Goal: Task Accomplishment & Management: Manage account settings

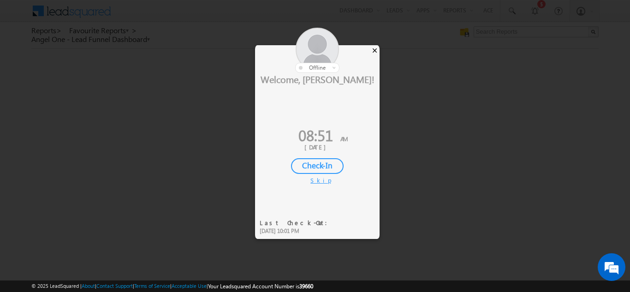
click at [374, 52] on div "×" at bounding box center [375, 50] width 10 height 10
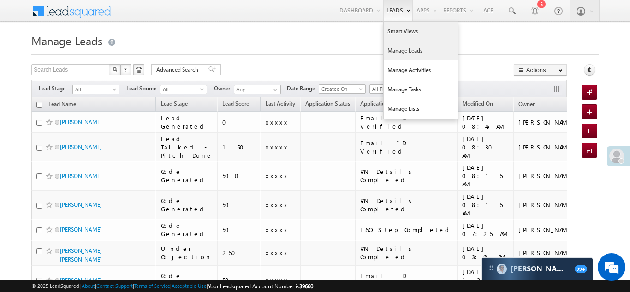
click at [398, 32] on link "Smart Views" at bounding box center [420, 31] width 74 height 19
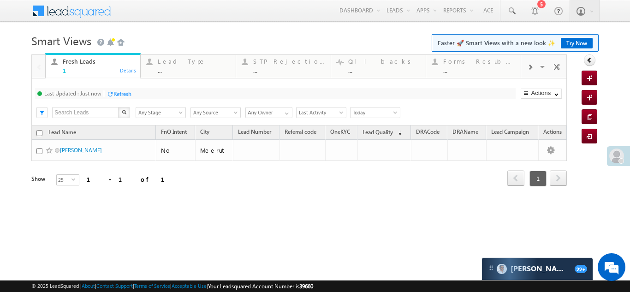
click at [531, 64] on span at bounding box center [530, 67] width 6 height 7
click at [478, 61] on div "Coded Today" at bounding box center [479, 61] width 72 height 7
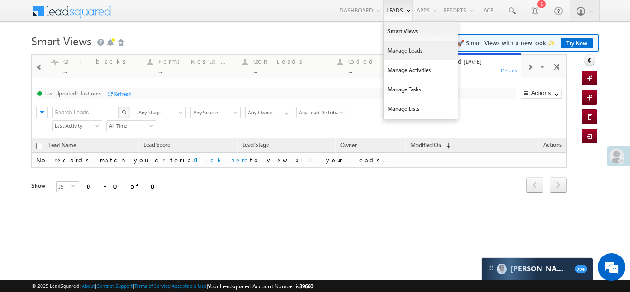
click at [389, 53] on link "Manage Leads" at bounding box center [420, 50] width 74 height 19
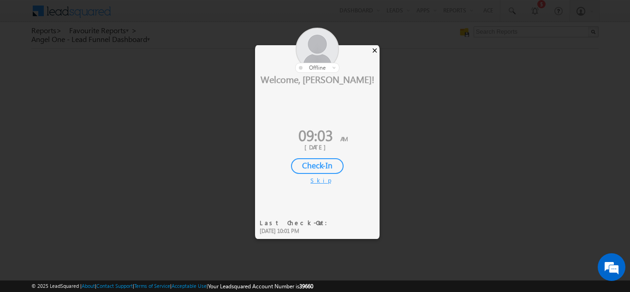
click at [375, 47] on div "×" at bounding box center [375, 50] width 10 height 10
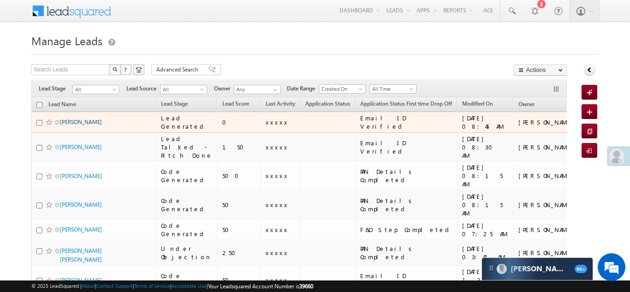
click at [81, 123] on link "Bantu Kumar Bantu Kumar" at bounding box center [81, 121] width 42 height 7
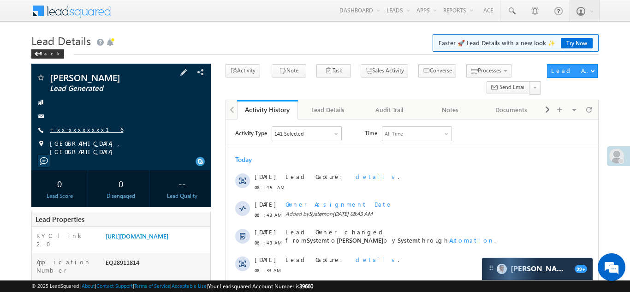
click at [72, 133] on link "+xx-xxxxxxxx16" at bounding box center [86, 129] width 73 height 8
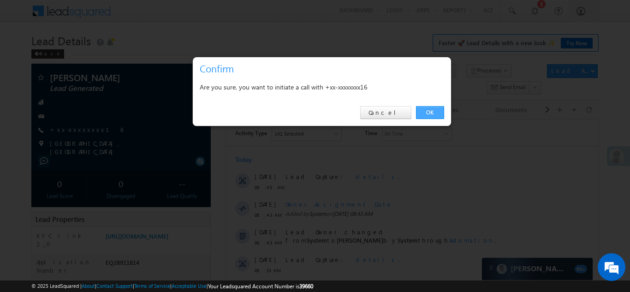
click at [428, 113] on link "OK" at bounding box center [430, 112] width 28 height 13
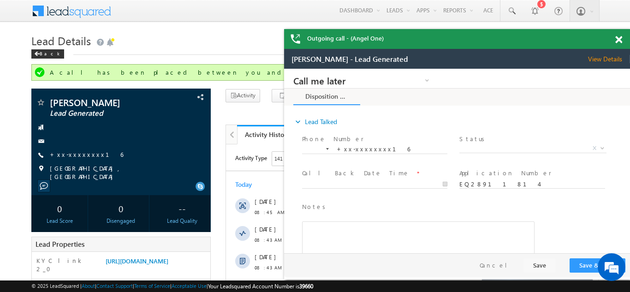
click at [618, 38] on span at bounding box center [618, 40] width 7 height 8
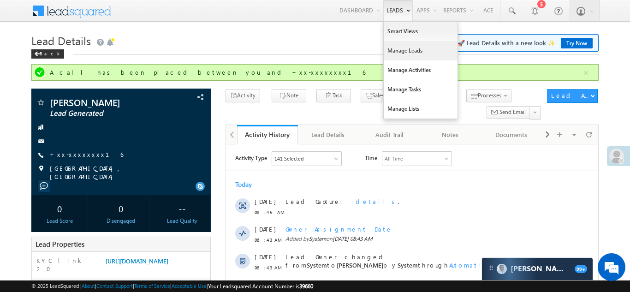
click at [389, 50] on link "Manage Leads" at bounding box center [420, 50] width 74 height 19
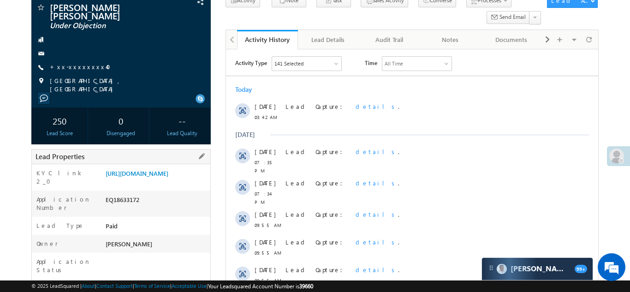
scroll to position [71, 0]
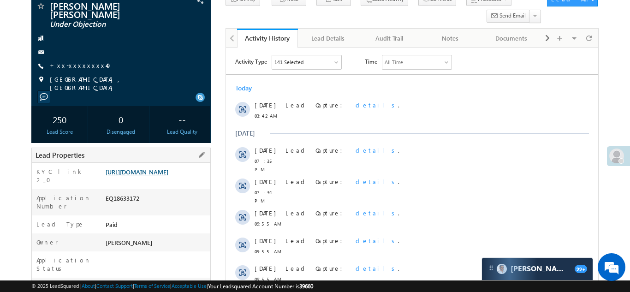
click at [157, 174] on link "[URL][DOMAIN_NAME]" at bounding box center [137, 172] width 63 height 8
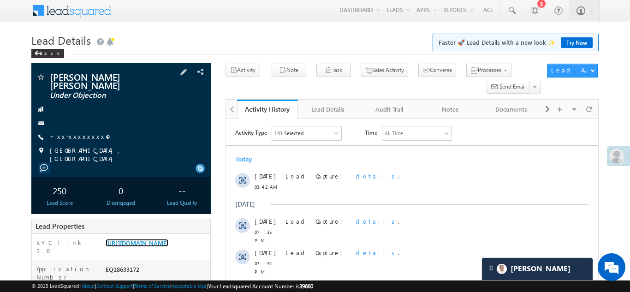
scroll to position [0, 0]
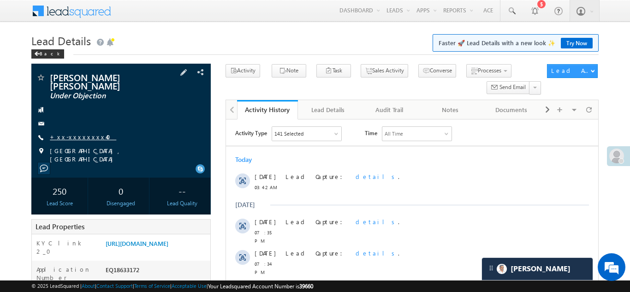
click at [74, 135] on link "+xx-xxxxxxxx40" at bounding box center [83, 137] width 66 height 8
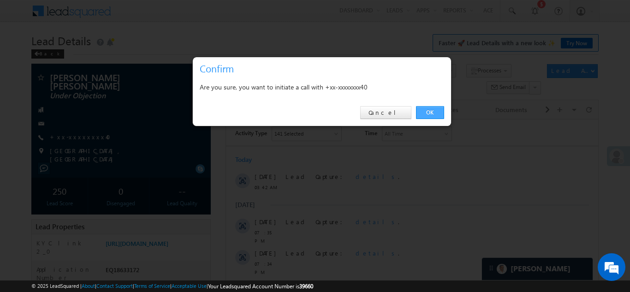
click at [428, 109] on link "OK" at bounding box center [430, 112] width 28 height 13
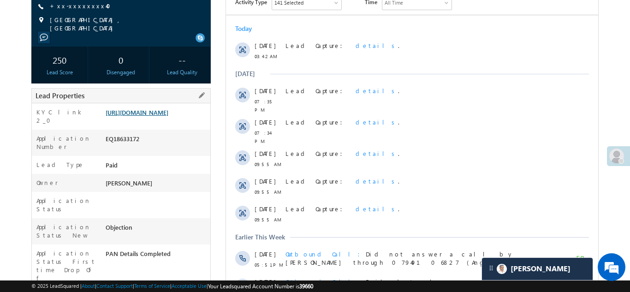
scroll to position [181, 0]
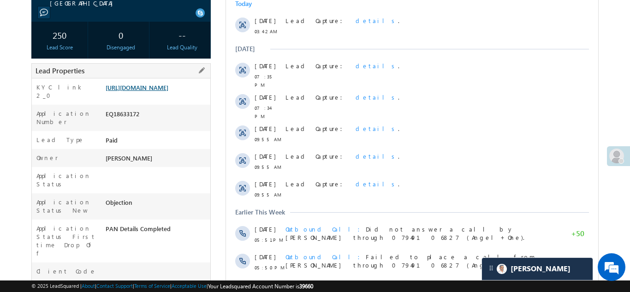
click at [154, 91] on link "https://angelbroking1-pk3em7sa.customui-test.leadsquared.com?leadId=33c0a08f-a3…" at bounding box center [137, 87] width 63 height 8
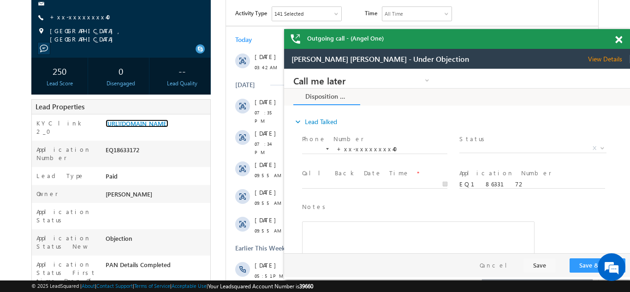
scroll to position [142, 0]
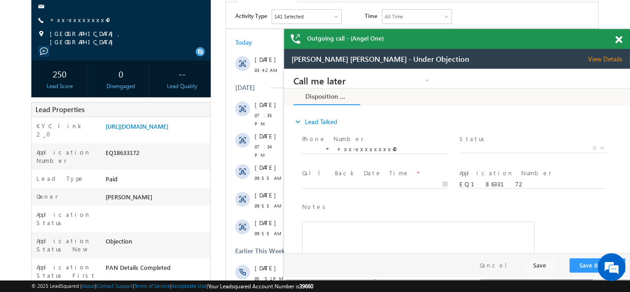
click at [76, 24] on span "+xx-xxxxxxxx40" at bounding box center [83, 20] width 66 height 9
click at [92, 17] on div "+xx-xxxxxxxx40" at bounding box center [121, 20] width 170 height 9
click at [82, 18] on link "+xx-xxxxxxxx40" at bounding box center [83, 20] width 66 height 8
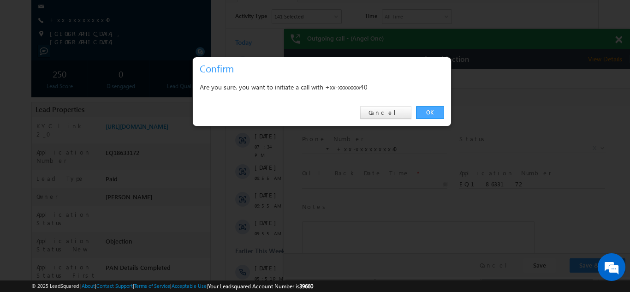
click at [428, 110] on link "OK" at bounding box center [430, 112] width 28 height 13
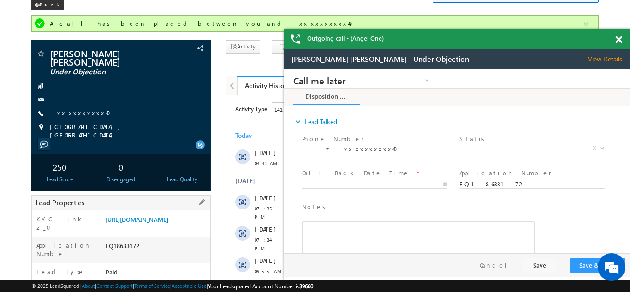
scroll to position [0, 0]
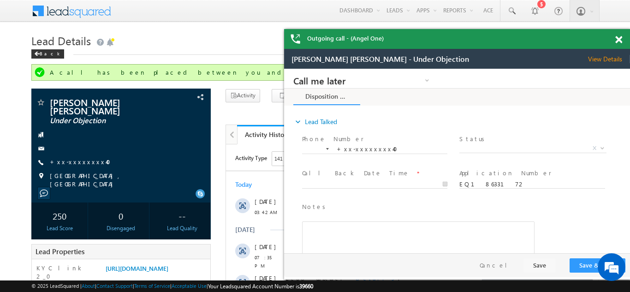
click at [618, 40] on div "Outgoing call - (Angel One)" at bounding box center [457, 39] width 346 height 20
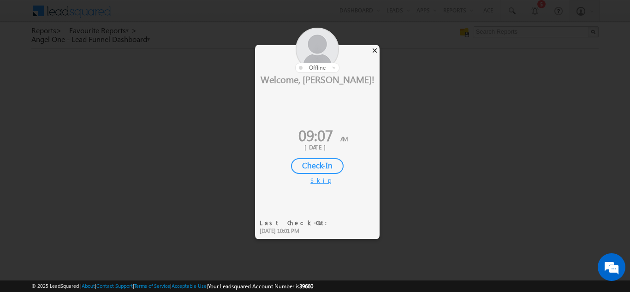
click at [374, 53] on div "×" at bounding box center [375, 50] width 10 height 10
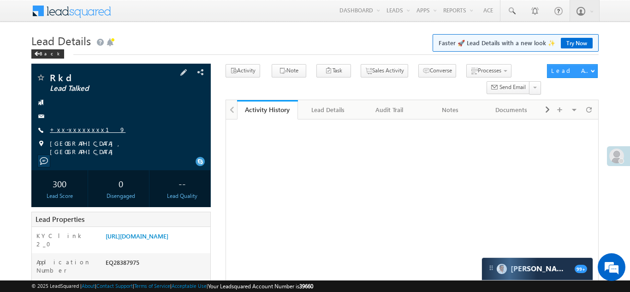
click at [65, 128] on link "+xx-xxxxxxxx19" at bounding box center [88, 129] width 76 height 8
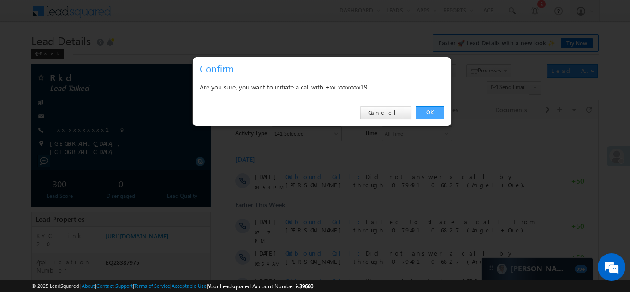
click at [425, 111] on link "OK" at bounding box center [430, 112] width 28 height 13
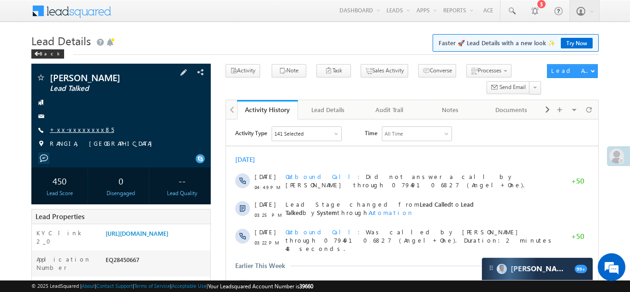
click at [69, 130] on link "+xx-xxxxxxxx85" at bounding box center [82, 129] width 64 height 8
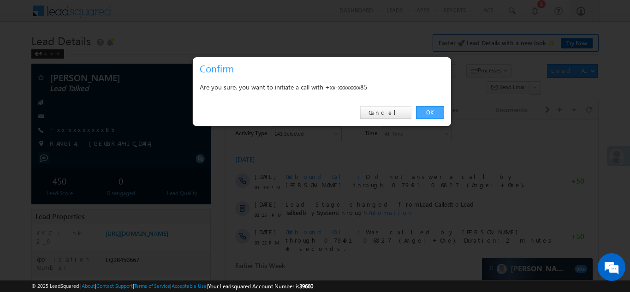
click at [424, 112] on link "OK" at bounding box center [430, 112] width 28 height 13
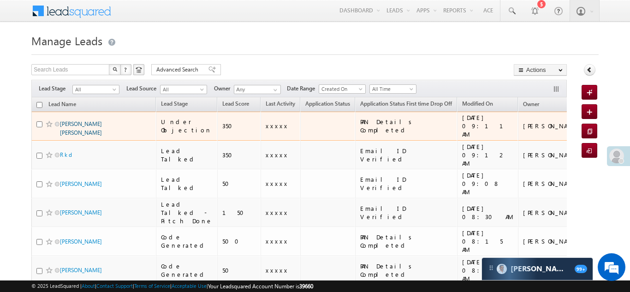
click at [88, 123] on link "[PERSON_NAME] [PERSON_NAME]" at bounding box center [81, 128] width 42 height 16
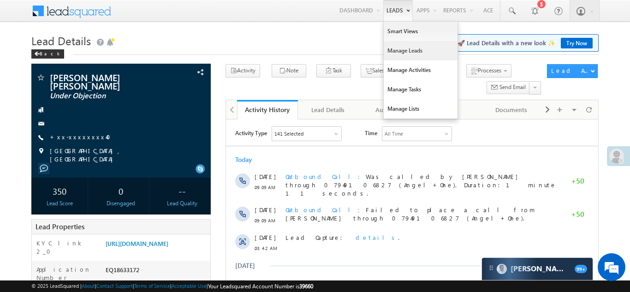
click at [395, 52] on link "Manage Leads" at bounding box center [420, 50] width 74 height 19
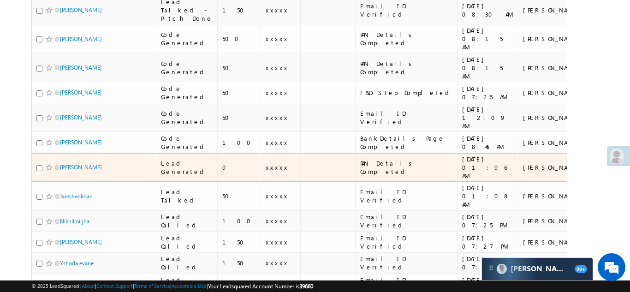
scroll to position [203, 0]
click at [74, 163] on link "[PERSON_NAME]" at bounding box center [81, 166] width 42 height 7
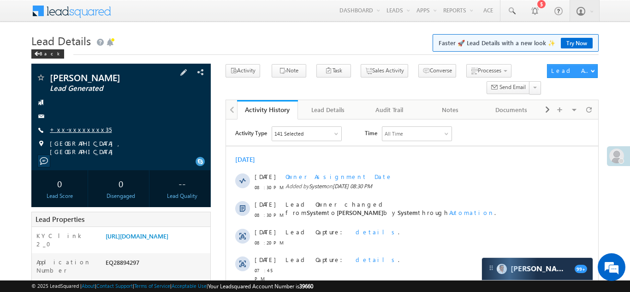
click at [74, 130] on link "+xx-xxxxxxxx35" at bounding box center [81, 129] width 62 height 8
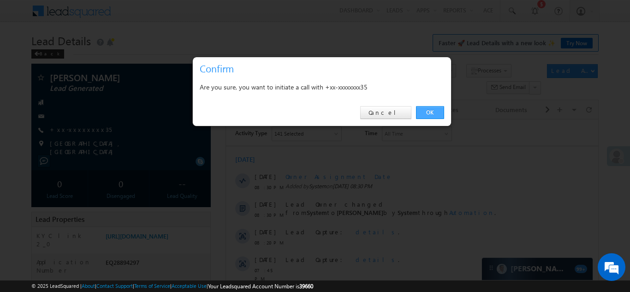
click at [429, 111] on link "OK" at bounding box center [430, 112] width 28 height 13
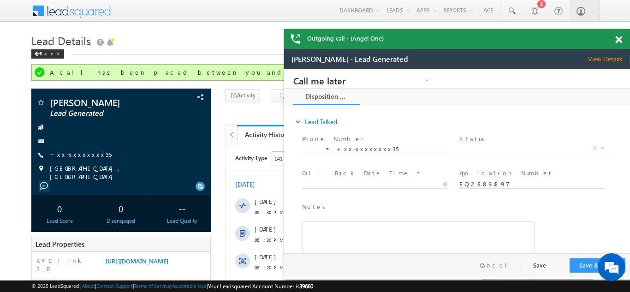
click at [618, 37] on span at bounding box center [618, 40] width 7 height 8
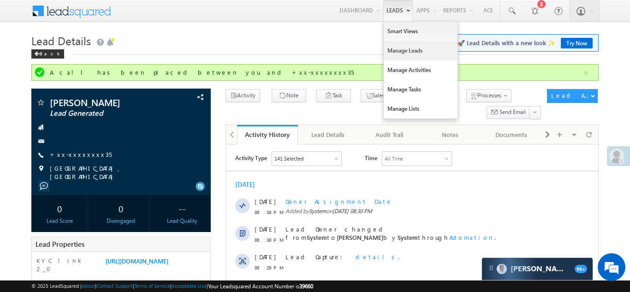
click at [391, 53] on link "Manage Leads" at bounding box center [420, 50] width 74 height 19
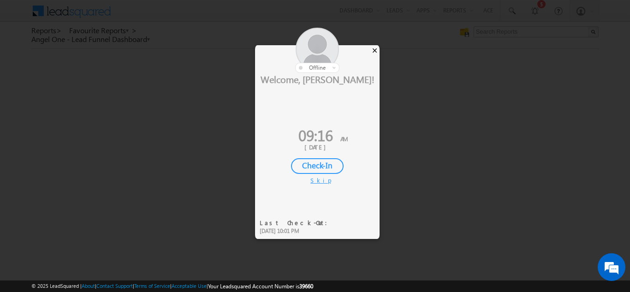
click at [374, 52] on div "×" at bounding box center [375, 50] width 10 height 10
click at [375, 48] on div "×" at bounding box center [375, 50] width 10 height 10
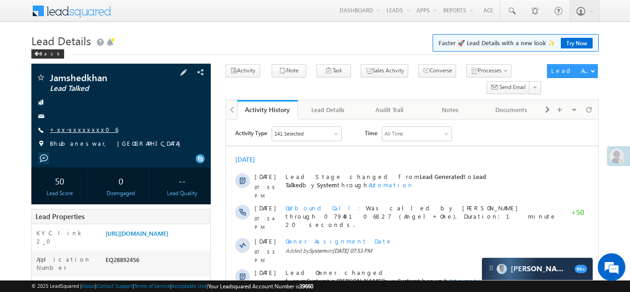
click at [75, 129] on link "+xx-xxxxxxxx06" at bounding box center [84, 129] width 68 height 8
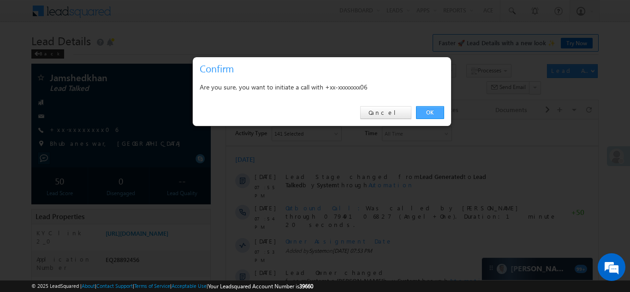
click at [430, 112] on link "OK" at bounding box center [430, 112] width 28 height 13
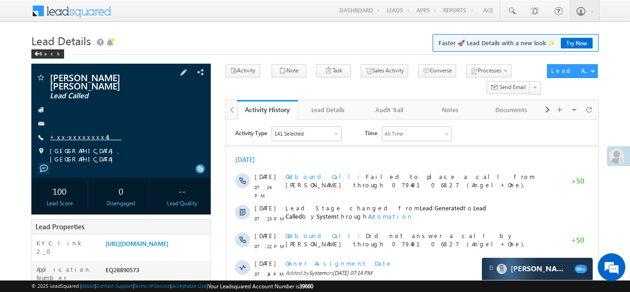
click at [72, 133] on link "+xx-xxxxxxxx41" at bounding box center [85, 137] width 71 height 8
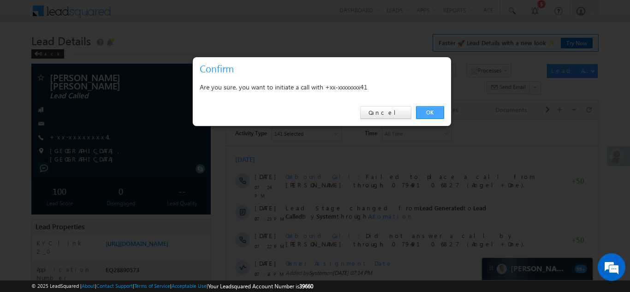
click at [421, 112] on link "OK" at bounding box center [430, 112] width 28 height 13
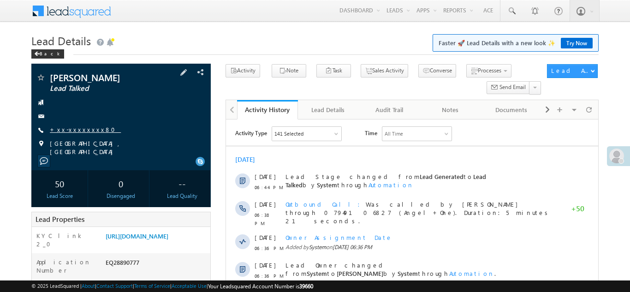
click at [82, 128] on link "+xx-xxxxxxxx80" at bounding box center [85, 129] width 71 height 8
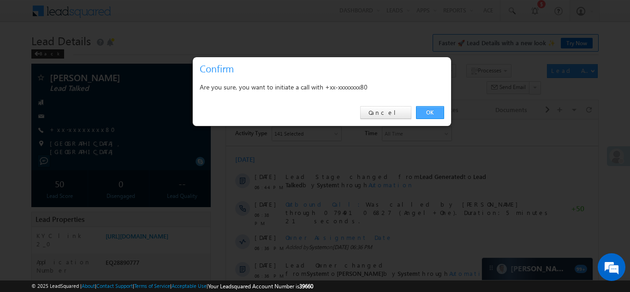
click at [433, 112] on link "OK" at bounding box center [430, 112] width 28 height 13
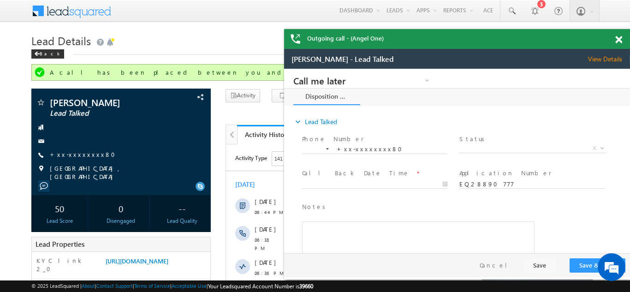
click at [618, 40] on span at bounding box center [618, 40] width 7 height 8
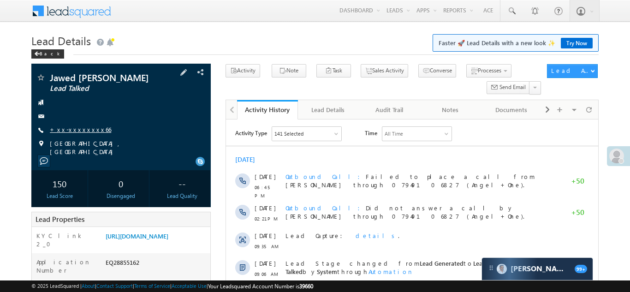
click at [72, 131] on link "+xx-xxxxxxxx66" at bounding box center [80, 129] width 61 height 8
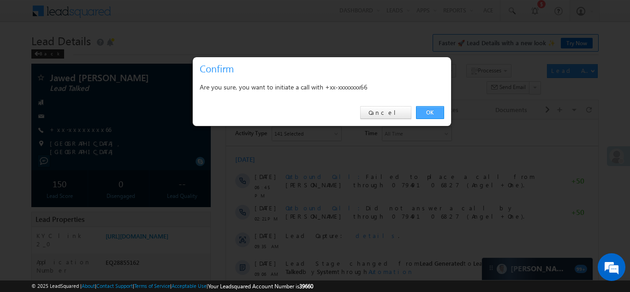
click at [430, 110] on link "OK" at bounding box center [430, 112] width 28 height 13
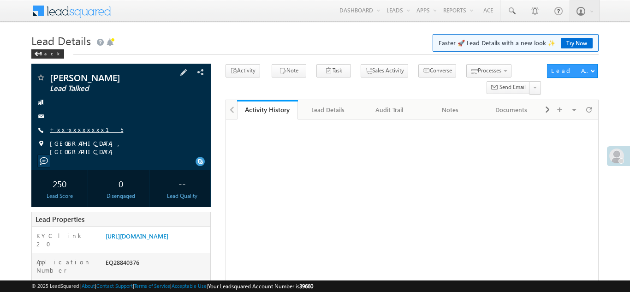
click at [76, 130] on link "+xx-xxxxxxxx15" at bounding box center [86, 129] width 73 height 8
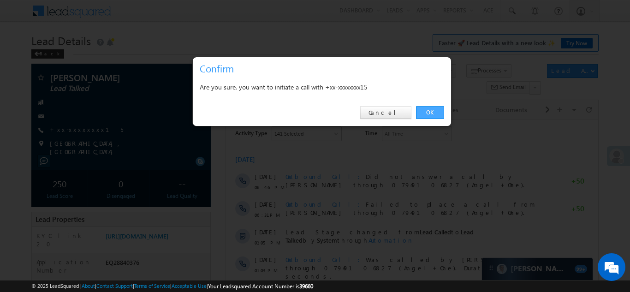
click at [431, 111] on link "OK" at bounding box center [430, 112] width 28 height 13
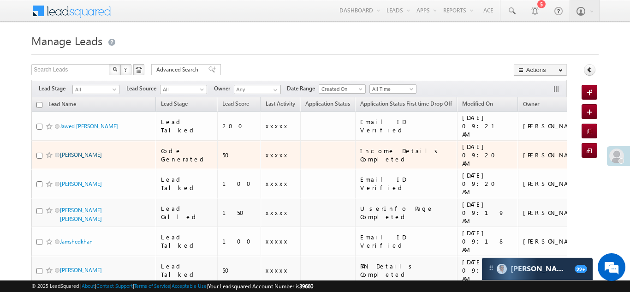
click at [83, 151] on link "[PERSON_NAME]" at bounding box center [81, 154] width 42 height 7
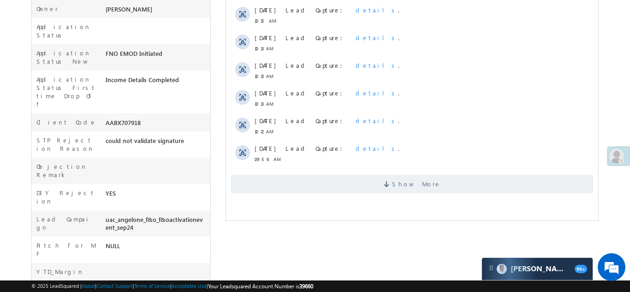
scroll to position [303, 0]
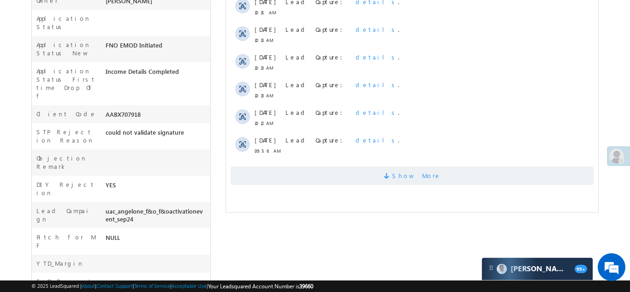
click at [379, 176] on span "Show More" at bounding box center [411, 175] width 363 height 18
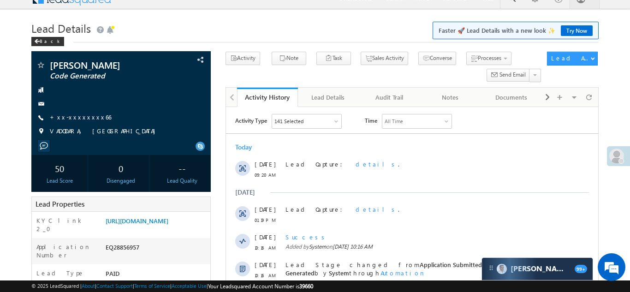
scroll to position [0, 0]
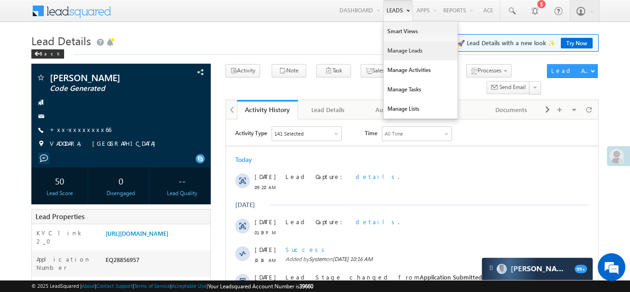
click at [393, 54] on link "Manage Leads" at bounding box center [420, 50] width 74 height 19
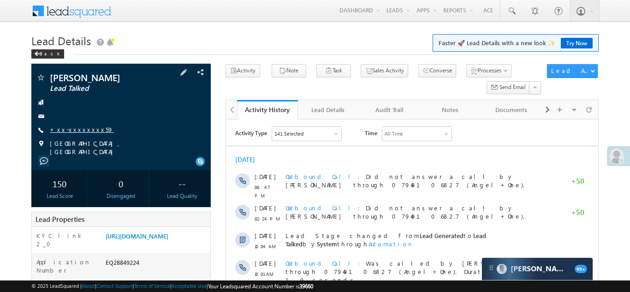
click at [73, 131] on link "+xx-xxxxxxxx59" at bounding box center [82, 129] width 64 height 8
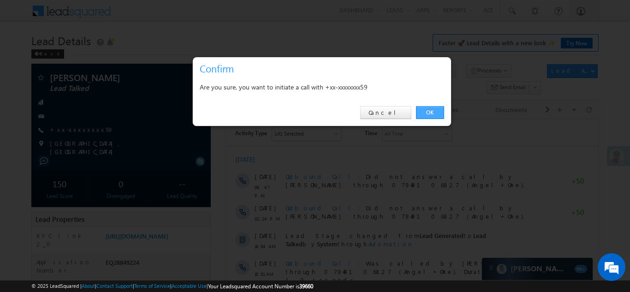
click at [432, 112] on link "OK" at bounding box center [430, 112] width 28 height 13
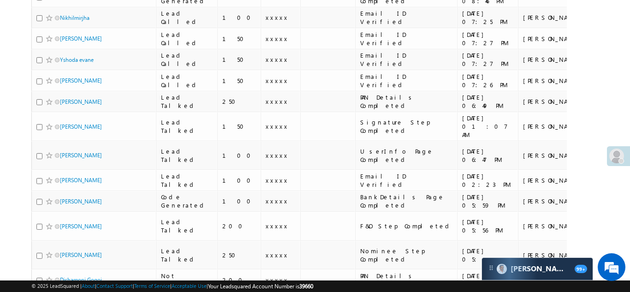
scroll to position [583, 0]
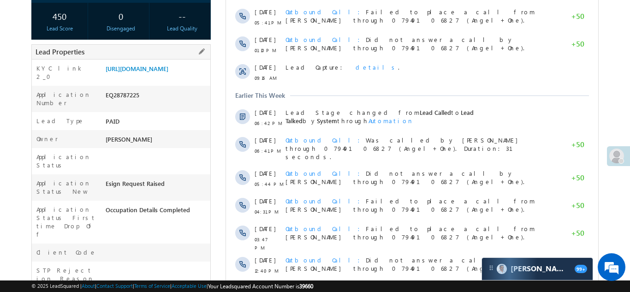
scroll to position [167, 0]
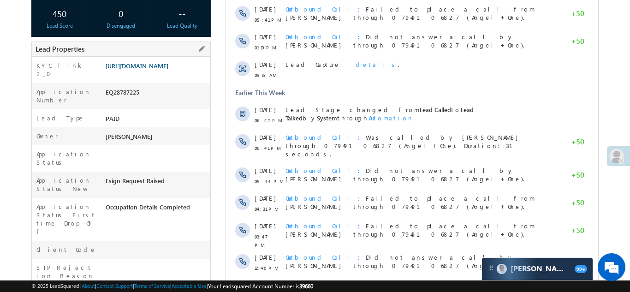
click at [135, 70] on link "[URL][DOMAIN_NAME]" at bounding box center [137, 66] width 63 height 8
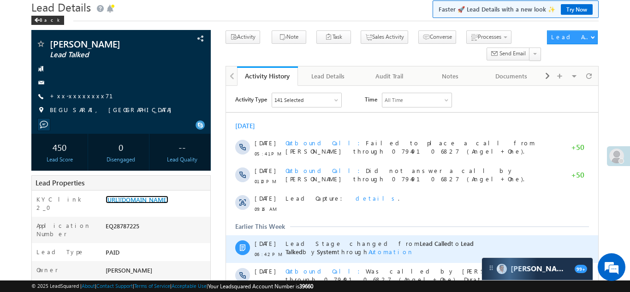
scroll to position [0, 0]
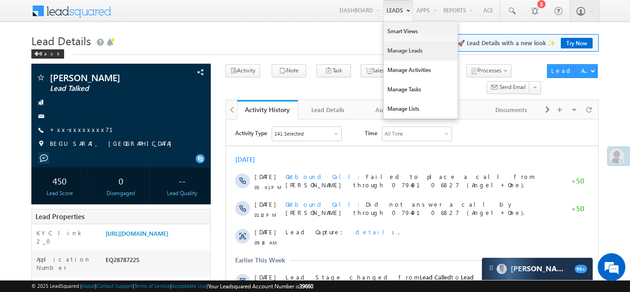
click at [397, 59] on link "Manage Leads" at bounding box center [420, 50] width 74 height 19
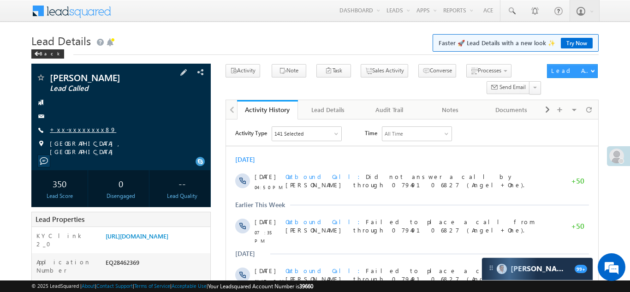
click at [75, 130] on link "+xx-xxxxxxxx89" at bounding box center [83, 129] width 66 height 8
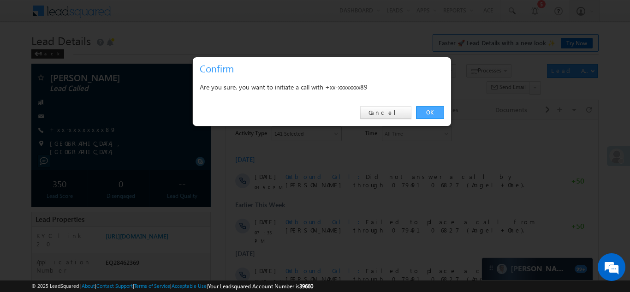
click at [427, 111] on link "OK" at bounding box center [430, 112] width 28 height 13
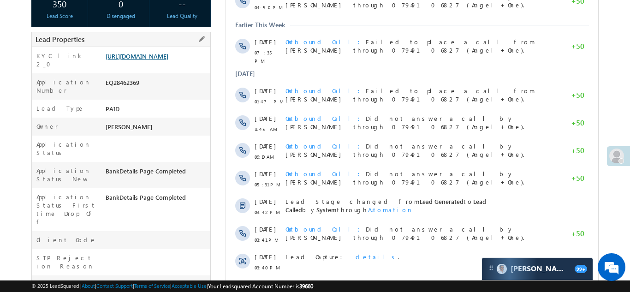
scroll to position [205, 0]
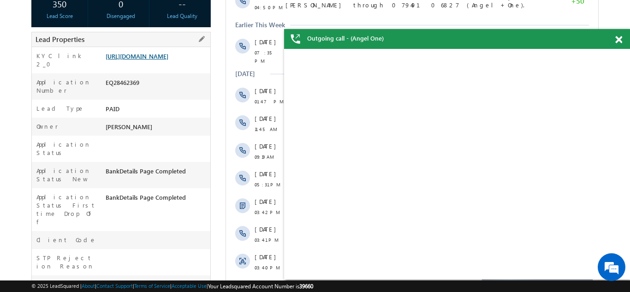
click at [147, 59] on link "https://angelbroking1-pk3em7sa.customui-test.leadsquared.com?leadId=b82b7827-58…" at bounding box center [137, 56] width 63 height 8
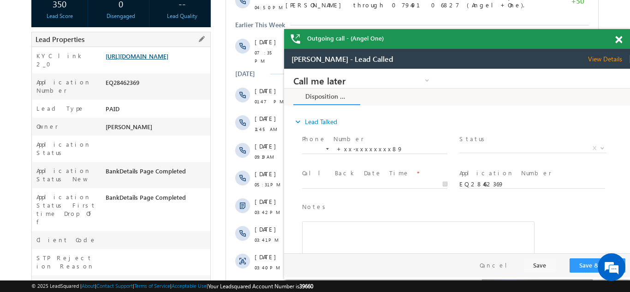
scroll to position [0, 0]
click at [615, 40] on span at bounding box center [618, 40] width 7 height 8
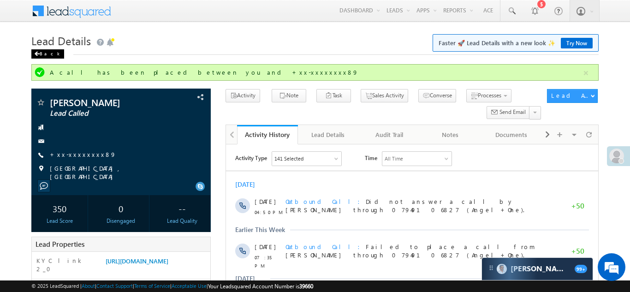
click at [47, 53] on div "Back" at bounding box center [47, 53] width 33 height 9
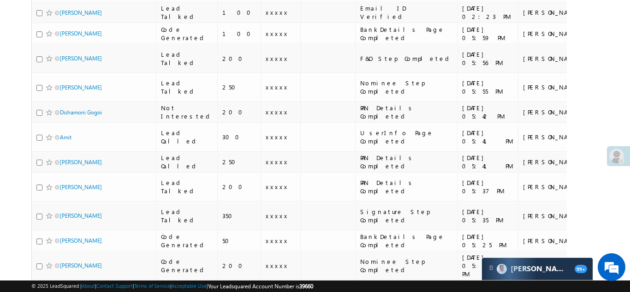
scroll to position [753, 0]
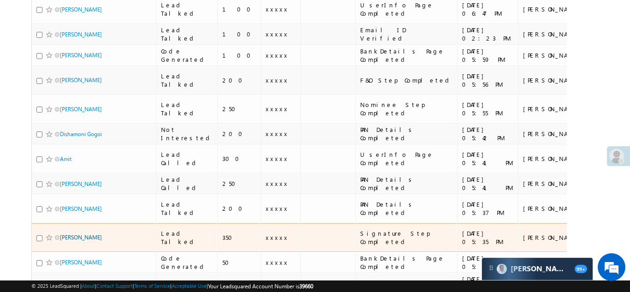
click at [76, 234] on link "[PERSON_NAME]" at bounding box center [81, 237] width 42 height 7
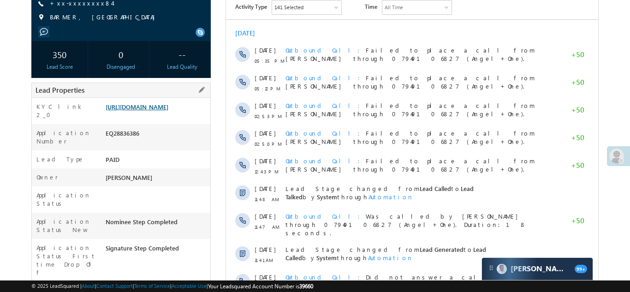
click at [150, 111] on link "[URL][DOMAIN_NAME]" at bounding box center [137, 107] width 63 height 8
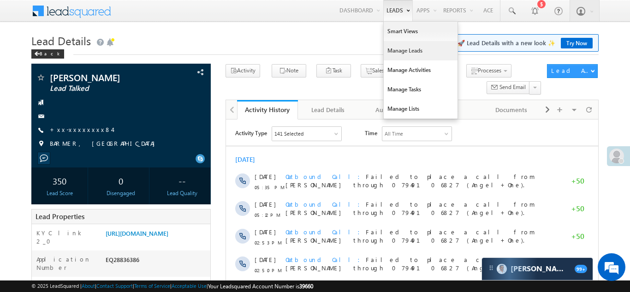
click at [400, 52] on link "Manage Leads" at bounding box center [420, 50] width 74 height 19
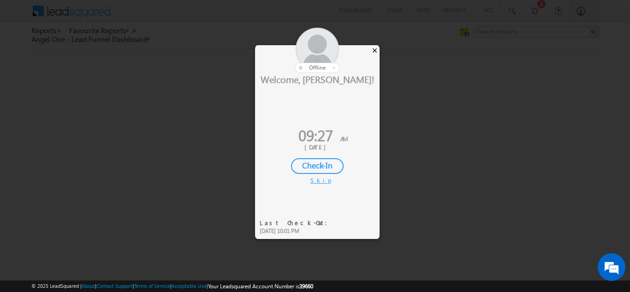
click at [374, 50] on div "×" at bounding box center [375, 50] width 10 height 10
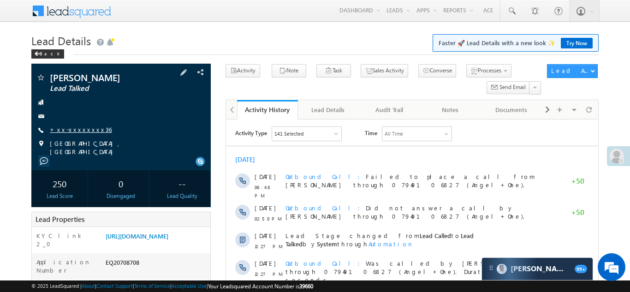
click at [80, 129] on link "+xx-xxxxxxxx36" at bounding box center [81, 129] width 62 height 8
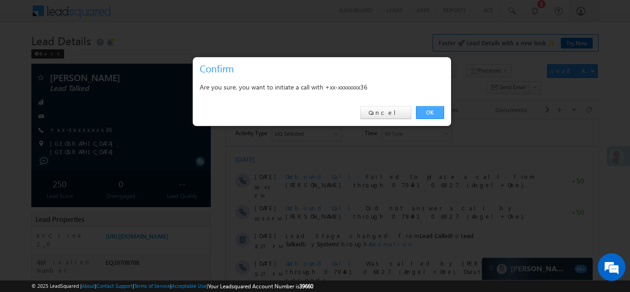
click at [431, 112] on link "OK" at bounding box center [430, 112] width 28 height 13
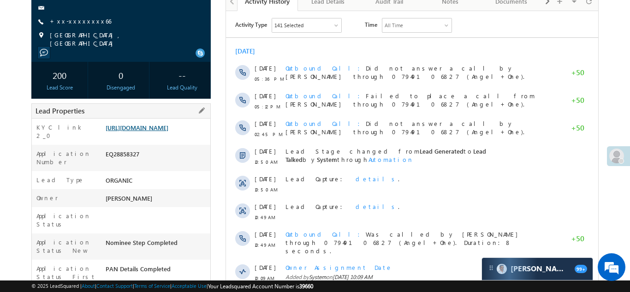
scroll to position [121, 0]
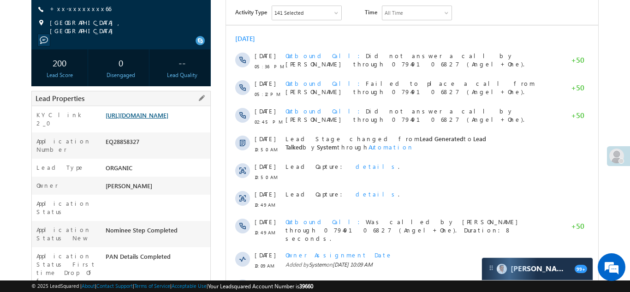
click at [153, 117] on link "https://angelbroking1-pk3em7sa.customui-test.leadsquared.com?leadId=734f99eb-73…" at bounding box center [137, 115] width 63 height 8
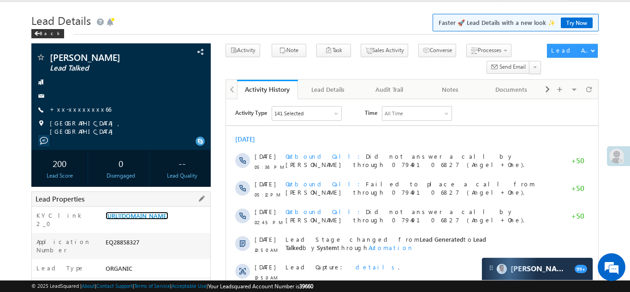
scroll to position [0, 0]
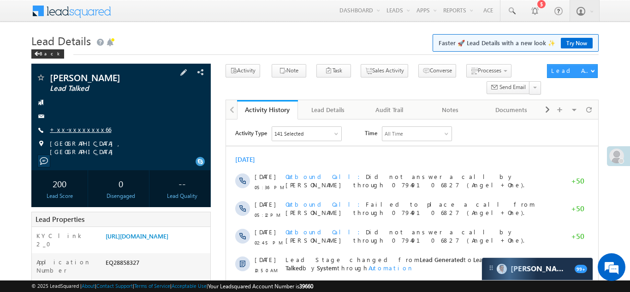
click at [78, 132] on link "+xx-xxxxxxxx66" at bounding box center [80, 129] width 61 height 8
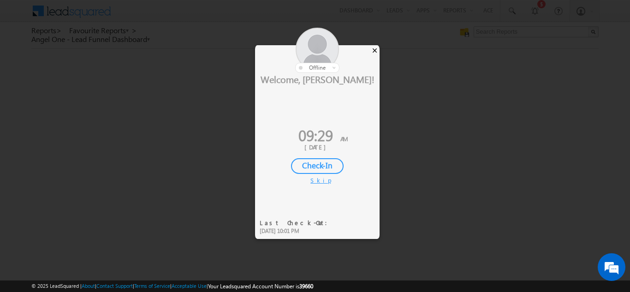
click at [374, 52] on div "×" at bounding box center [375, 50] width 10 height 10
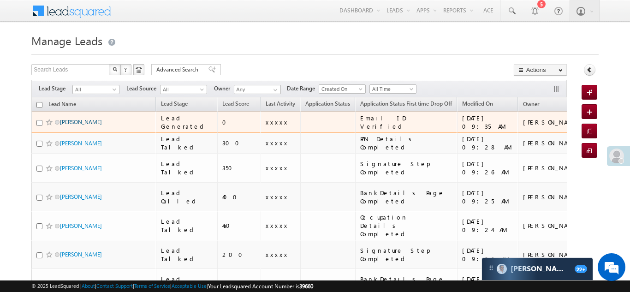
click at [87, 119] on link "Ram pravesh Mishra" at bounding box center [81, 121] width 42 height 7
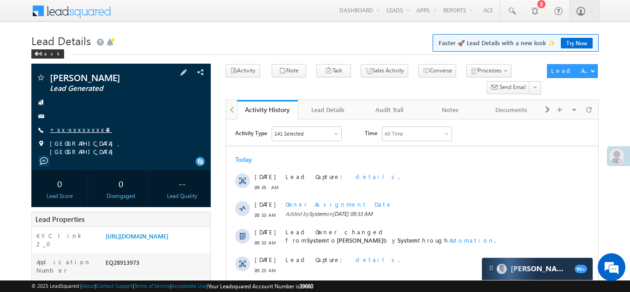
click at [66, 130] on link "+xx-xxxxxxxx48" at bounding box center [81, 129] width 62 height 8
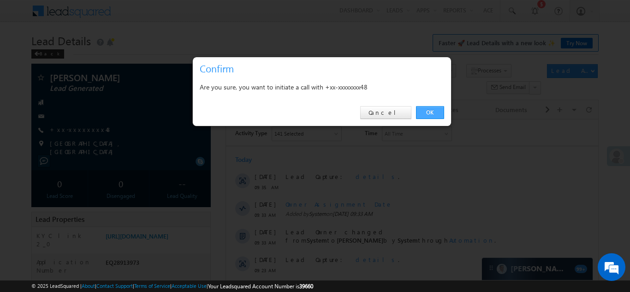
click at [429, 112] on link "OK" at bounding box center [430, 112] width 28 height 13
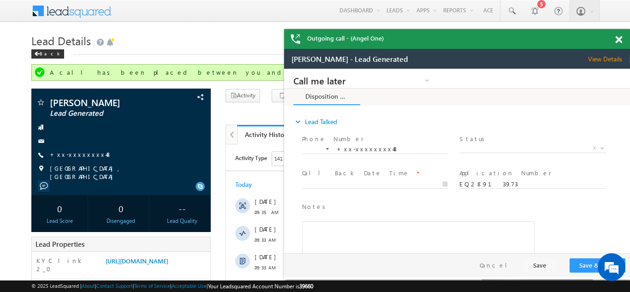
click at [620, 38] on span at bounding box center [618, 40] width 7 height 8
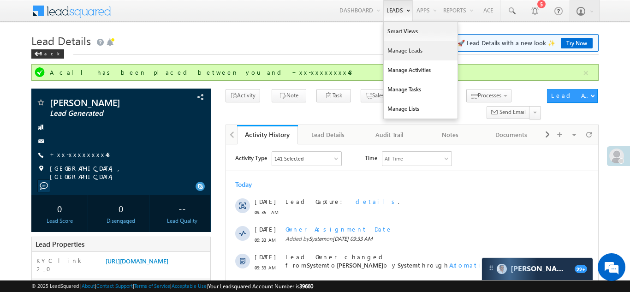
click at [392, 53] on link "Manage Leads" at bounding box center [420, 50] width 74 height 19
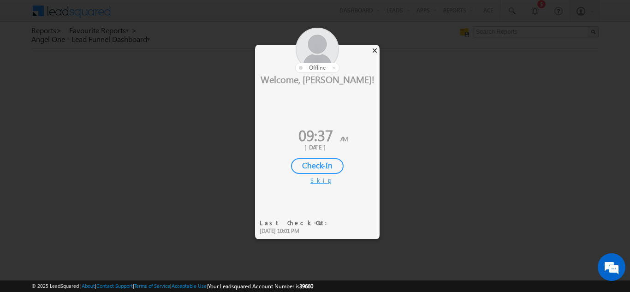
click at [374, 48] on div "×" at bounding box center [375, 50] width 10 height 10
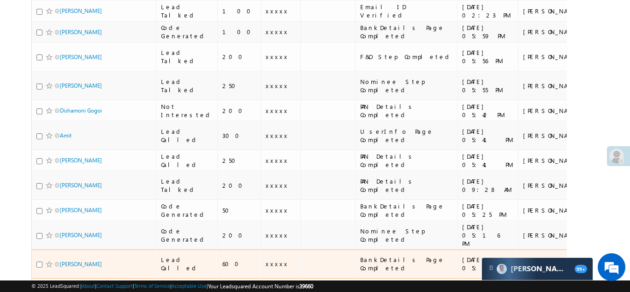
scroll to position [854, 0]
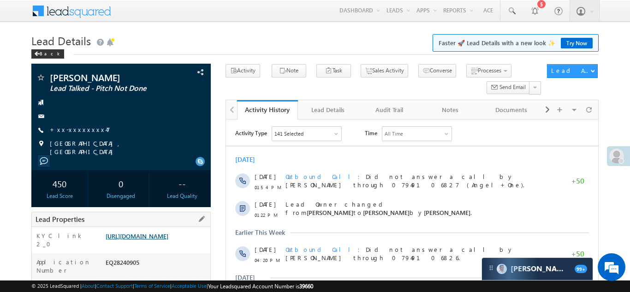
click at [150, 239] on link "https://angelbroking1-pk3em7sa.customui-test.leadsquared.com?leadId=6cc35838-64…" at bounding box center [137, 236] width 63 height 8
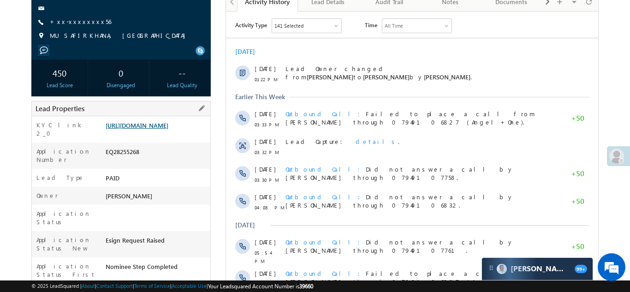
click at [152, 129] on link "[URL][DOMAIN_NAME]" at bounding box center [137, 125] width 63 height 8
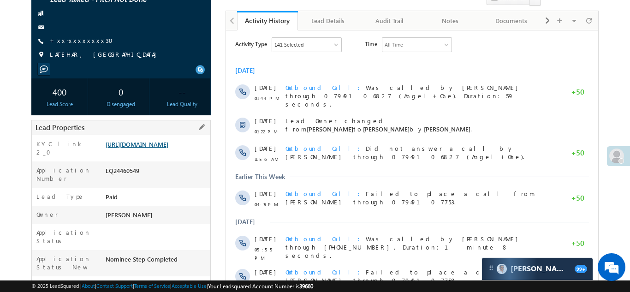
click at [153, 148] on link "https://angelbroking1-pk3em7sa.customui-test.leadsquared.com?leadId=e5c52529-61…" at bounding box center [137, 144] width 63 height 8
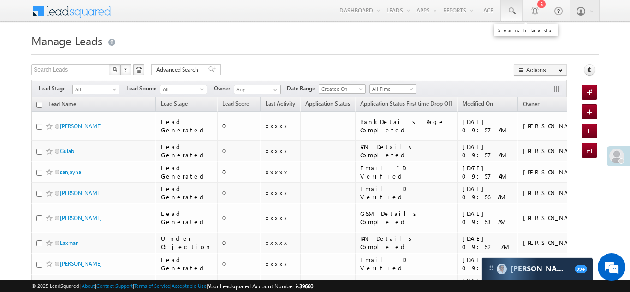
click at [511, 9] on span at bounding box center [510, 10] width 9 height 9
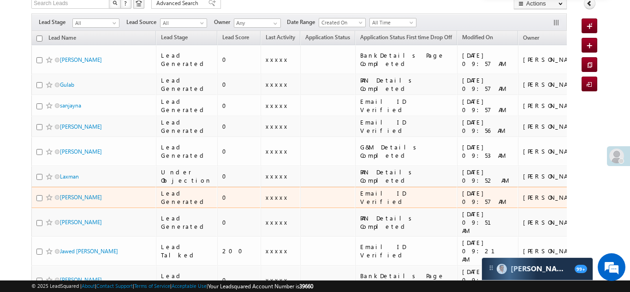
scroll to position [89, 0]
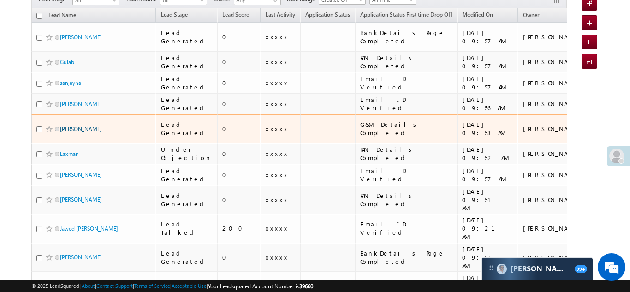
type input "9325044512"
click at [79, 125] on link "Yash uddhav Shinde" at bounding box center [81, 128] width 42 height 7
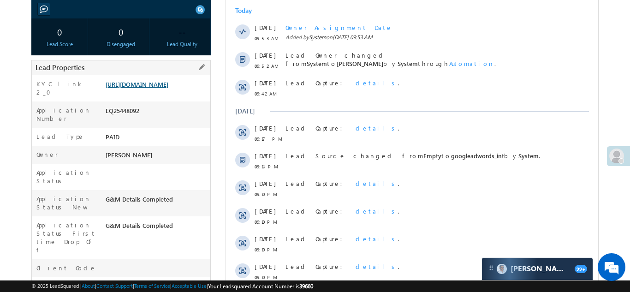
click at [143, 88] on link "[URL][DOMAIN_NAME]" at bounding box center [137, 84] width 63 height 8
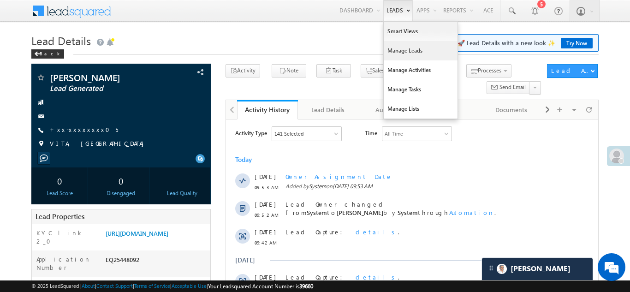
click at [394, 49] on link "Manage Leads" at bounding box center [420, 50] width 74 height 19
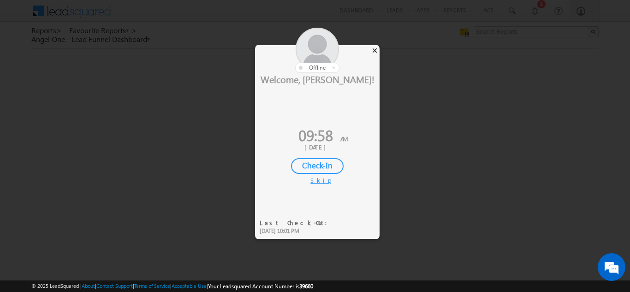
click at [377, 50] on div "×" at bounding box center [375, 50] width 10 height 10
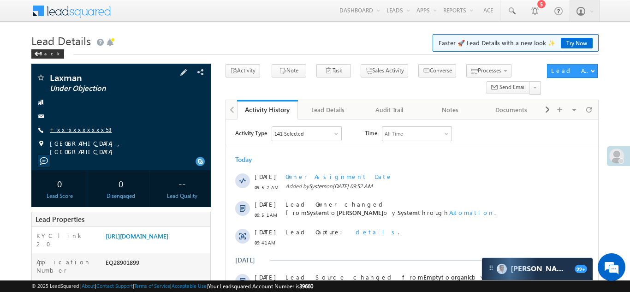
click at [67, 132] on link "+xx-xxxxxxxx53" at bounding box center [81, 129] width 62 height 8
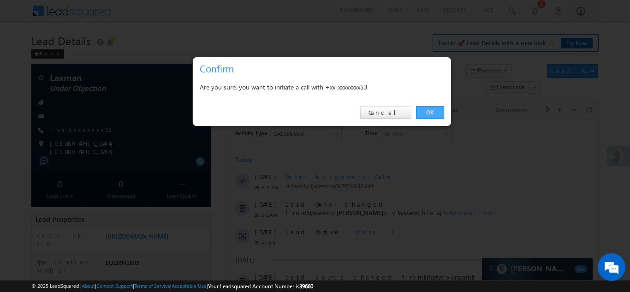
click at [429, 110] on link "OK" at bounding box center [430, 112] width 28 height 13
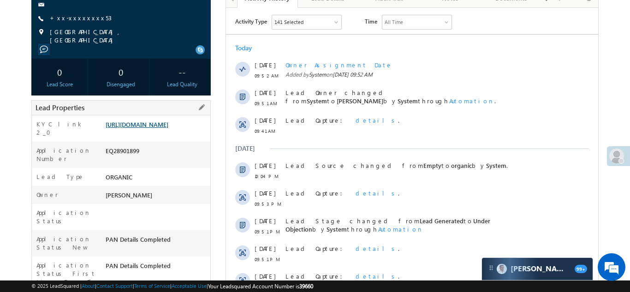
scroll to position [161, 0]
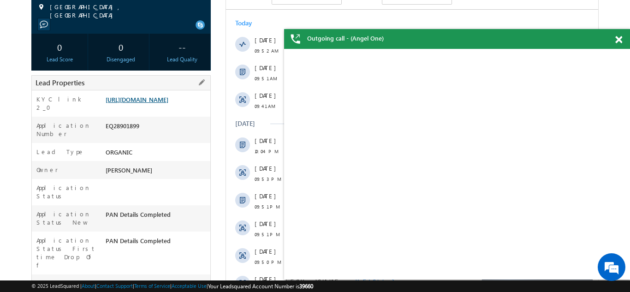
click at [161, 103] on link "https://angelbroking1-pk3em7sa.customui-test.leadsquared.com?leadId=81e0a0c2-88…" at bounding box center [137, 99] width 63 height 8
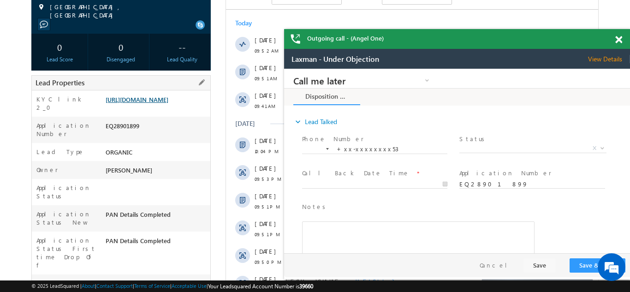
scroll to position [0, 0]
click at [152, 103] on link "https://angelbroking1-pk3em7sa.customui-test.leadsquared.com?leadId=81e0a0c2-88…" at bounding box center [137, 99] width 63 height 8
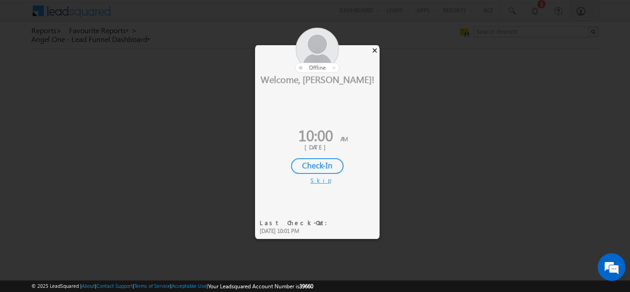
click at [372, 53] on div "×" at bounding box center [375, 50] width 10 height 10
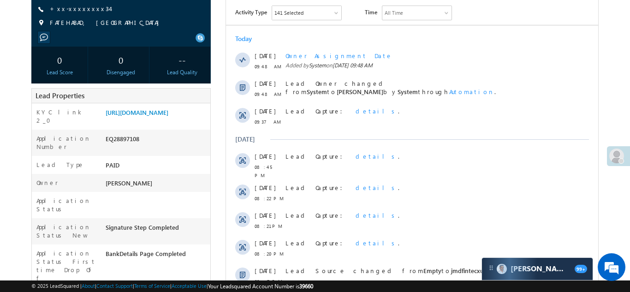
scroll to position [125, 0]
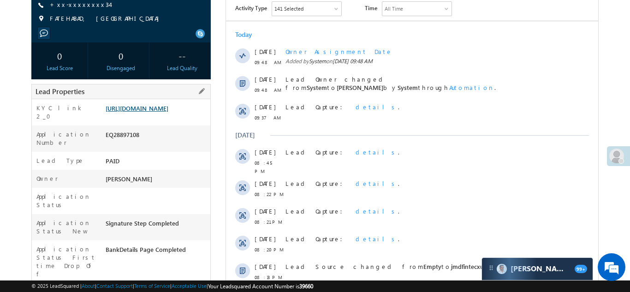
click at [155, 112] on link "[URL][DOMAIN_NAME]" at bounding box center [137, 108] width 63 height 8
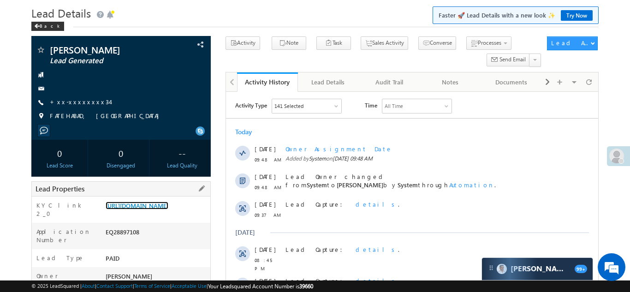
scroll to position [0, 0]
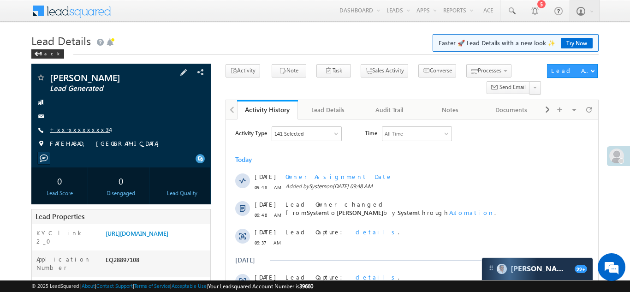
click at [76, 127] on link "+xx-xxxxxxxx34" at bounding box center [80, 129] width 60 height 8
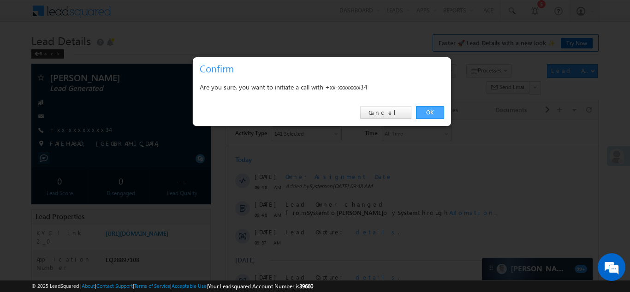
click at [428, 113] on link "OK" at bounding box center [430, 112] width 28 height 13
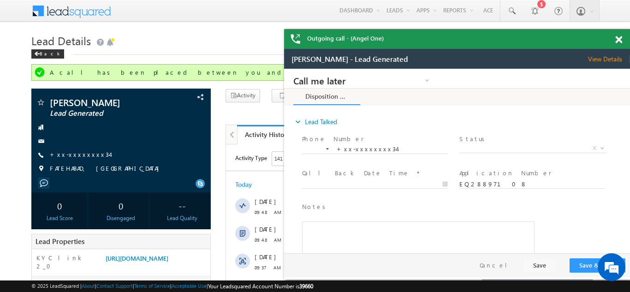
click at [619, 40] on div "Outgoing call - (Angel One)" at bounding box center [457, 39] width 346 height 20
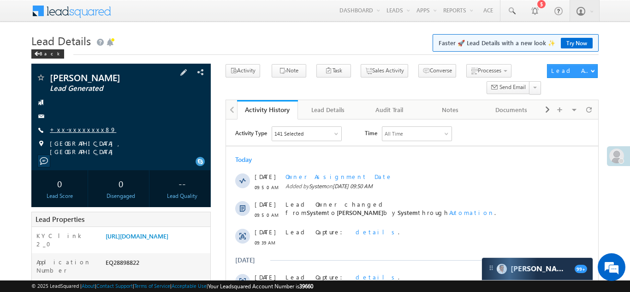
click at [68, 129] on link "+xx-xxxxxxxx89" at bounding box center [83, 129] width 66 height 8
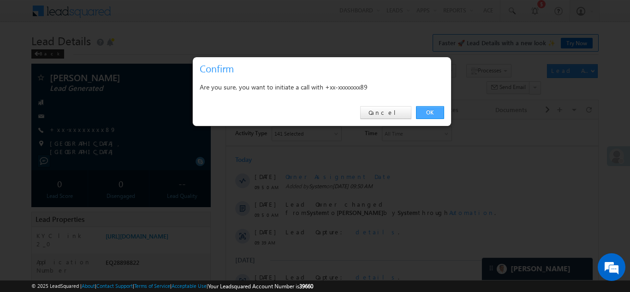
click at [430, 113] on link "OK" at bounding box center [430, 112] width 28 height 13
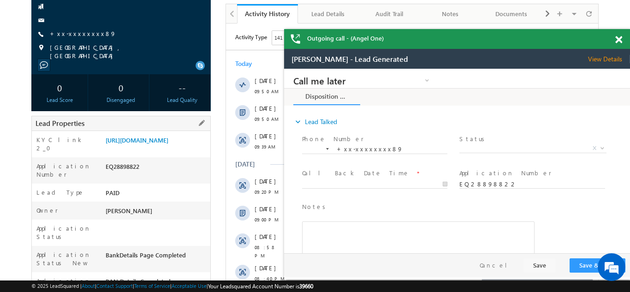
scroll to position [127, 0]
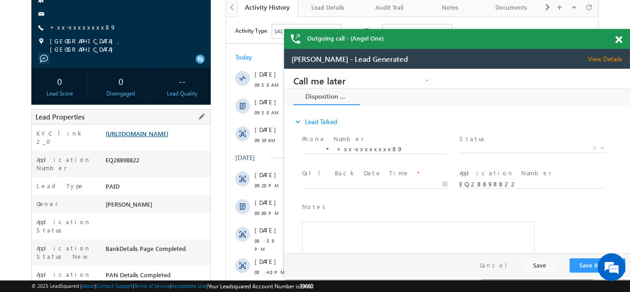
click at [150, 136] on link "https://angelbroking1-pk3em7sa.customui-test.leadsquared.com?leadId=fbb3f5e9-d0…" at bounding box center [137, 133] width 63 height 8
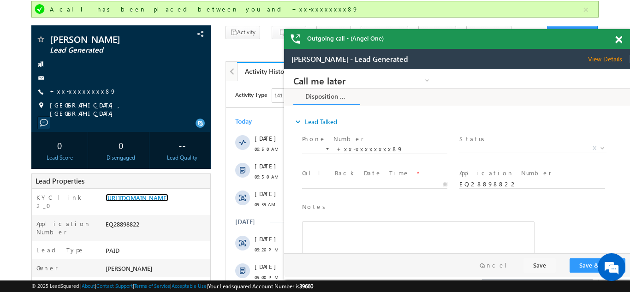
scroll to position [0, 0]
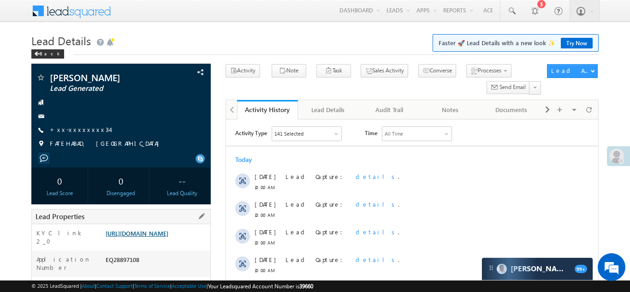
click at [149, 237] on link "[URL][DOMAIN_NAME]" at bounding box center [137, 233] width 63 height 8
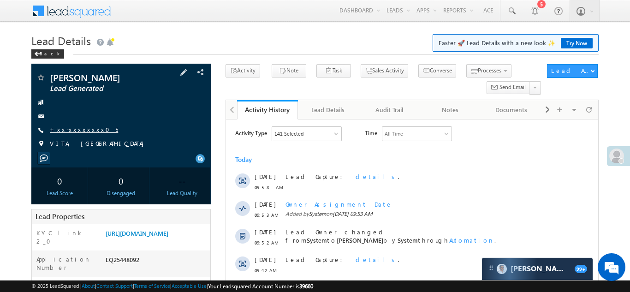
click at [66, 129] on link "+xx-xxxxxxxx05" at bounding box center [84, 129] width 68 height 8
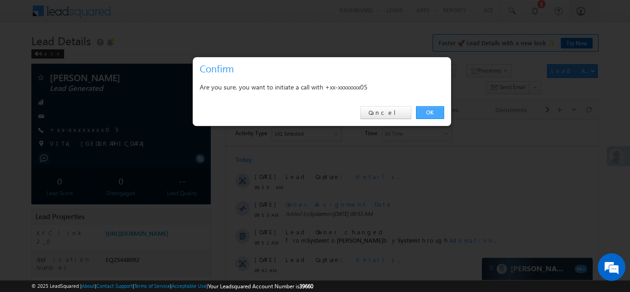
click at [430, 112] on link "OK" at bounding box center [430, 112] width 28 height 13
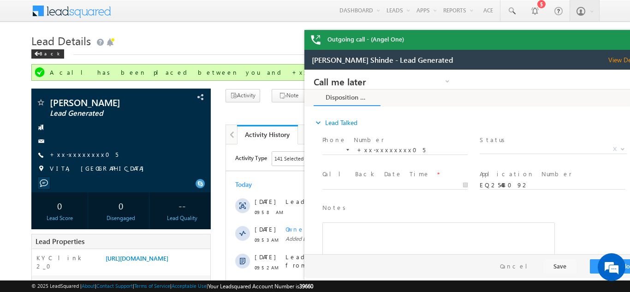
click at [619, 38] on div "Outgoing call - (Angel One)" at bounding box center [477, 40] width 346 height 20
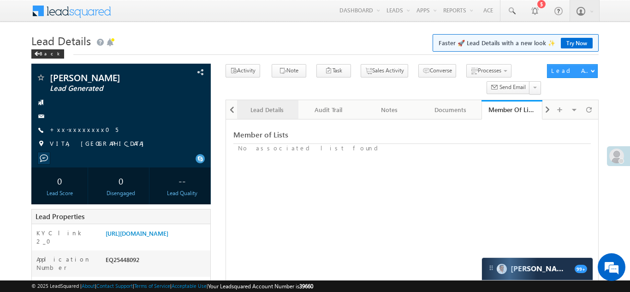
click at [260, 110] on div "Lead Details" at bounding box center [266, 109] width 45 height 11
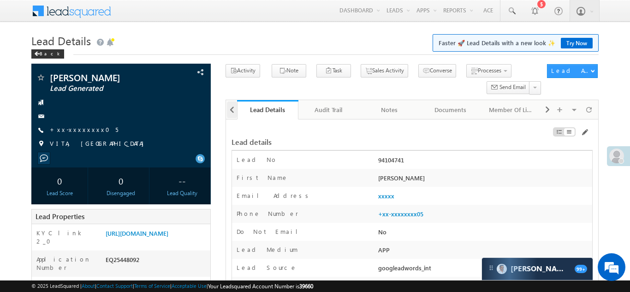
click at [231, 111] on span at bounding box center [232, 109] width 6 height 17
click at [231, 111] on div at bounding box center [231, 109] width 11 height 18
click at [266, 107] on div "Activity History" at bounding box center [266, 109] width 45 height 11
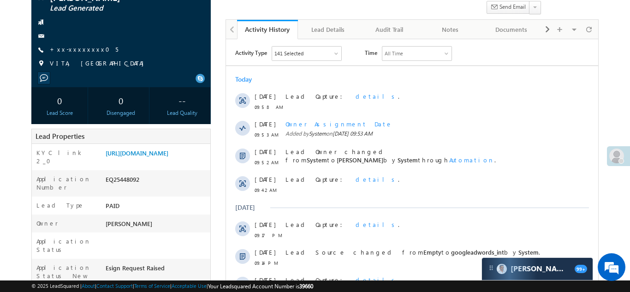
scroll to position [98, 0]
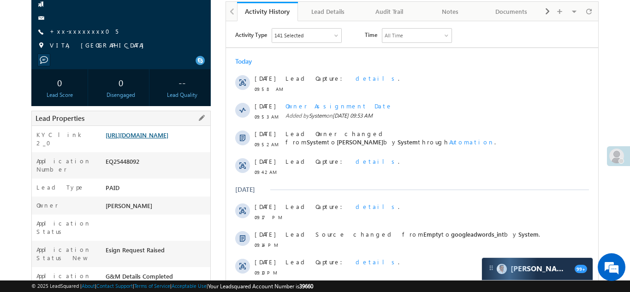
click at [151, 139] on link "https://angelbroking1-pk3em7sa.customui-test.leadsquared.com?leadId=607b07f4-fe…" at bounding box center [137, 135] width 63 height 8
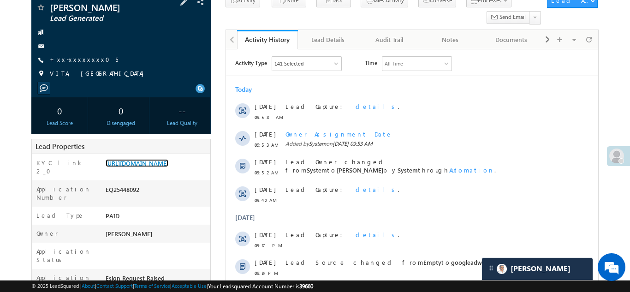
scroll to position [81, 0]
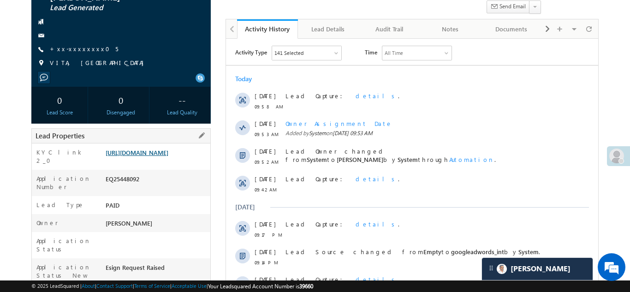
click at [150, 156] on link "https://angelbroking1-pk3em7sa.customui-test.leadsquared.com?leadId=607b07f4-fe…" at bounding box center [137, 152] width 63 height 8
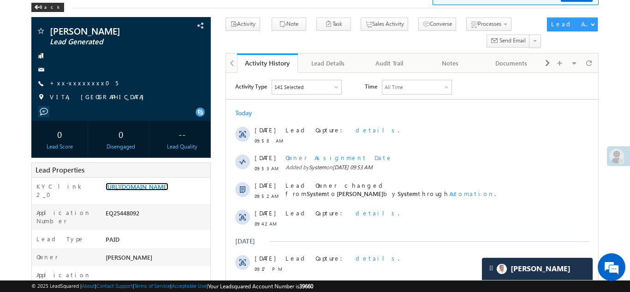
scroll to position [48, 0]
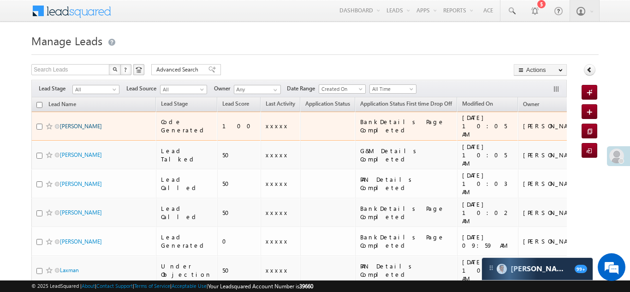
click at [67, 123] on link "[PERSON_NAME]" at bounding box center [81, 126] width 42 height 7
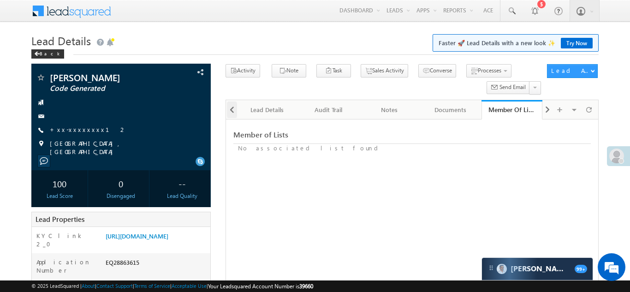
click at [232, 112] on span at bounding box center [232, 109] width 6 height 17
click at [268, 113] on div "Activity History" at bounding box center [266, 109] width 45 height 11
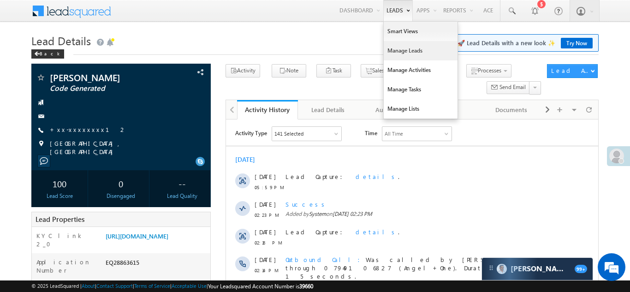
click at [395, 49] on link "Manage Leads" at bounding box center [420, 50] width 74 height 19
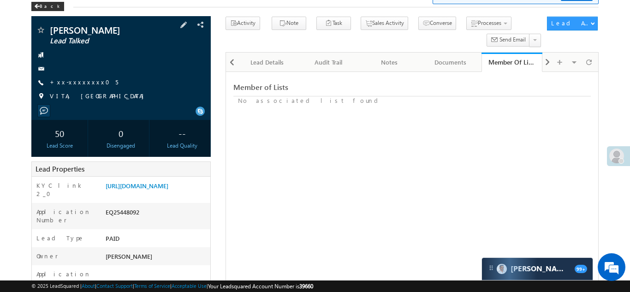
scroll to position [78, 0]
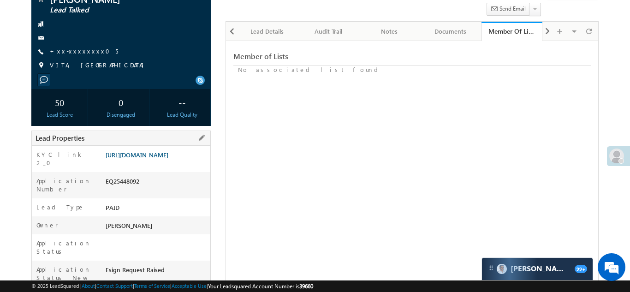
click at [150, 159] on link "[URL][DOMAIN_NAME]" at bounding box center [137, 155] width 63 height 8
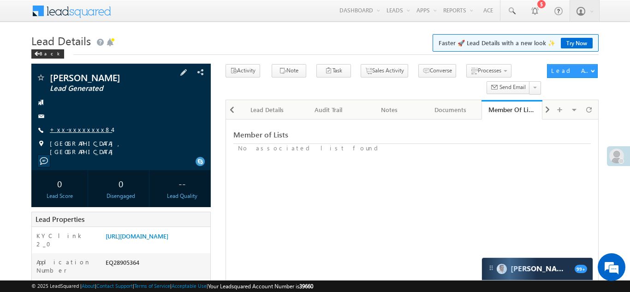
click at [78, 129] on link "+xx-xxxxxxxx84" at bounding box center [81, 129] width 62 height 8
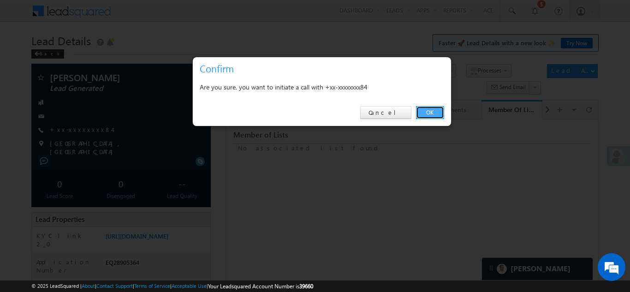
click at [428, 112] on link "OK" at bounding box center [430, 112] width 28 height 13
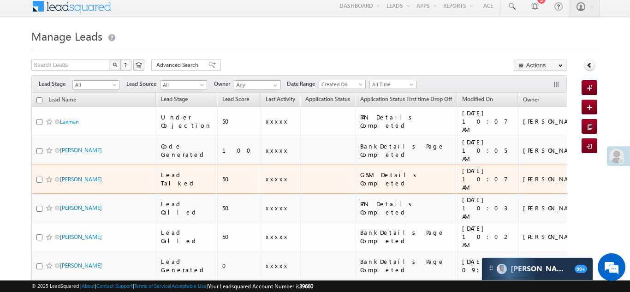
scroll to position [26, 0]
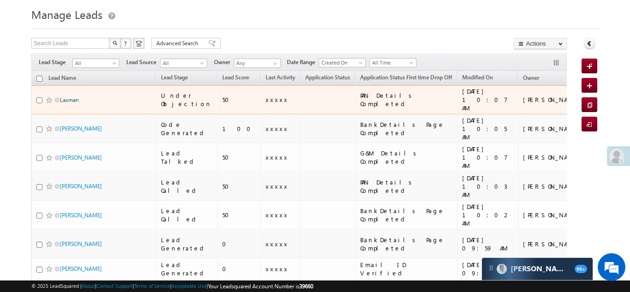
click at [72, 98] on link "Laxman" at bounding box center [69, 99] width 19 height 7
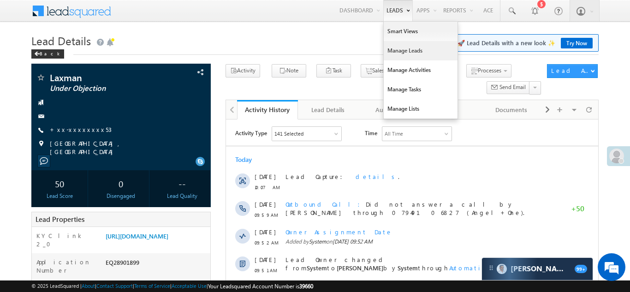
click at [396, 54] on link "Manage Leads" at bounding box center [420, 50] width 74 height 19
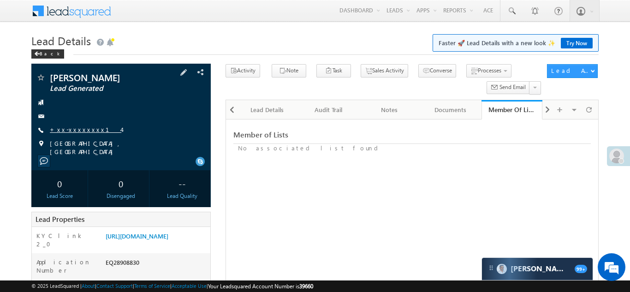
click at [77, 131] on link "+xx-xxxxxxxx14" at bounding box center [85, 129] width 71 height 8
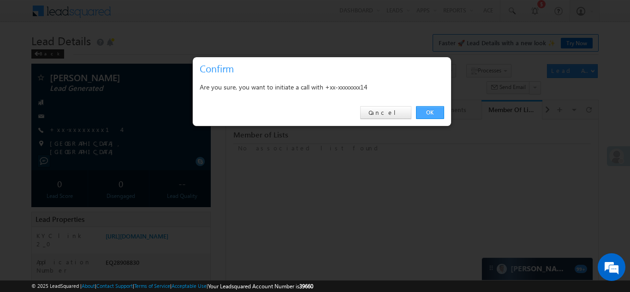
click at [430, 111] on link "OK" at bounding box center [430, 112] width 28 height 13
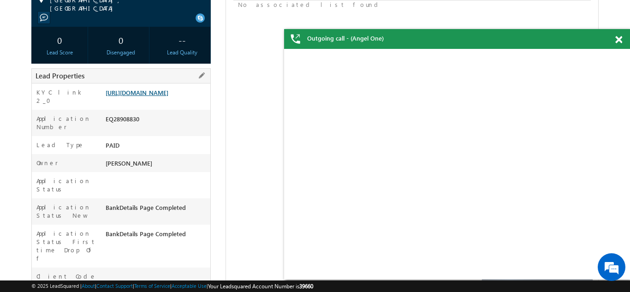
click at [159, 94] on link "https://angelbroking1-pk3em7sa.customui-test.leadsquared.com?leadId=57b6a772-4b…" at bounding box center [137, 92] width 63 height 8
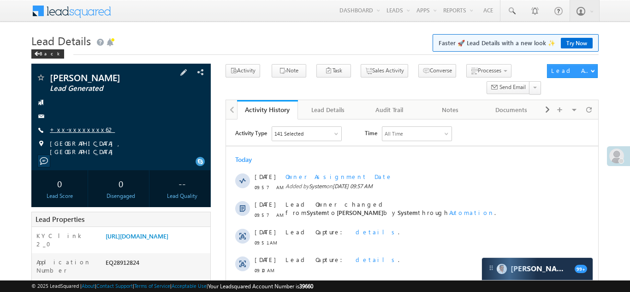
click at [72, 131] on link "+xx-xxxxxxxx62" at bounding box center [82, 129] width 65 height 8
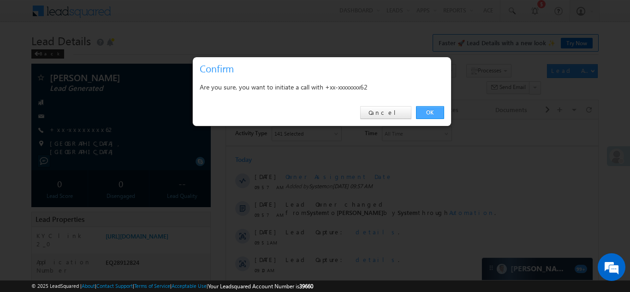
click at [425, 112] on link "OK" at bounding box center [430, 112] width 28 height 13
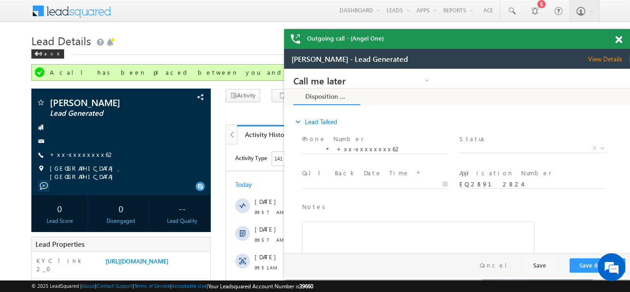
click at [618, 38] on span at bounding box center [618, 40] width 7 height 8
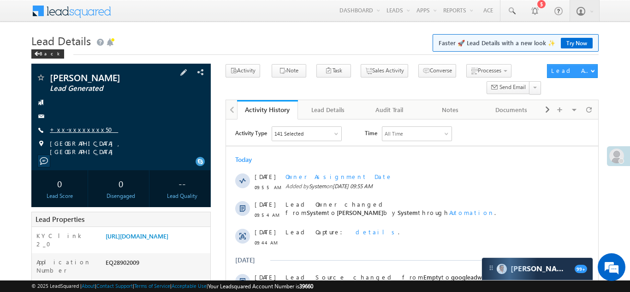
click at [73, 129] on link "+xx-xxxxxxxx50" at bounding box center [84, 129] width 68 height 8
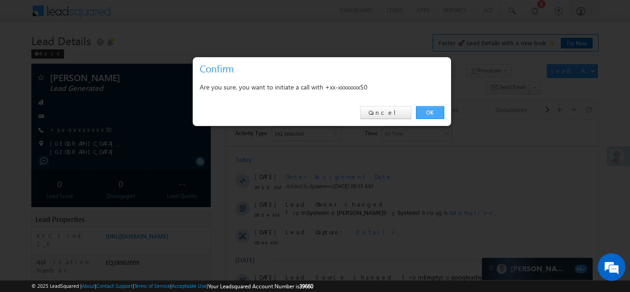
click at [429, 110] on link "OK" at bounding box center [430, 112] width 28 height 13
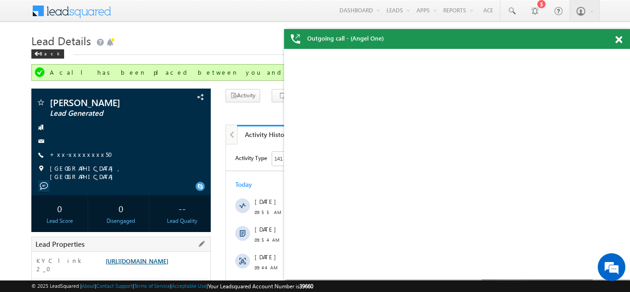
click at [150, 265] on link "[URL][DOMAIN_NAME]" at bounding box center [137, 261] width 63 height 8
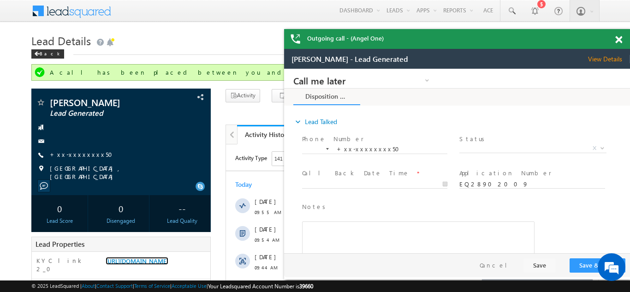
click at [618, 39] on div "Outgoing call - (Angel One)" at bounding box center [457, 39] width 346 height 20
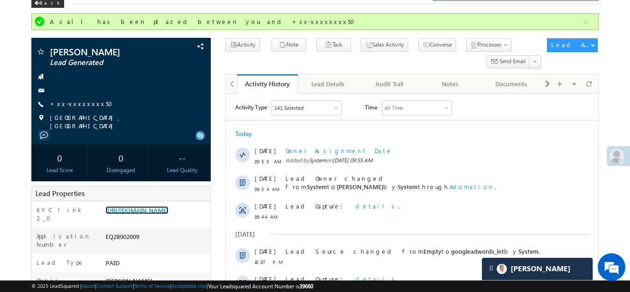
scroll to position [177, 0]
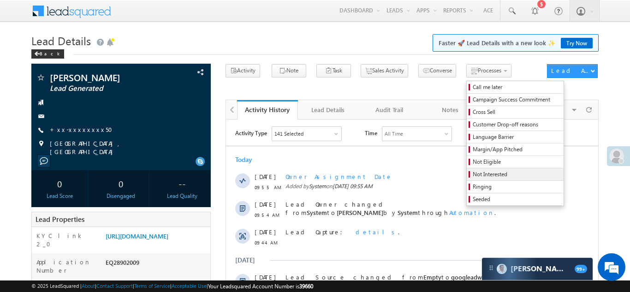
click at [472, 176] on span "Not Interested" at bounding box center [516, 174] width 88 height 8
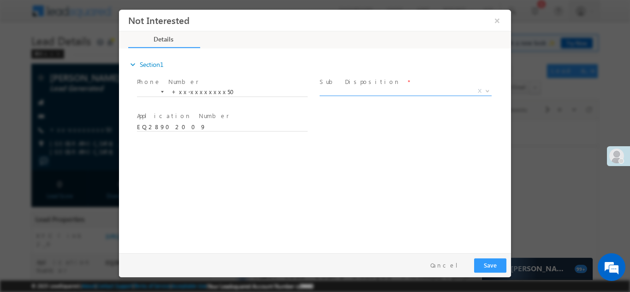
click at [375, 89] on span "X" at bounding box center [405, 90] width 172 height 9
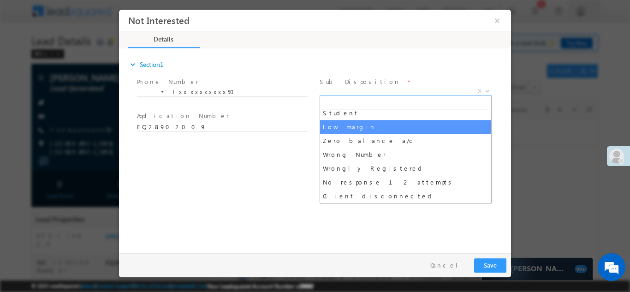
scroll to position [57, 0]
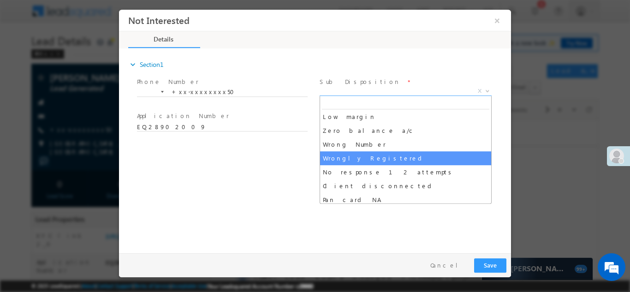
select select "Wrongly Registered"
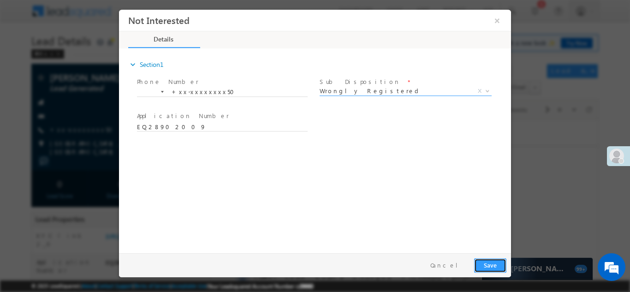
click at [489, 264] on button "Save" at bounding box center [490, 265] width 32 height 14
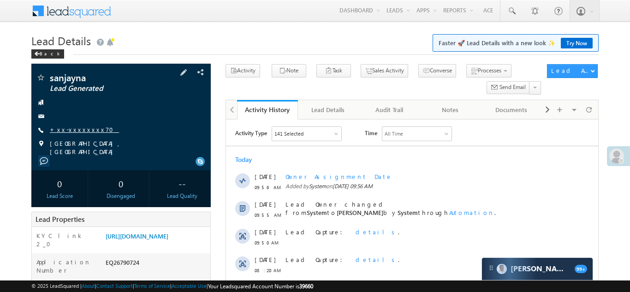
click at [79, 130] on link "+xx-xxxxxxxx70" at bounding box center [84, 129] width 69 height 8
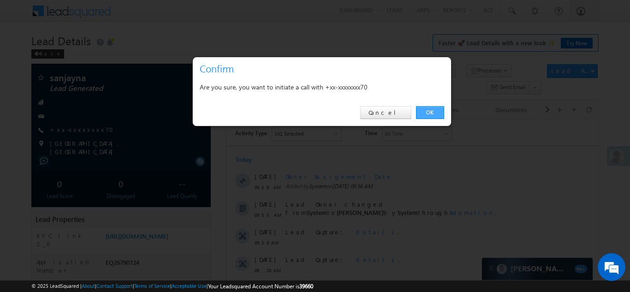
click at [434, 111] on link "OK" at bounding box center [430, 112] width 28 height 13
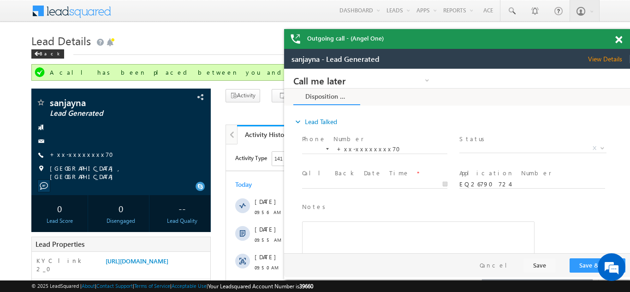
click at [621, 39] on span at bounding box center [618, 40] width 7 height 8
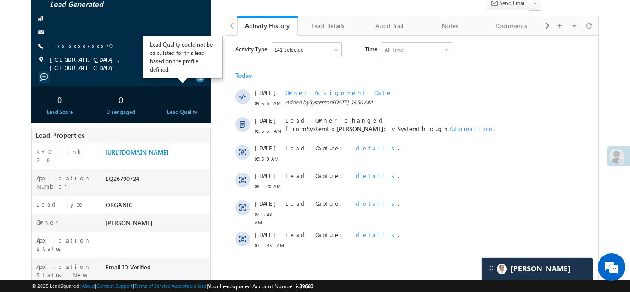
scroll to position [142, 0]
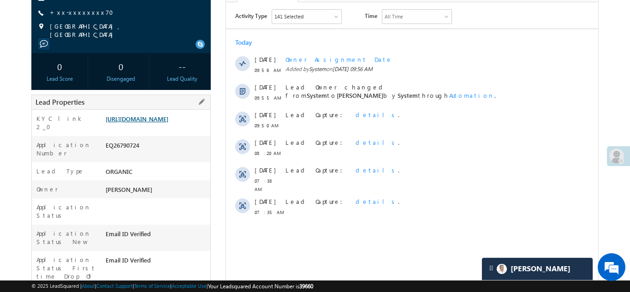
click at [153, 123] on link "https://angelbroking1-pk3em7sa.customui-test.leadsquared.com?leadId=0e6a5ba4-ce…" at bounding box center [137, 119] width 63 height 8
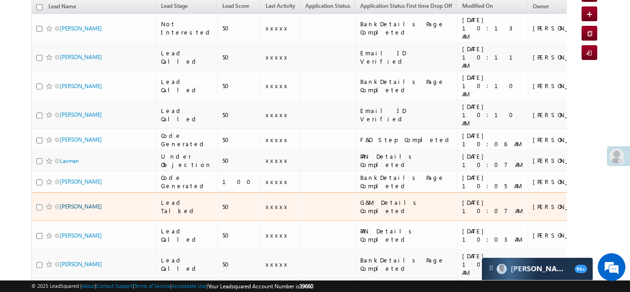
click at [75, 203] on link "[PERSON_NAME]" at bounding box center [81, 206] width 42 height 7
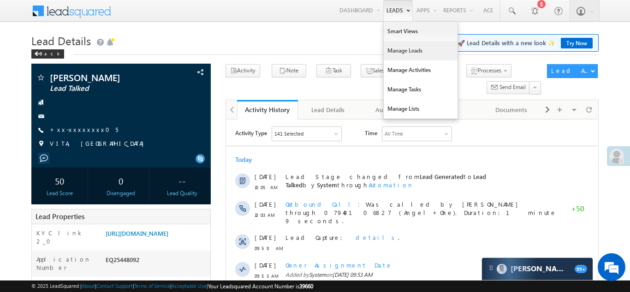
click at [401, 51] on link "Manage Leads" at bounding box center [420, 50] width 74 height 19
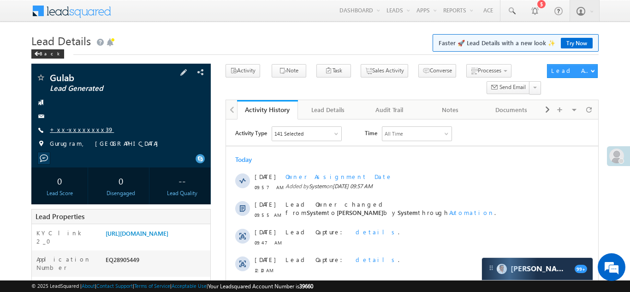
click at [74, 130] on link "+xx-xxxxxxxx39" at bounding box center [82, 129] width 64 height 8
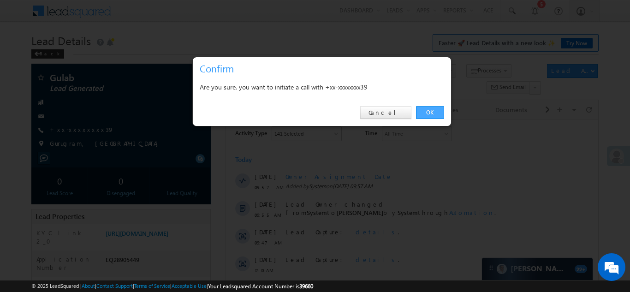
click at [428, 112] on link "OK" at bounding box center [430, 112] width 28 height 13
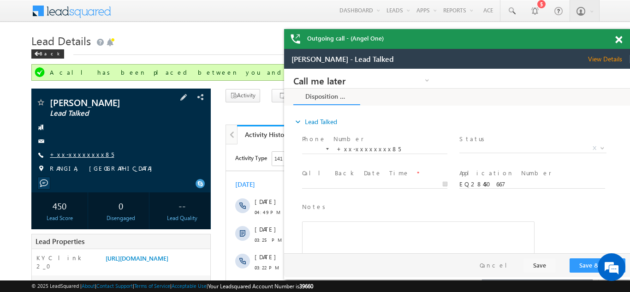
click at [75, 153] on link "+xx-xxxxxxxx85" at bounding box center [82, 154] width 64 height 8
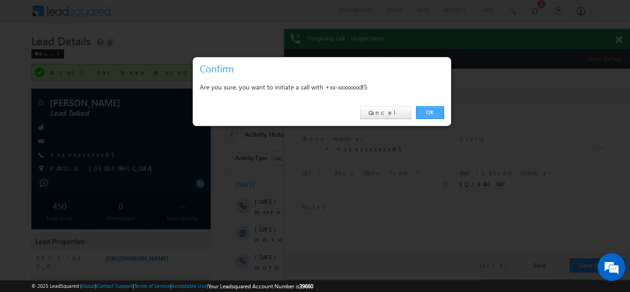
click at [423, 112] on link "OK" at bounding box center [430, 112] width 28 height 13
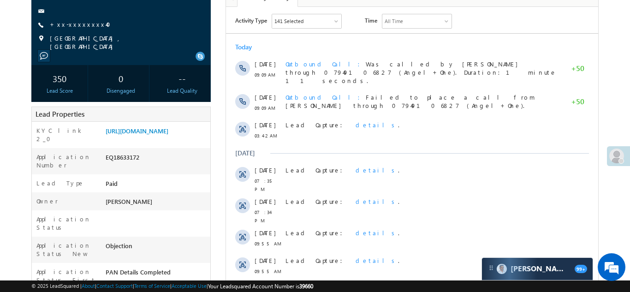
scroll to position [117, 0]
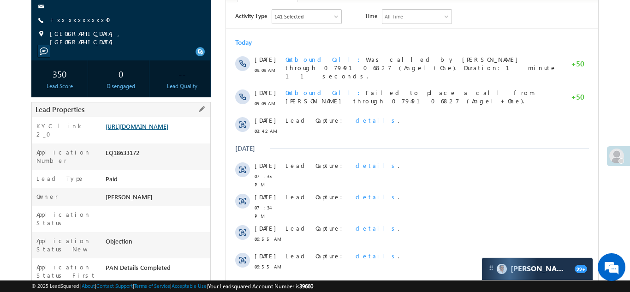
click at [148, 130] on link "https://angelbroking1-pk3em7sa.customui-test.leadsquared.com?leadId=33c0a08f-a3…" at bounding box center [137, 126] width 63 height 8
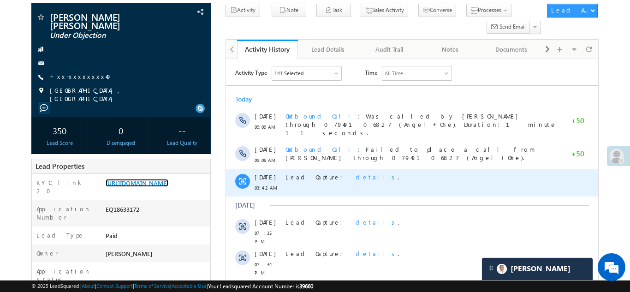
scroll to position [0, 0]
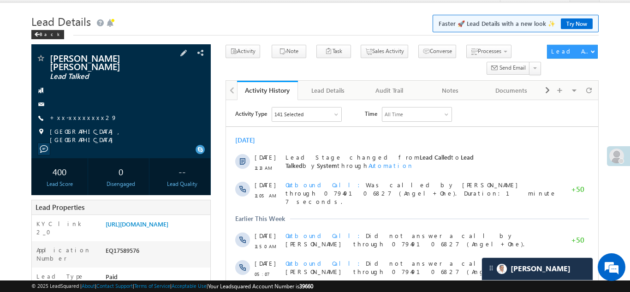
scroll to position [126, 0]
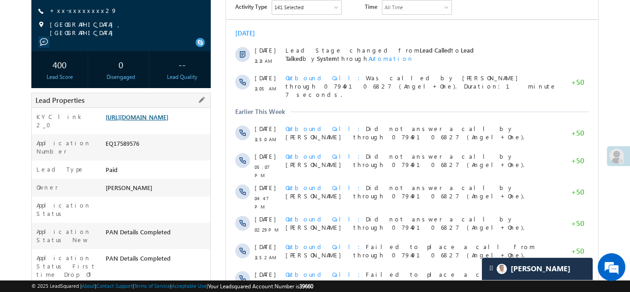
click at [136, 118] on link "https://angelbroking1-pk3em7sa.customui-test.leadsquared.com?leadId=2e6897d5-70…" at bounding box center [137, 117] width 63 height 8
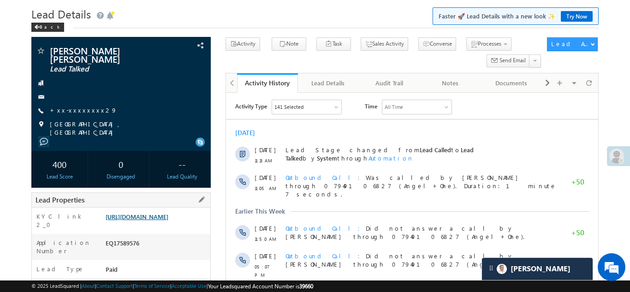
scroll to position [0, 0]
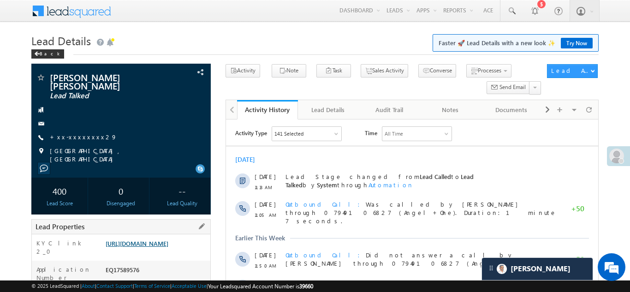
click at [147, 239] on link "https://angelbroking1-pk3em7sa.customui-test.leadsquared.com?leadId=2e6897d5-70…" at bounding box center [137, 243] width 63 height 8
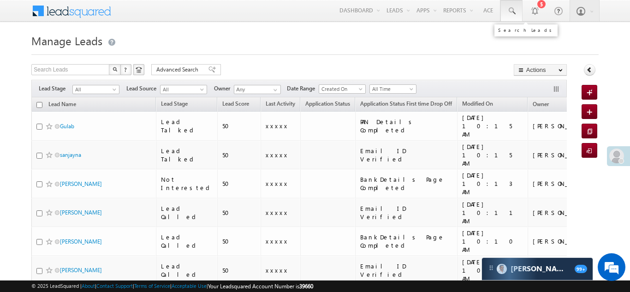
click at [510, 11] on span at bounding box center [510, 10] width 9 height 9
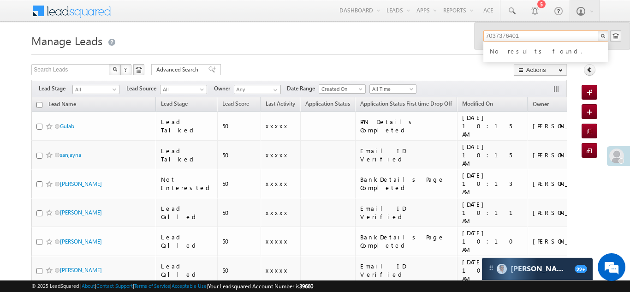
type input "7037376401"
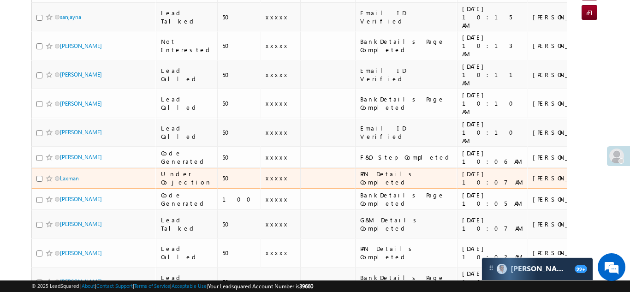
scroll to position [147, 0]
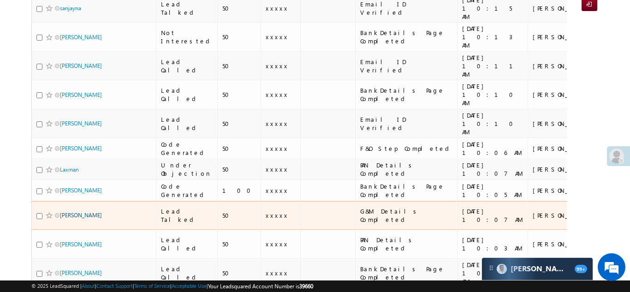
click at [71, 212] on link "[PERSON_NAME]" at bounding box center [81, 215] width 42 height 7
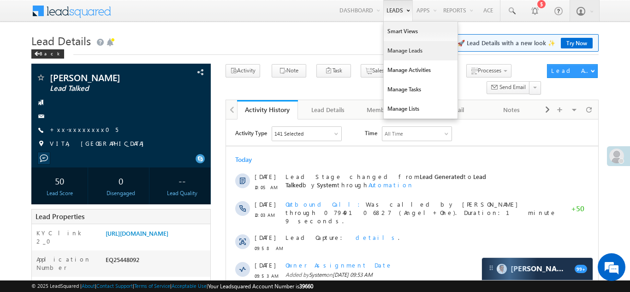
click at [396, 53] on link "Manage Leads" at bounding box center [420, 50] width 74 height 19
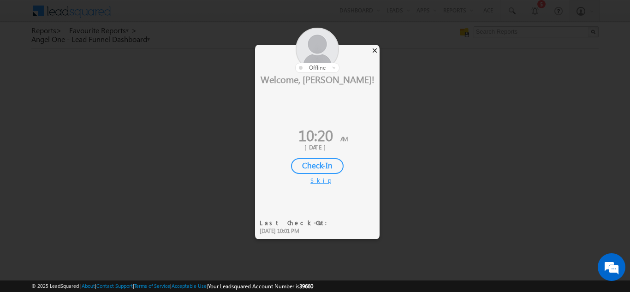
click at [373, 51] on div "×" at bounding box center [375, 50] width 10 height 10
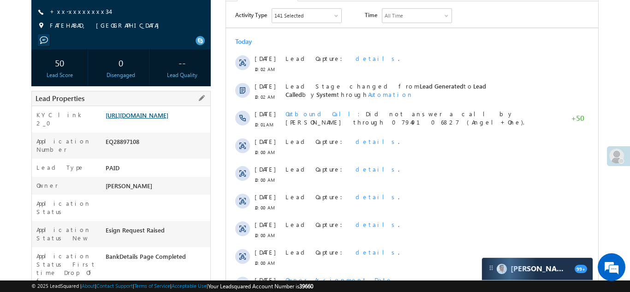
scroll to position [120, 0]
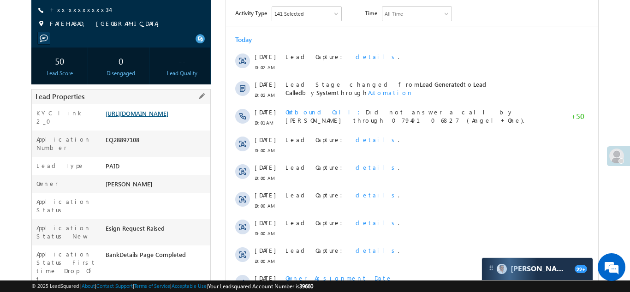
click at [156, 117] on link "https://angelbroking1-pk3em7sa.customui-test.leadsquared.com?leadId=88dfb760-ec…" at bounding box center [137, 113] width 63 height 8
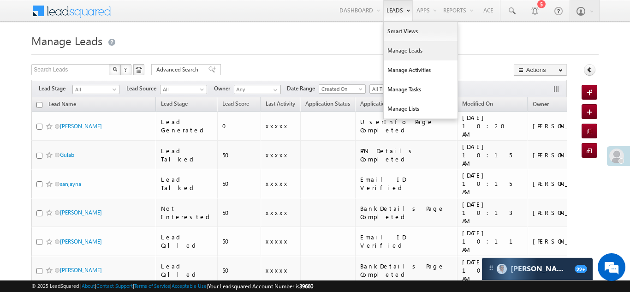
click at [393, 50] on link "Manage Leads" at bounding box center [420, 50] width 74 height 19
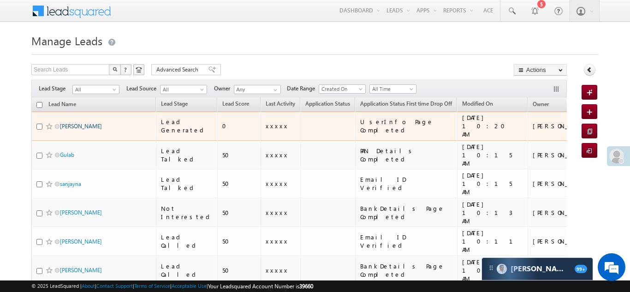
click at [83, 123] on link "[PERSON_NAME]" at bounding box center [81, 126] width 42 height 7
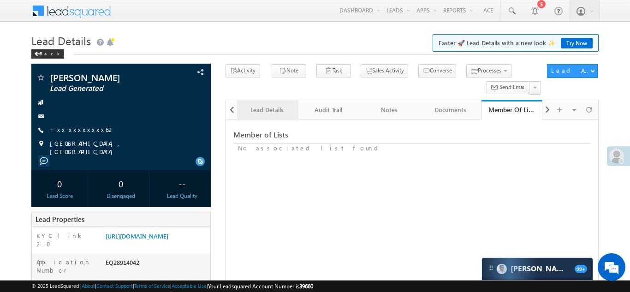
click at [263, 114] on div "Lead Details" at bounding box center [266, 109] width 45 height 11
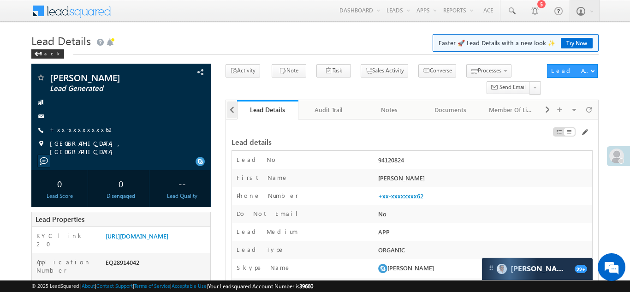
click at [229, 111] on span at bounding box center [232, 109] width 6 height 17
click at [229, 111] on div at bounding box center [231, 109] width 11 height 18
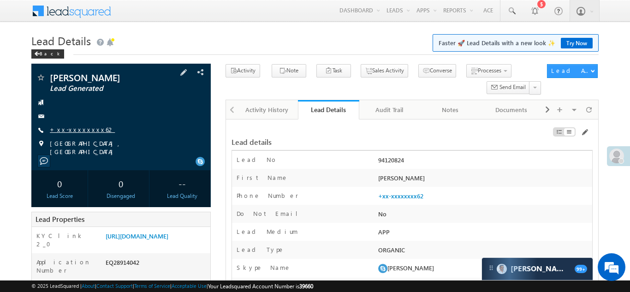
click at [75, 126] on link "+xx-xxxxxxxx62" at bounding box center [82, 129] width 65 height 8
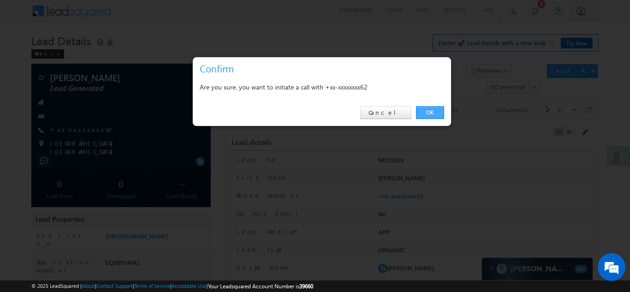
click at [430, 115] on link "OK" at bounding box center [430, 112] width 28 height 13
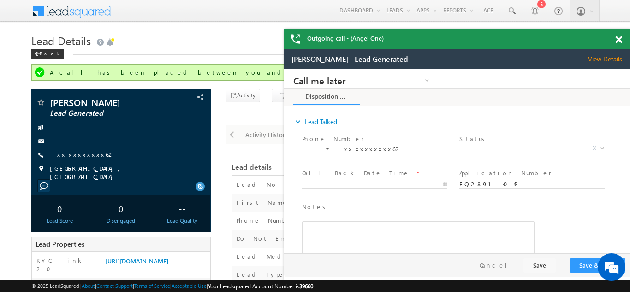
click at [618, 36] on span at bounding box center [618, 40] width 7 height 8
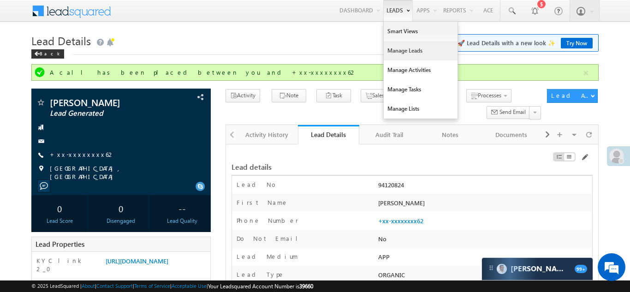
click at [394, 53] on link "Manage Leads" at bounding box center [420, 50] width 74 height 19
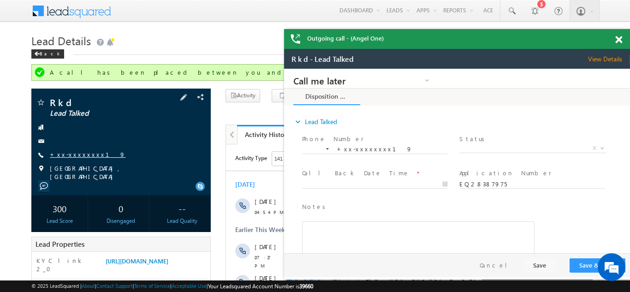
click at [75, 151] on link "+xx-xxxxxxxx19" at bounding box center [88, 154] width 76 height 8
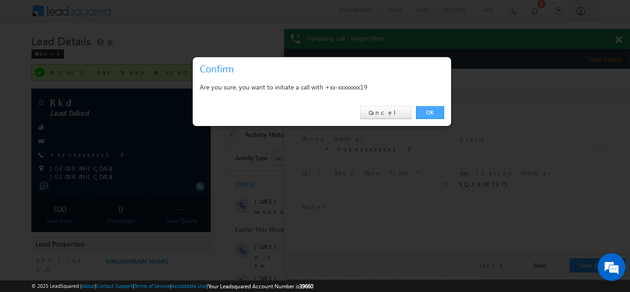
click at [425, 113] on link "OK" at bounding box center [430, 112] width 28 height 13
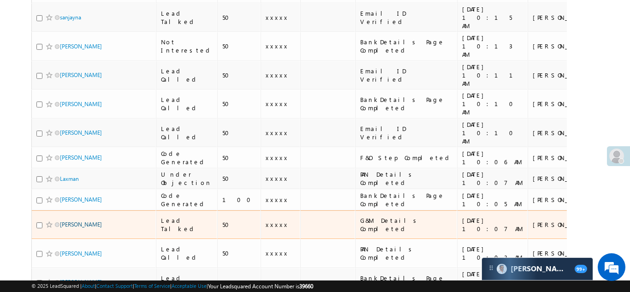
click at [76, 221] on link "[PERSON_NAME]" at bounding box center [81, 224] width 42 height 7
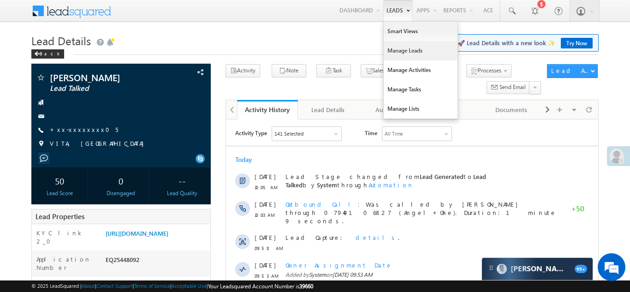
click at [389, 52] on link "Manage Leads" at bounding box center [420, 50] width 74 height 19
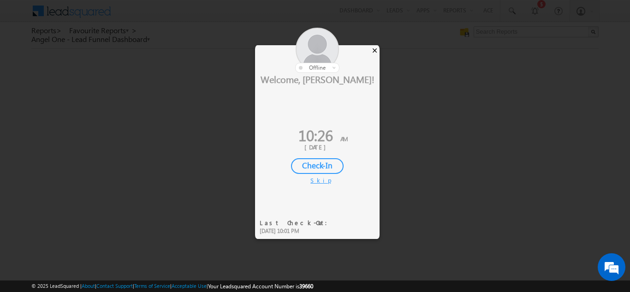
click at [374, 51] on div "×" at bounding box center [375, 50] width 10 height 10
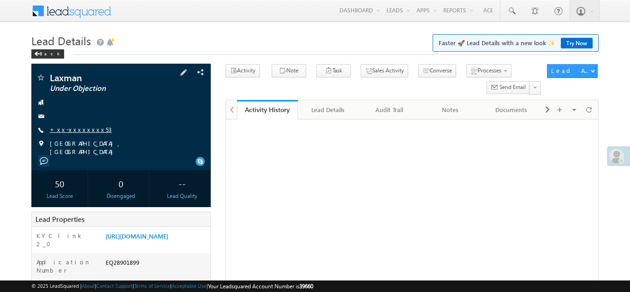
click at [71, 130] on link "+xx-xxxxxxxx53" at bounding box center [81, 129] width 62 height 8
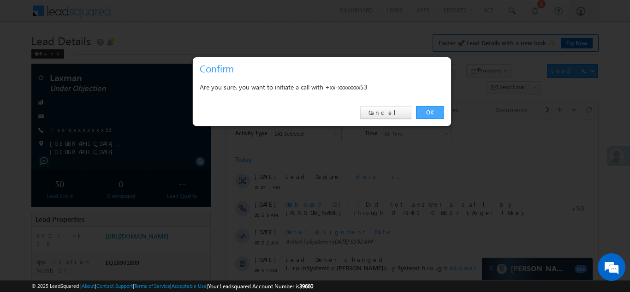
click at [425, 113] on link "OK" at bounding box center [430, 112] width 28 height 13
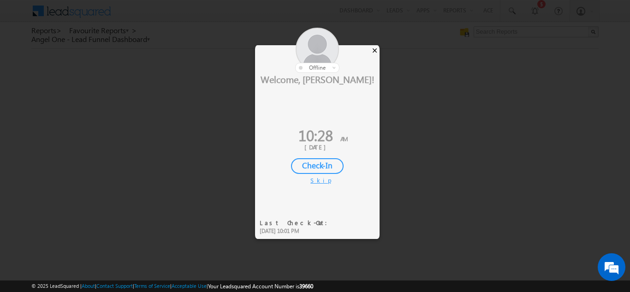
click at [376, 49] on div "×" at bounding box center [375, 50] width 10 height 10
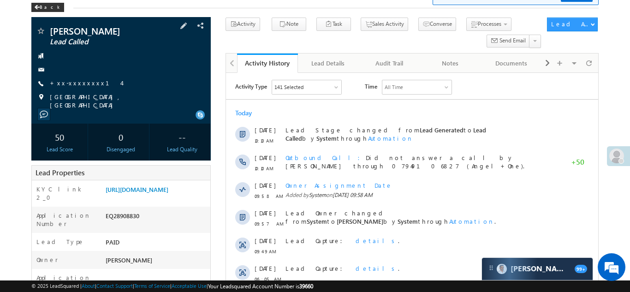
scroll to position [118, 0]
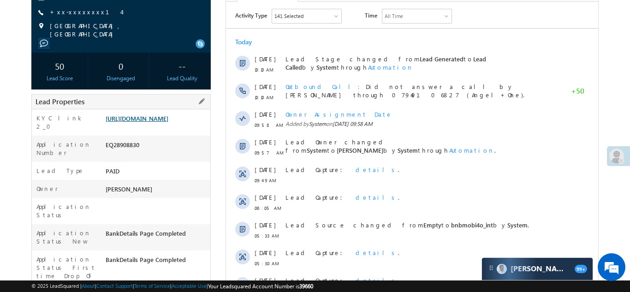
click at [155, 122] on link "[URL][DOMAIN_NAME]" at bounding box center [137, 118] width 63 height 8
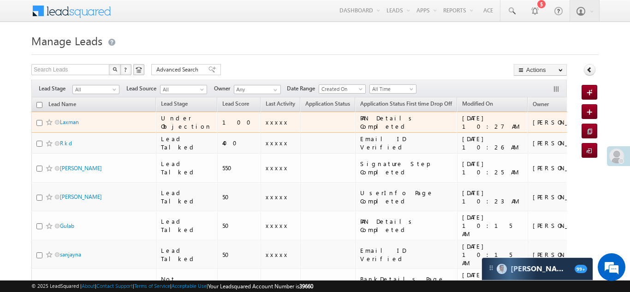
scroll to position [14, 0]
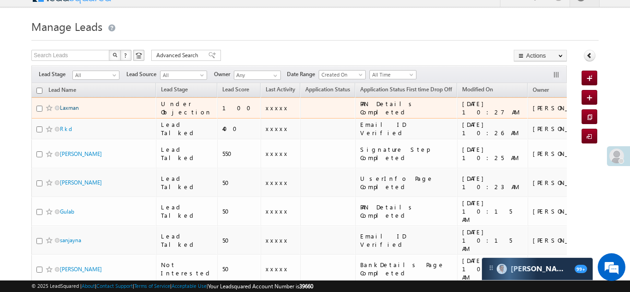
click at [70, 109] on link "Laxman" at bounding box center [69, 107] width 19 height 7
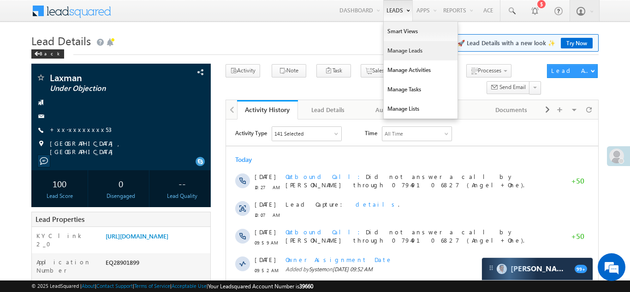
click at [396, 51] on link "Manage Leads" at bounding box center [420, 50] width 74 height 19
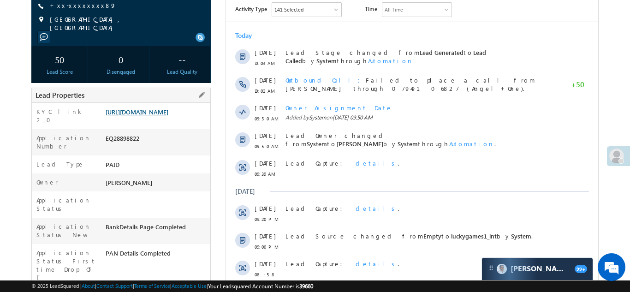
click at [149, 115] on link "https://angelbroking1-pk3em7sa.customui-test.leadsquared.com?leadId=fbb3f5e9-d0…" at bounding box center [137, 112] width 63 height 8
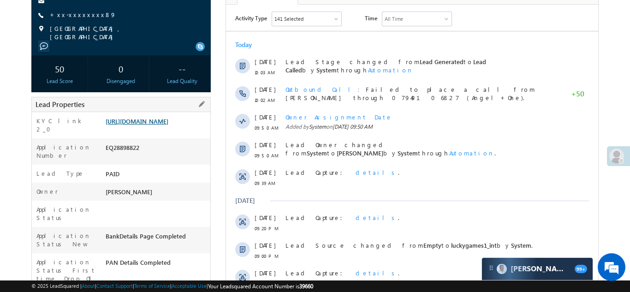
click at [154, 125] on link "[URL][DOMAIN_NAME]" at bounding box center [137, 121] width 63 height 8
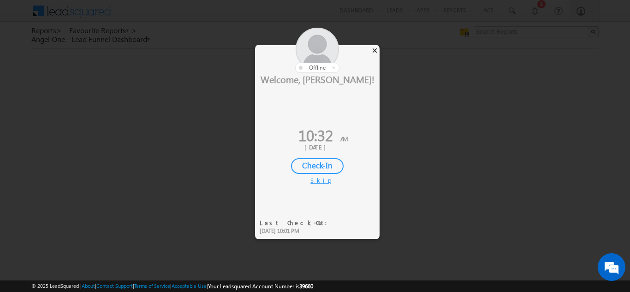
click at [374, 50] on div "×" at bounding box center [375, 50] width 10 height 10
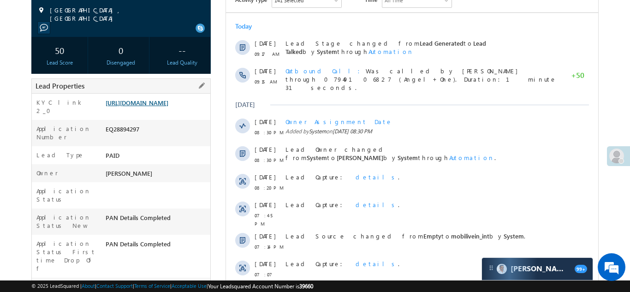
click at [160, 106] on link "[URL][DOMAIN_NAME]" at bounding box center [137, 103] width 63 height 8
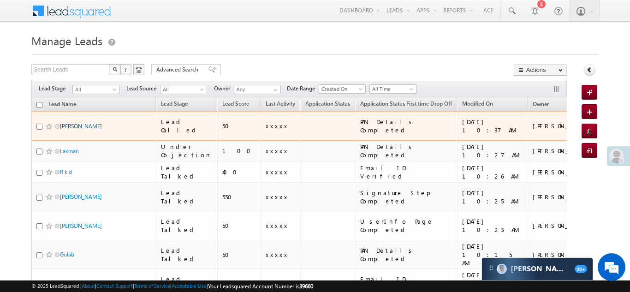
click at [78, 123] on link "[PERSON_NAME]" at bounding box center [81, 126] width 42 height 7
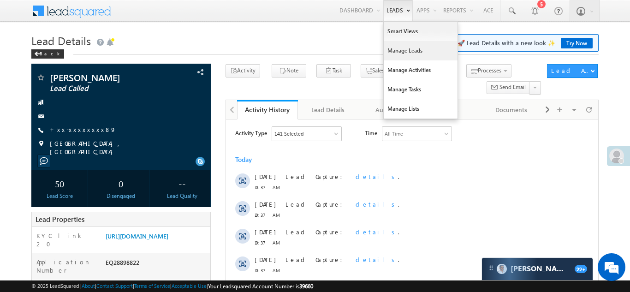
click at [394, 52] on link "Manage Leads" at bounding box center [420, 50] width 74 height 19
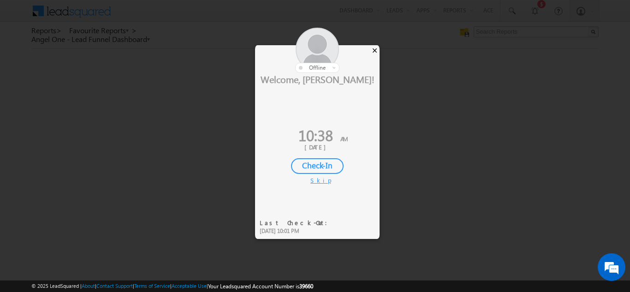
click at [374, 51] on div "×" at bounding box center [375, 50] width 10 height 10
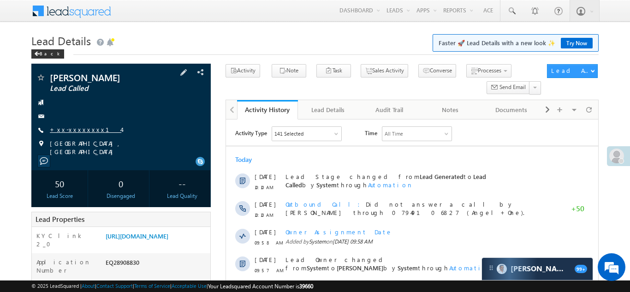
click at [76, 127] on link "+xx-xxxxxxxx14" at bounding box center [85, 129] width 71 height 8
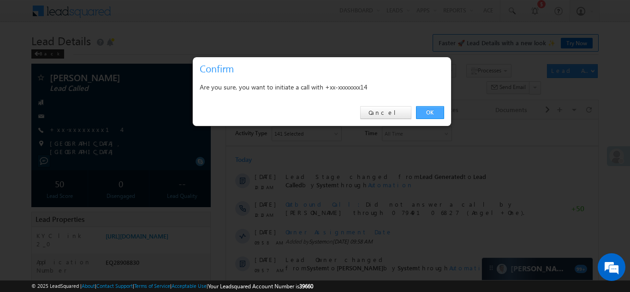
click at [433, 110] on link "OK" at bounding box center [430, 112] width 28 height 13
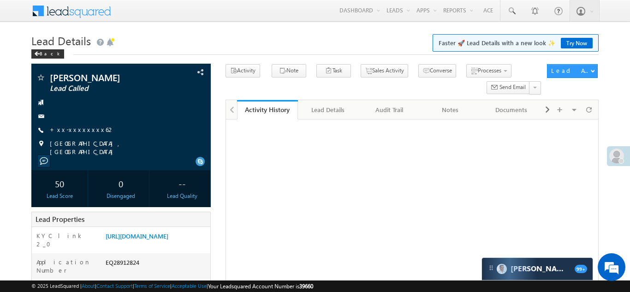
click at [75, 130] on link "+xx-xxxxxxxx62" at bounding box center [82, 129] width 65 height 8
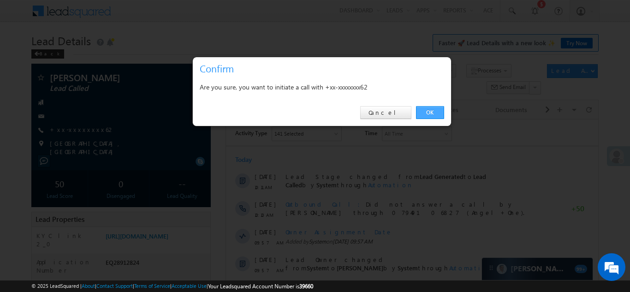
click at [427, 111] on link "OK" at bounding box center [430, 112] width 28 height 13
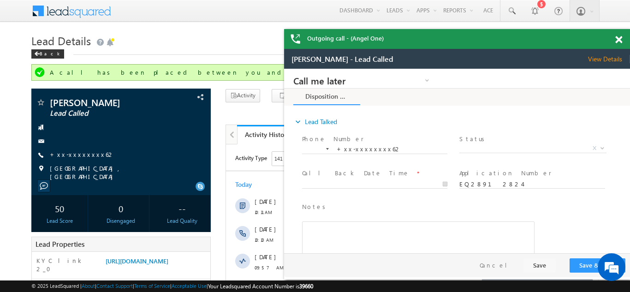
click at [621, 40] on span at bounding box center [618, 40] width 7 height 8
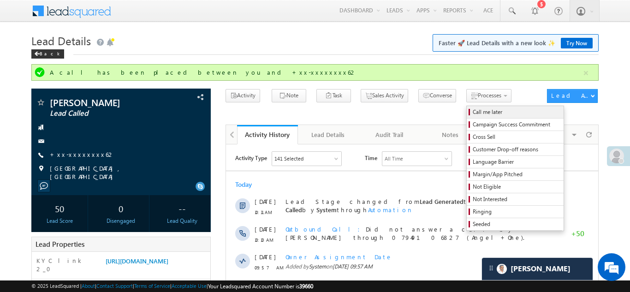
click at [472, 115] on span "Call me later" at bounding box center [516, 112] width 88 height 8
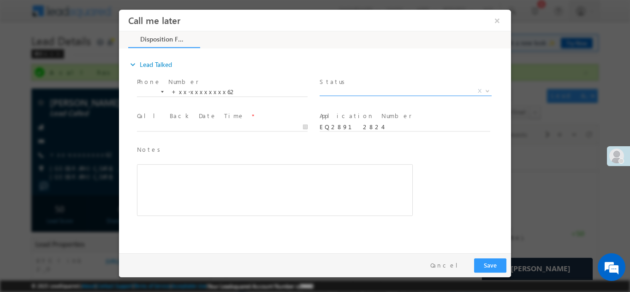
click at [385, 91] on span "X" at bounding box center [405, 90] width 172 height 9
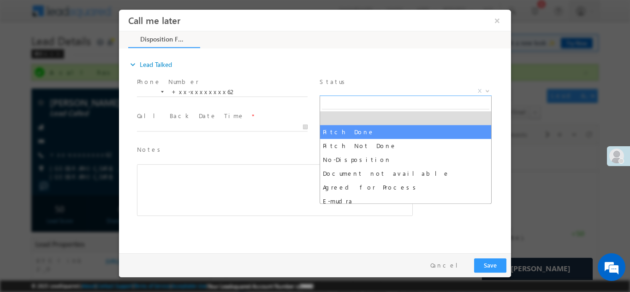
select select "Pitch Done"
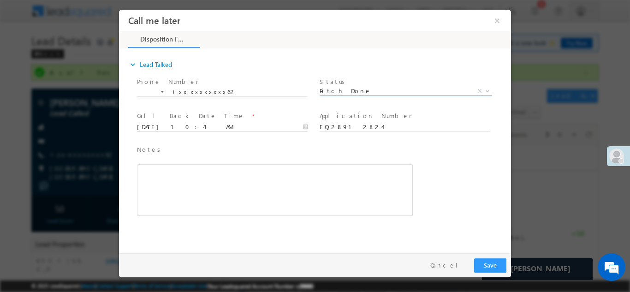
click at [185, 129] on input "09/14/25 10:41 AM" at bounding box center [222, 126] width 171 height 9
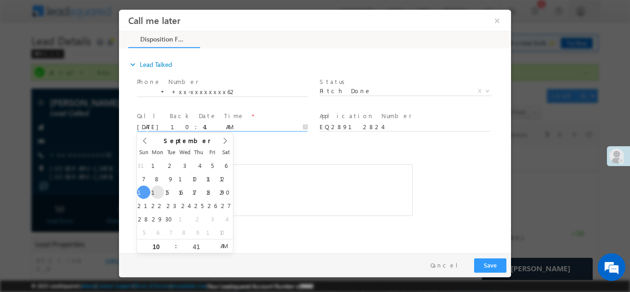
type input "[DATE] 10:41 AM"
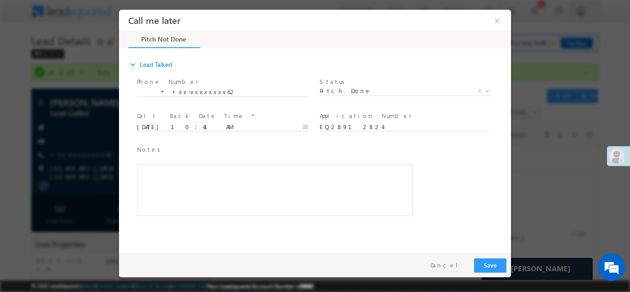
click at [303, 157] on div "Notes * Editor toolbars Basic Styles Bold Italic Underline Paragraph Insert/Rem…" at bounding box center [275, 179] width 276 height 71
click at [488, 263] on button "Save" at bounding box center [490, 265] width 32 height 14
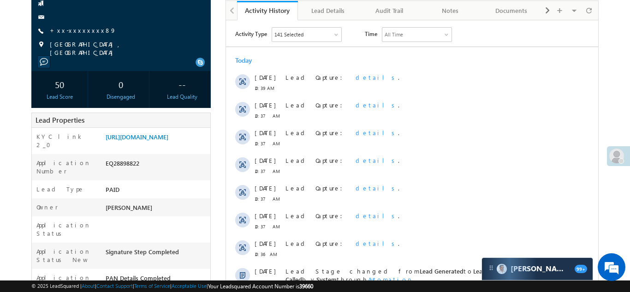
scroll to position [77, 0]
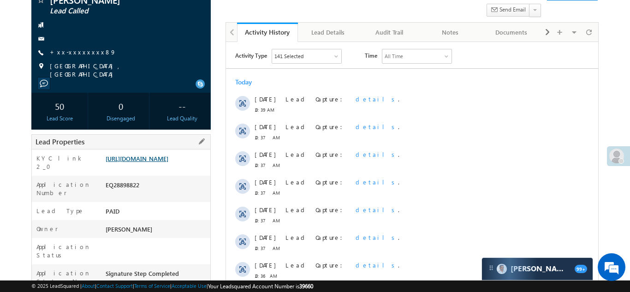
click at [152, 162] on link "https://angelbroking1-pk3em7sa.customui-test.leadsquared.com?leadId=fbb3f5e9-d0…" at bounding box center [137, 158] width 63 height 8
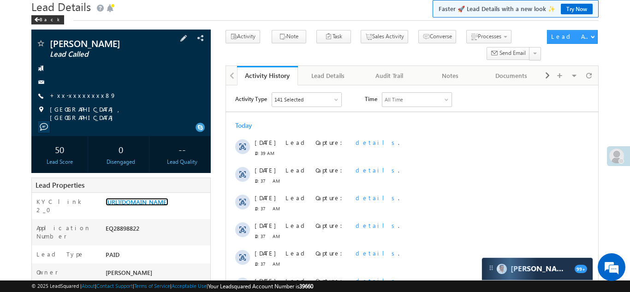
scroll to position [0, 0]
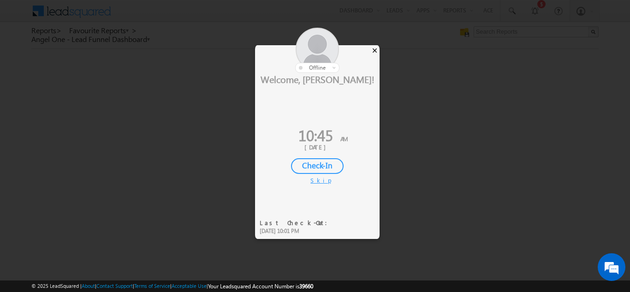
click at [374, 51] on div "×" at bounding box center [375, 50] width 10 height 10
click at [375, 50] on div "×" at bounding box center [375, 50] width 10 height 10
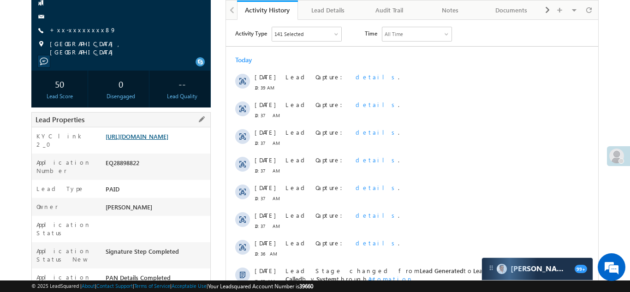
click at [156, 135] on link "[URL][DOMAIN_NAME]" at bounding box center [137, 136] width 63 height 8
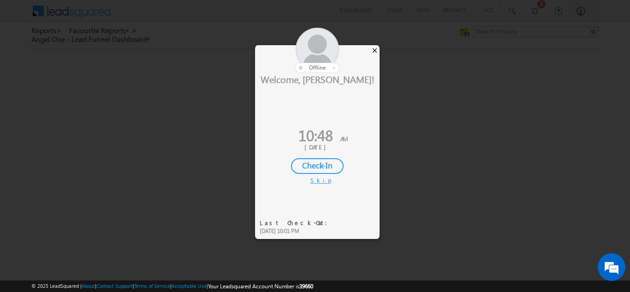
click at [373, 50] on div "×" at bounding box center [375, 50] width 10 height 10
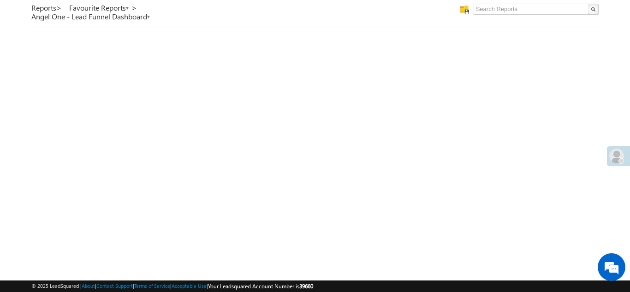
scroll to position [29, 0]
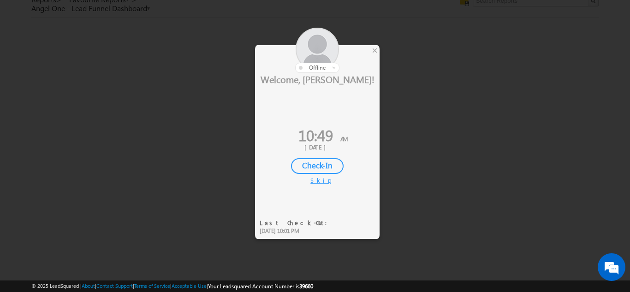
scroll to position [29, 0]
click at [373, 51] on div "×" at bounding box center [375, 50] width 10 height 10
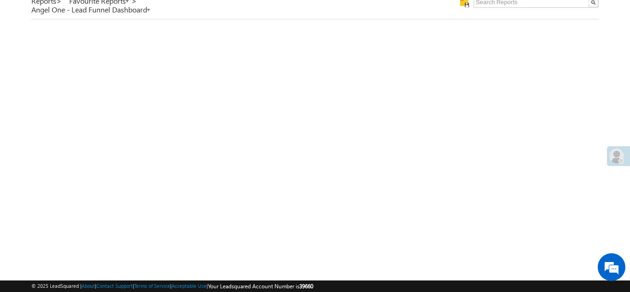
scroll to position [0, 0]
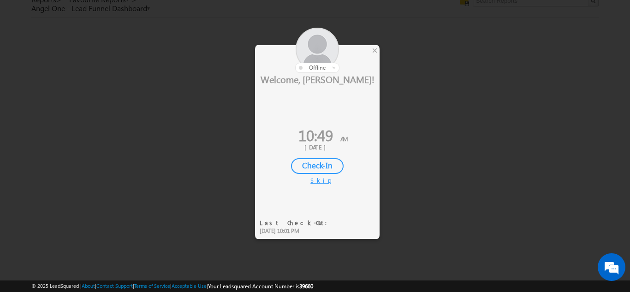
scroll to position [29, 0]
click at [375, 50] on div "×" at bounding box center [375, 50] width 10 height 10
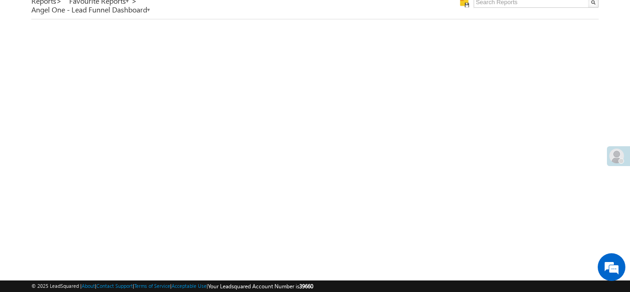
scroll to position [0, 0]
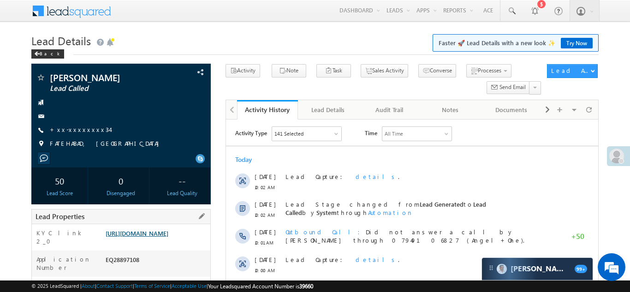
click at [140, 237] on link "[URL][DOMAIN_NAME]" at bounding box center [137, 233] width 63 height 8
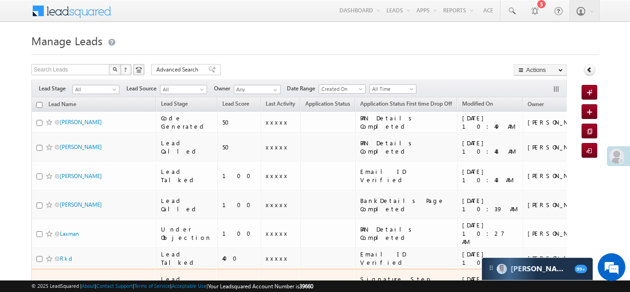
click at [309, 269] on td at bounding box center [327, 283] width 55 height 29
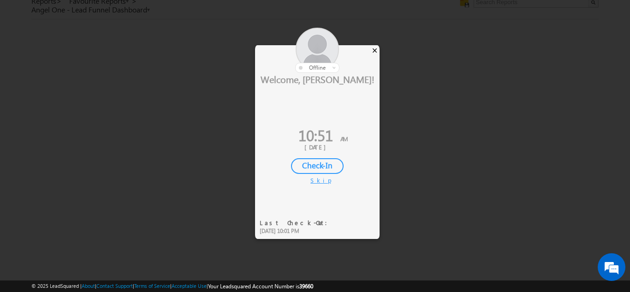
click at [374, 52] on div "×" at bounding box center [375, 50] width 10 height 10
click at [375, 49] on div "×" at bounding box center [375, 50] width 10 height 10
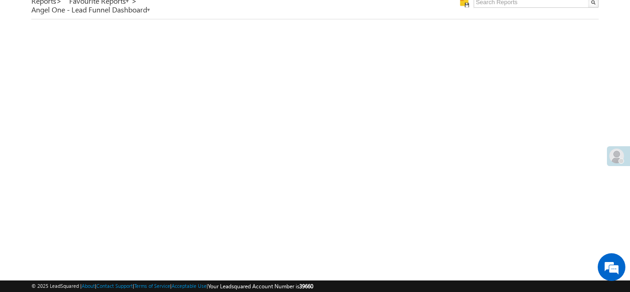
scroll to position [0, 0]
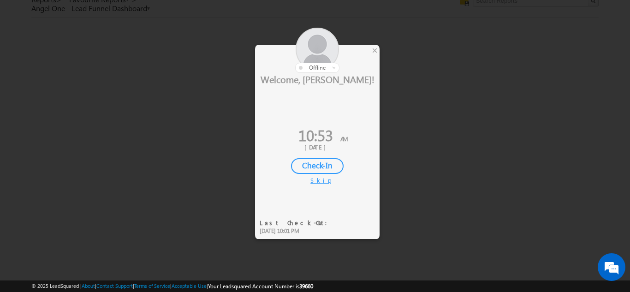
scroll to position [29, 0]
click at [373, 49] on div "×" at bounding box center [375, 50] width 10 height 10
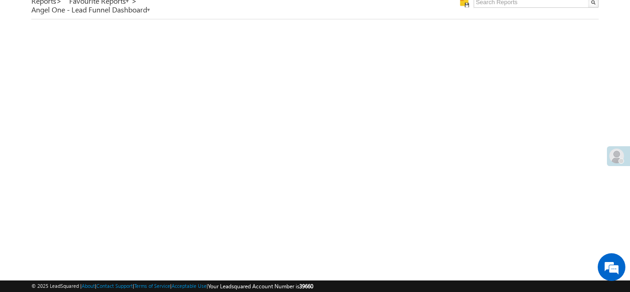
scroll to position [0, 0]
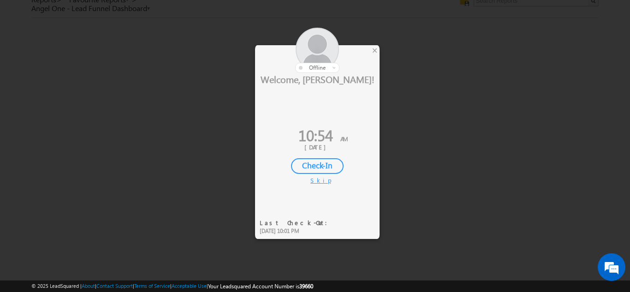
scroll to position [29, 0]
click at [375, 49] on div "×" at bounding box center [375, 50] width 10 height 10
click at [375, 50] on div "×" at bounding box center [375, 50] width 10 height 10
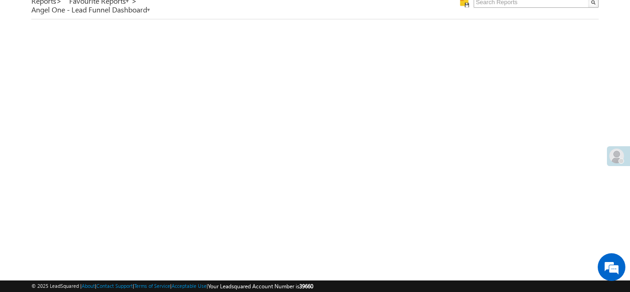
scroll to position [0, 0]
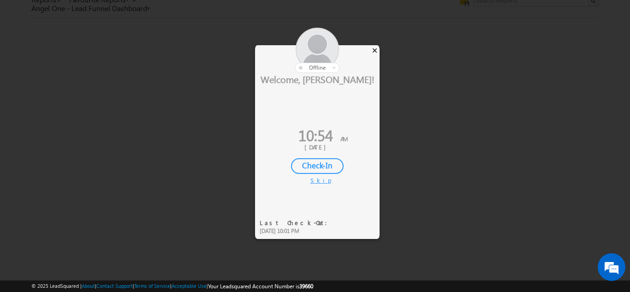
scroll to position [29, 0]
click at [373, 50] on div "×" at bounding box center [375, 50] width 10 height 10
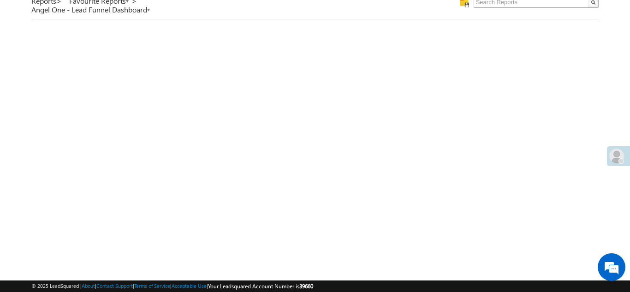
scroll to position [0, 0]
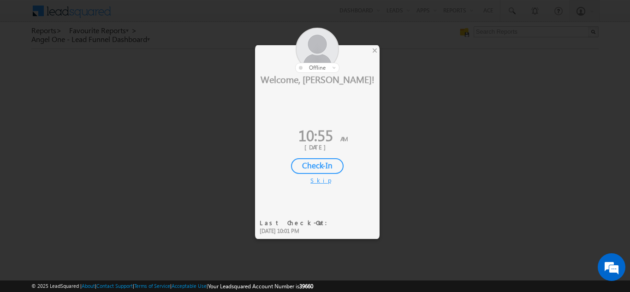
scroll to position [31, 0]
click at [373, 51] on div "×" at bounding box center [375, 50] width 10 height 10
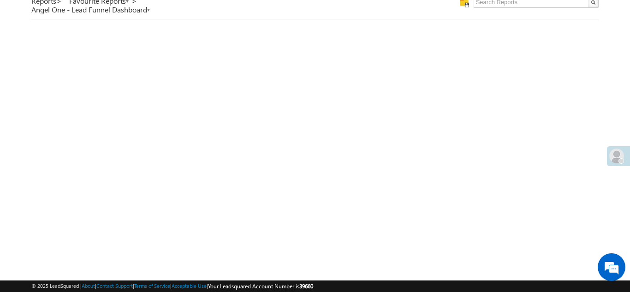
scroll to position [0, 0]
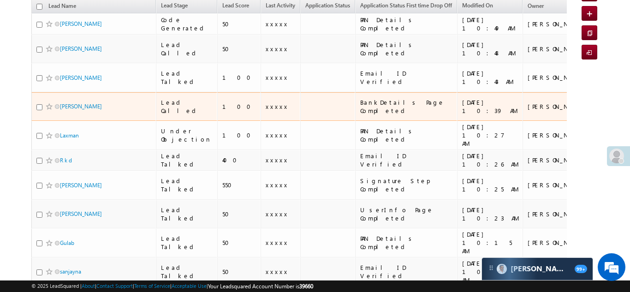
scroll to position [102, 0]
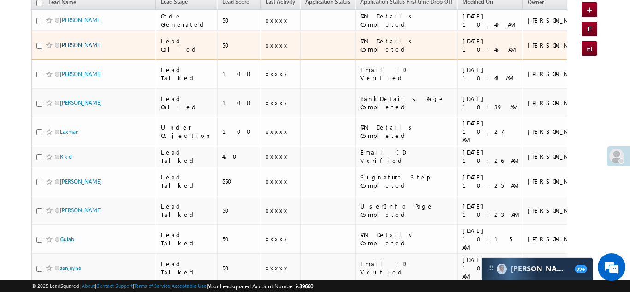
click at [83, 41] on link "[PERSON_NAME]" at bounding box center [81, 44] width 42 height 7
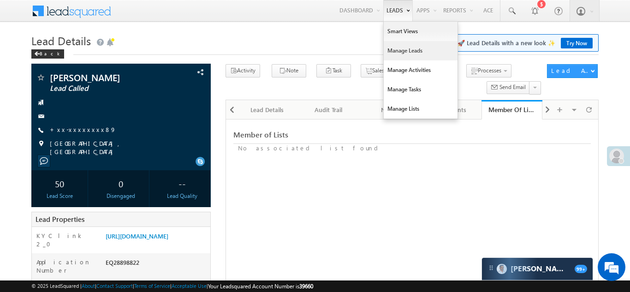
click at [394, 52] on link "Manage Leads" at bounding box center [420, 50] width 74 height 19
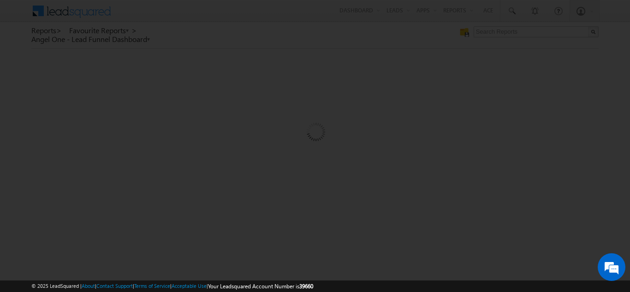
scroll to position [31, 0]
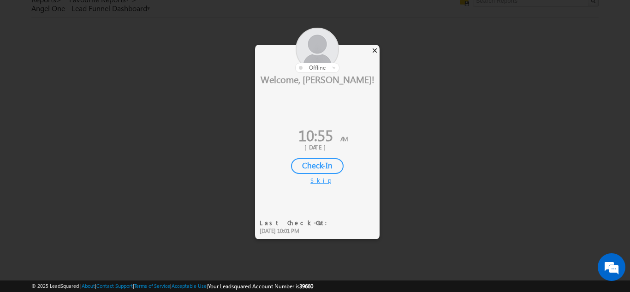
click at [372, 50] on div "×" at bounding box center [375, 50] width 10 height 10
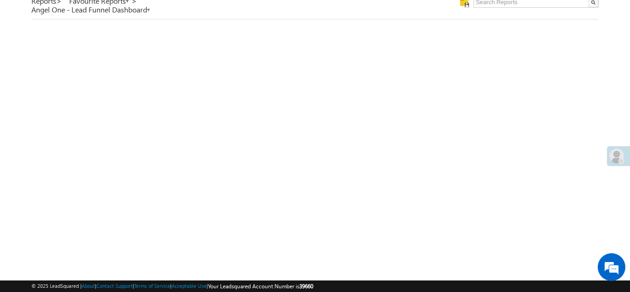
scroll to position [0, 0]
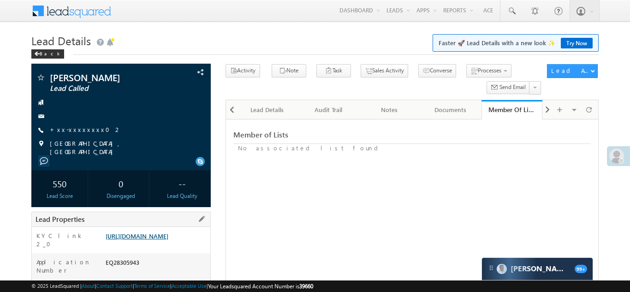
scroll to position [125, 0]
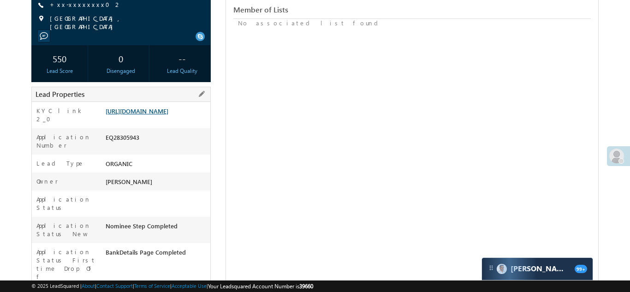
click at [161, 110] on link "[URL][DOMAIN_NAME]" at bounding box center [137, 111] width 63 height 8
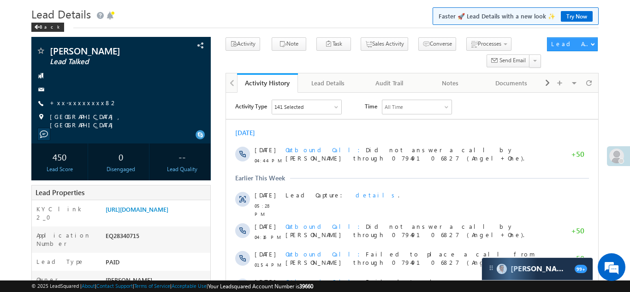
scroll to position [31, 0]
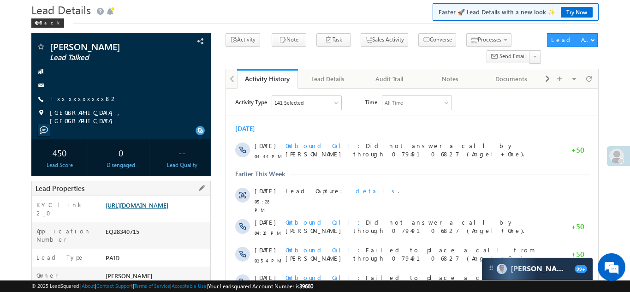
click at [147, 209] on link "[URL][DOMAIN_NAME]" at bounding box center [137, 205] width 63 height 8
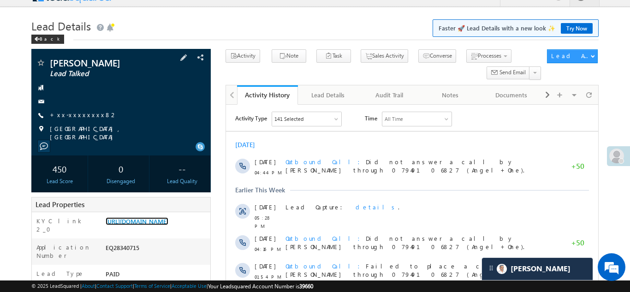
scroll to position [108, 0]
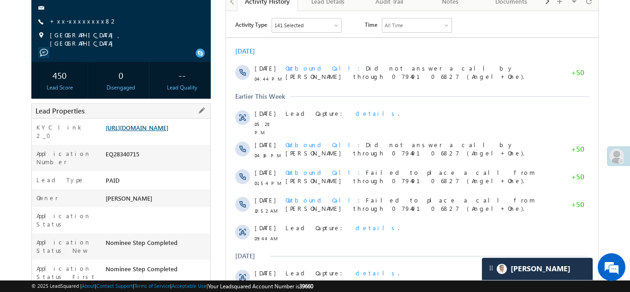
click at [148, 130] on link "https://angelbroking1-pk3em7sa.customui-test.leadsquared.com?leadId=5a18bf56-34…" at bounding box center [137, 128] width 63 height 8
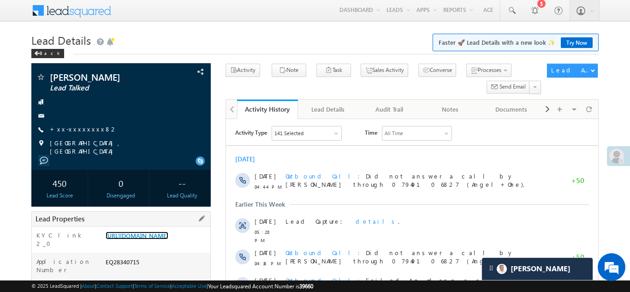
scroll to position [0, 0]
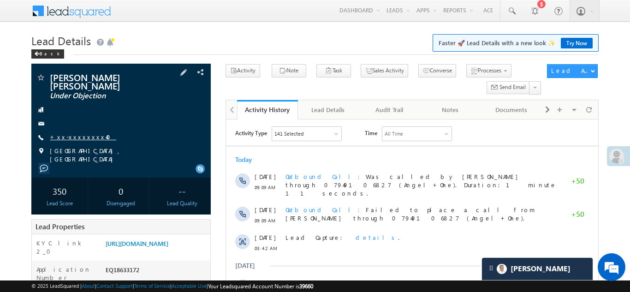
click at [82, 135] on link "+xx-xxxxxxxx40" at bounding box center [83, 137] width 66 height 8
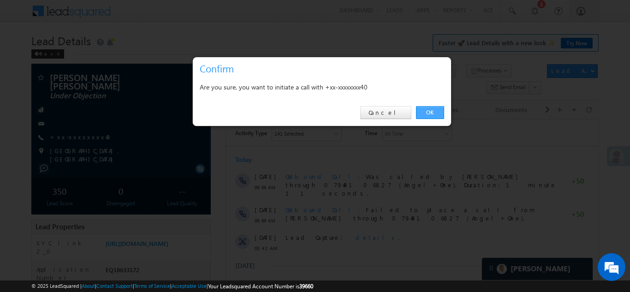
click at [431, 111] on link "OK" at bounding box center [430, 112] width 28 height 13
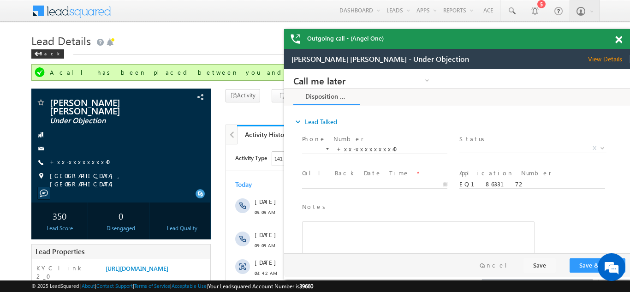
click at [618, 38] on span at bounding box center [618, 40] width 7 height 8
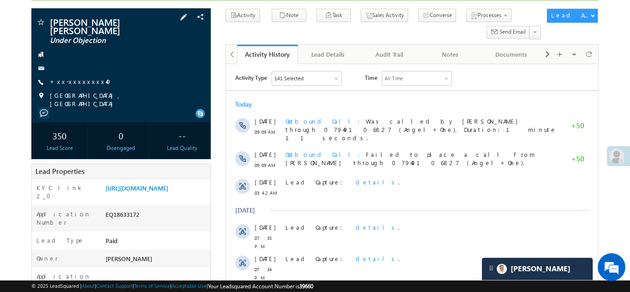
scroll to position [88, 0]
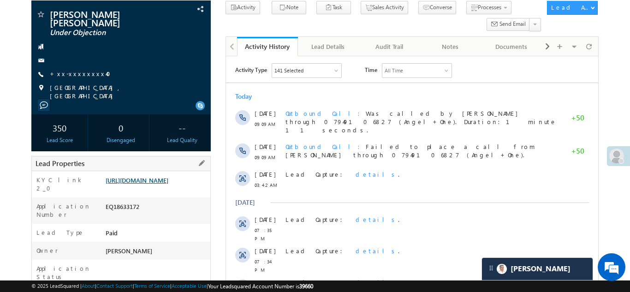
click at [155, 182] on link "https://angelbroking1-pk3em7sa.customui-test.leadsquared.com?leadId=33c0a08f-a3…" at bounding box center [137, 180] width 63 height 8
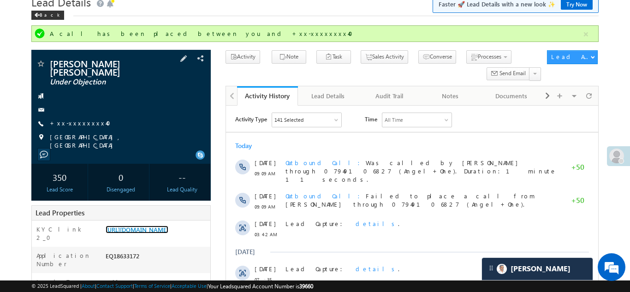
scroll to position [26, 0]
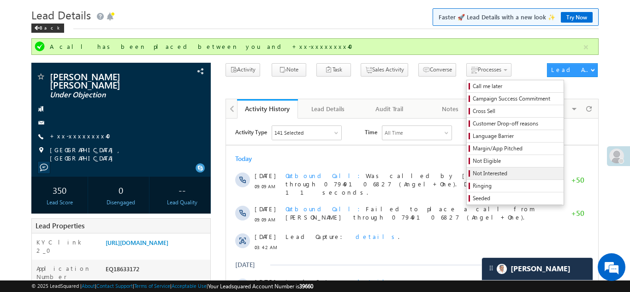
click at [472, 175] on span "Not Interested" at bounding box center [516, 173] width 88 height 8
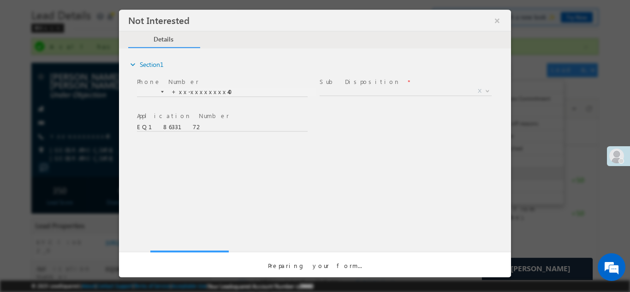
scroll to position [0, 0]
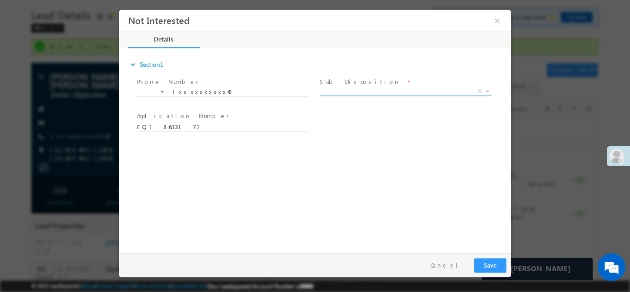
click at [378, 92] on span "X" at bounding box center [405, 90] width 172 height 9
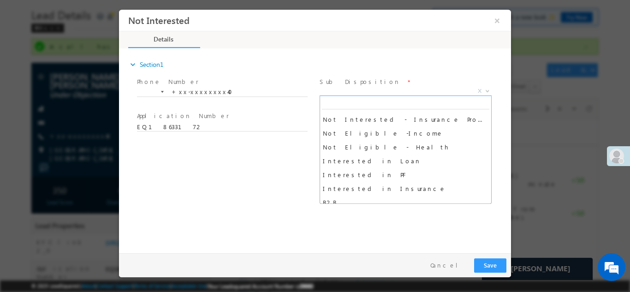
scroll to position [208, 0]
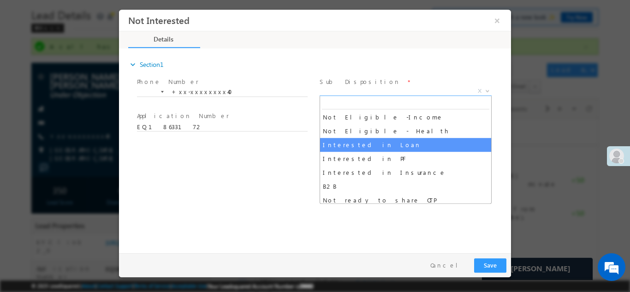
select select "Interested in Loan"
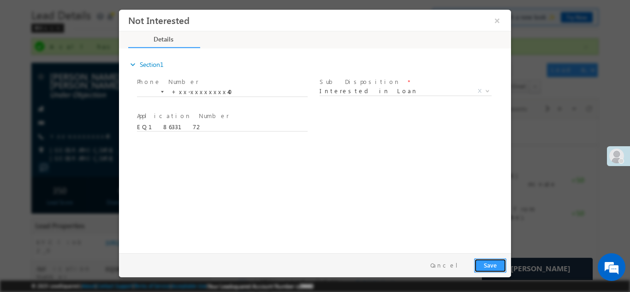
click at [488, 263] on button "Save" at bounding box center [490, 265] width 32 height 14
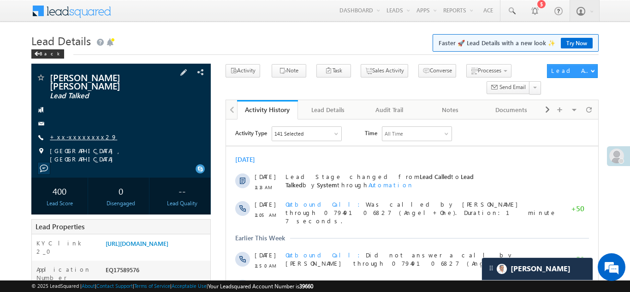
click at [78, 133] on link "+xx-xxxxxxxx29" at bounding box center [83, 137] width 67 height 8
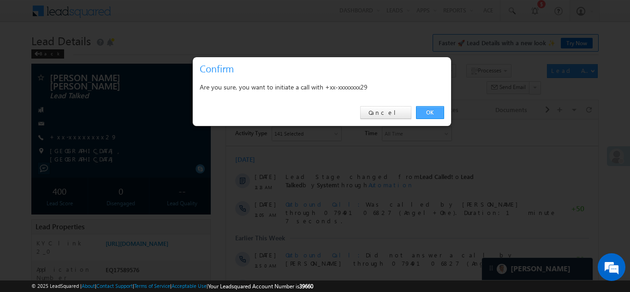
click at [424, 112] on link "OK" at bounding box center [430, 112] width 28 height 13
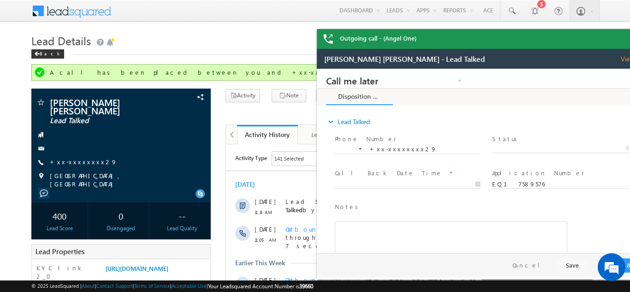
click at [620, 39] on div "Outgoing call - (Angel One)" at bounding box center [490, 39] width 346 height 20
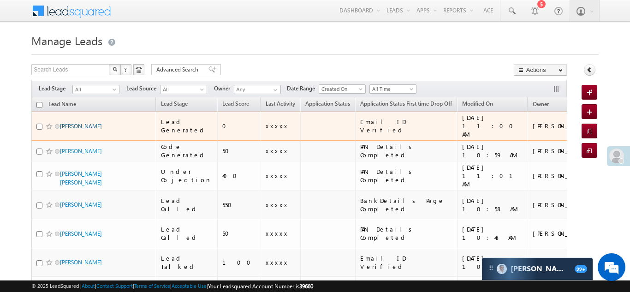
click at [64, 123] on link "[PERSON_NAME]" at bounding box center [81, 126] width 42 height 7
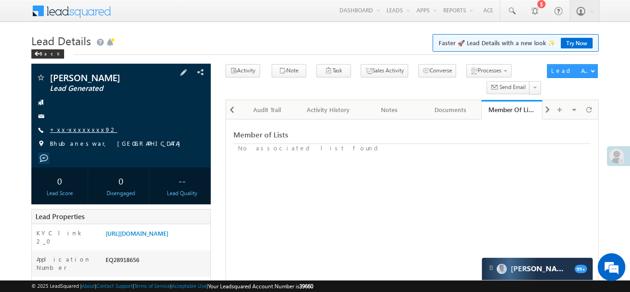
click at [69, 129] on link "+xx-xxxxxxxx92" at bounding box center [83, 129] width 67 height 8
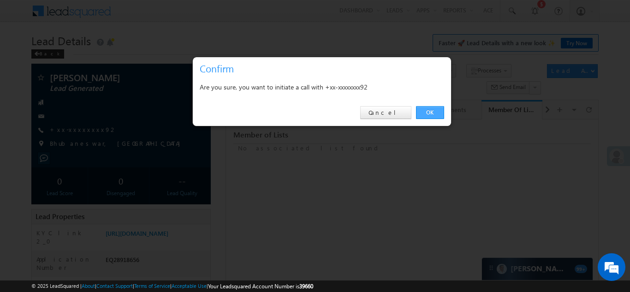
click at [424, 110] on link "OK" at bounding box center [430, 112] width 28 height 13
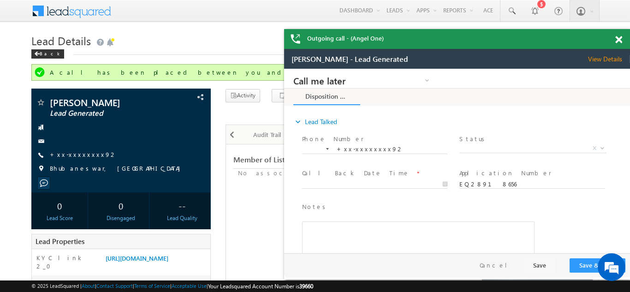
click at [619, 38] on span at bounding box center [618, 40] width 7 height 8
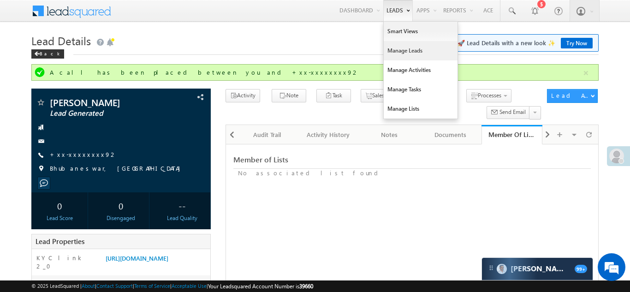
click at [395, 49] on link "Manage Leads" at bounding box center [420, 50] width 74 height 19
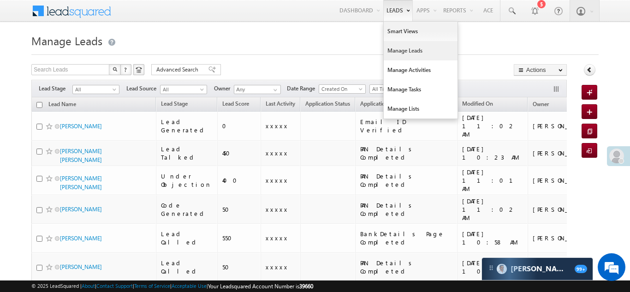
click at [390, 48] on link "Manage Leads" at bounding box center [420, 50] width 74 height 19
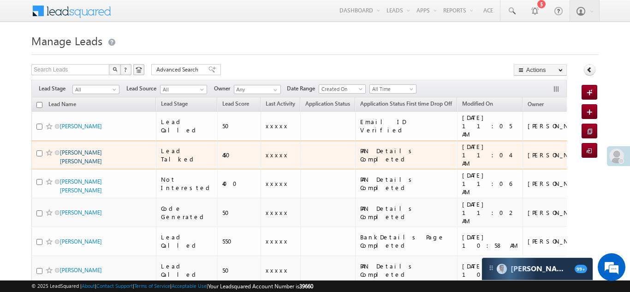
click at [88, 149] on link "Sunita pushkar sharma" at bounding box center [81, 157] width 42 height 16
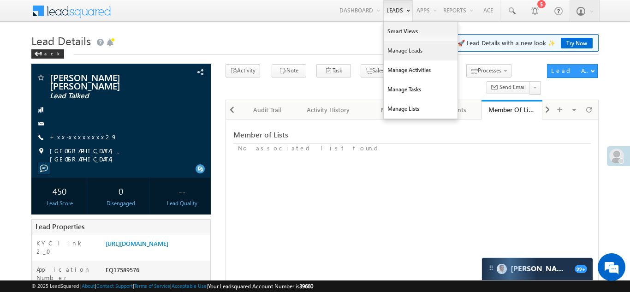
click at [392, 52] on link "Manage Leads" at bounding box center [420, 50] width 74 height 19
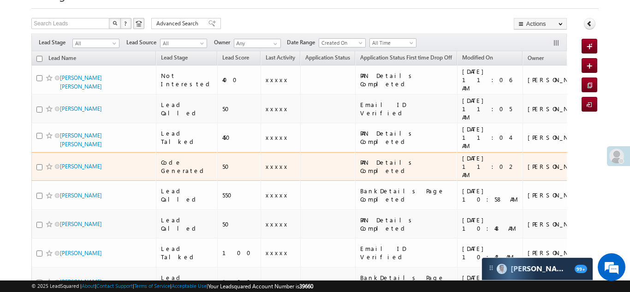
scroll to position [41, 0]
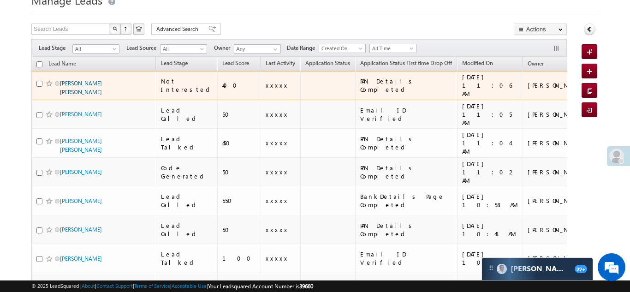
click at [82, 81] on link "[PERSON_NAME] [PERSON_NAME]" at bounding box center [81, 88] width 42 height 16
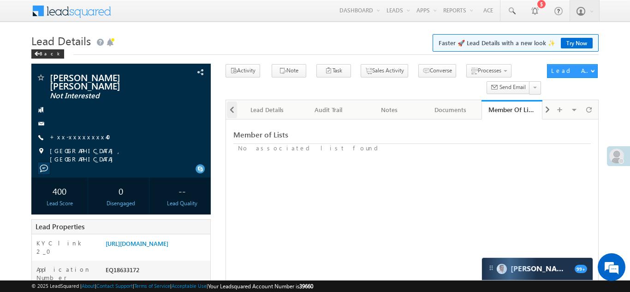
click at [231, 112] on span at bounding box center [232, 109] width 6 height 17
click at [231, 112] on div at bounding box center [231, 109] width 11 height 18
click at [271, 111] on div "Activity History" at bounding box center [266, 109] width 45 height 11
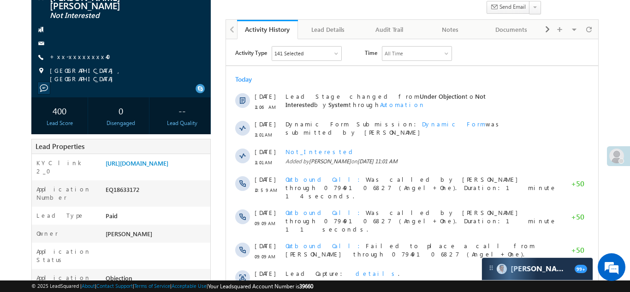
scroll to position [131, 0]
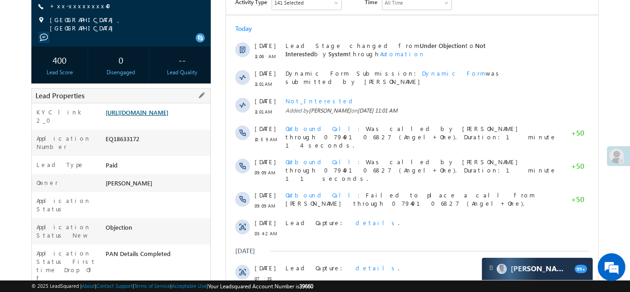
click at [158, 116] on link "https://angelbroking1-pk3em7sa.customui-test.leadsquared.com?leadId=33c0a08f-a3…" at bounding box center [137, 112] width 63 height 8
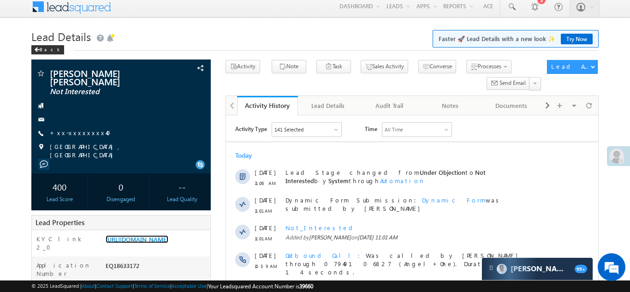
scroll to position [0, 0]
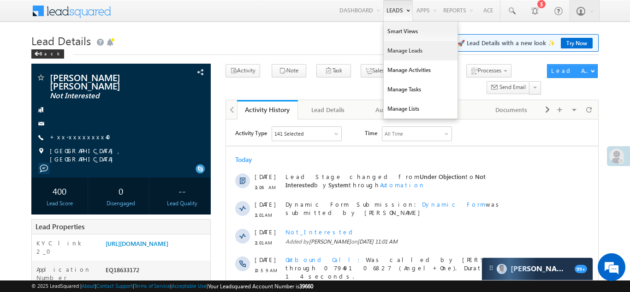
click at [396, 50] on link "Manage Leads" at bounding box center [420, 50] width 74 height 19
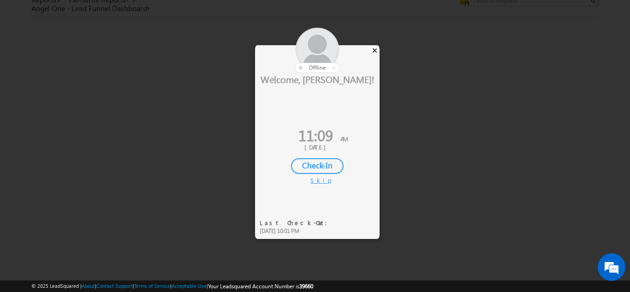
scroll to position [29, 0]
click at [375, 50] on div "×" at bounding box center [375, 50] width 10 height 10
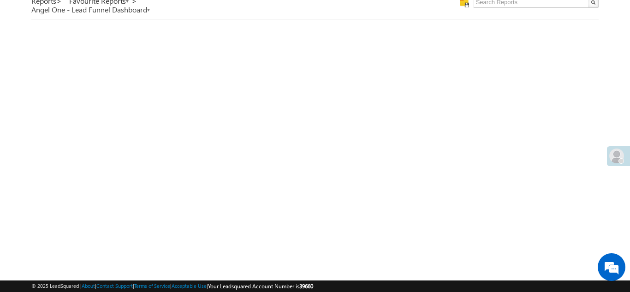
scroll to position [0, 0]
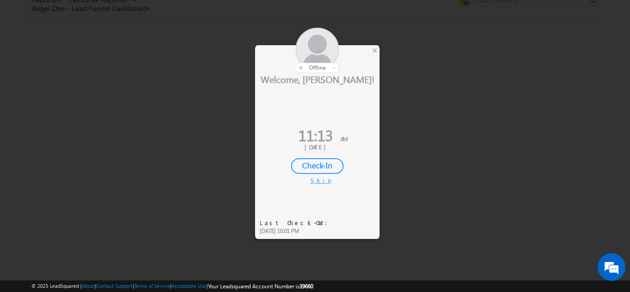
scroll to position [29, 0]
click at [373, 50] on div "×" at bounding box center [375, 50] width 10 height 10
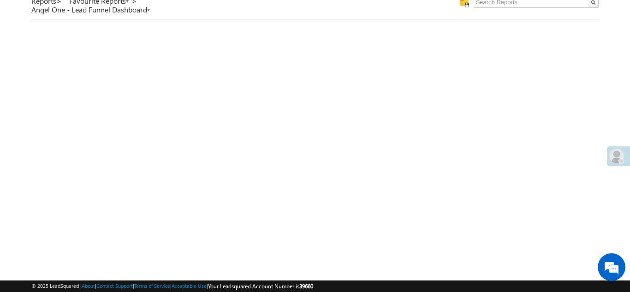
scroll to position [0, 0]
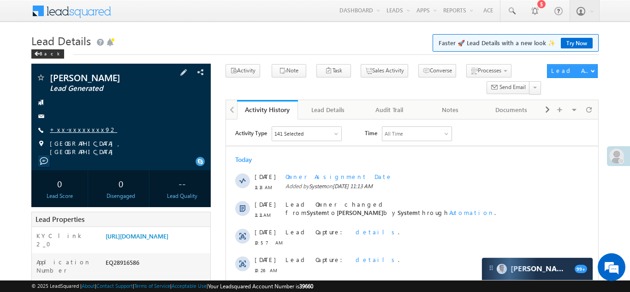
click at [75, 129] on link "+xx-xxxxxxxx92" at bounding box center [83, 129] width 67 height 8
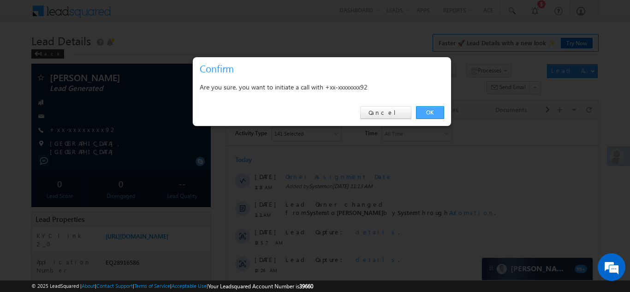
click at [430, 113] on link "OK" at bounding box center [430, 112] width 28 height 13
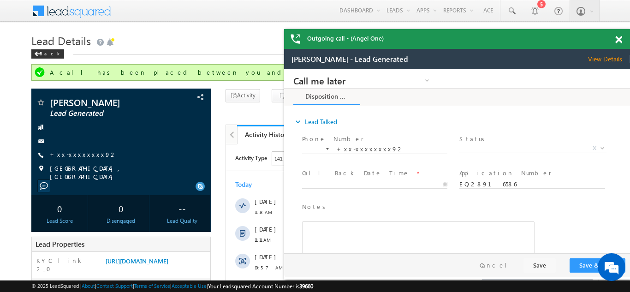
click at [618, 36] on span at bounding box center [618, 40] width 7 height 8
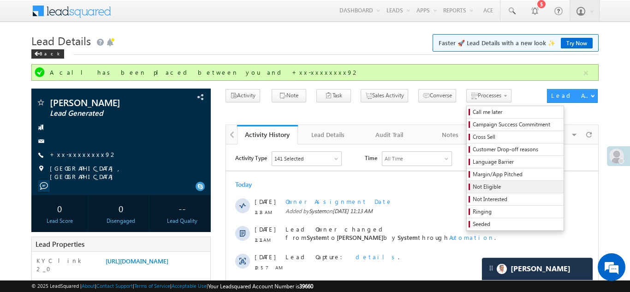
click at [472, 188] on span "Not Eligible" at bounding box center [516, 186] width 88 height 8
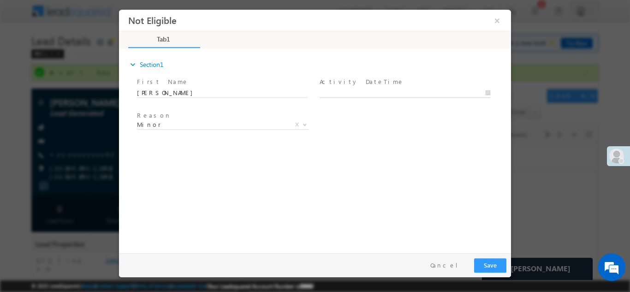
type input "09/14/25 11:15 AM"
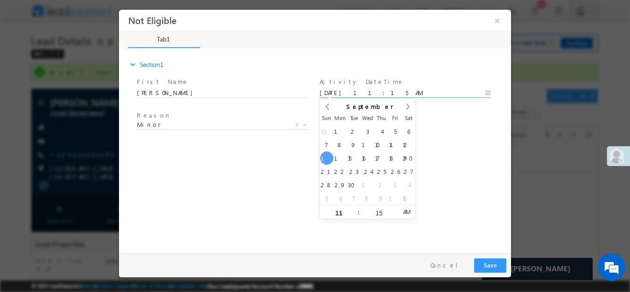
click at [374, 91] on input "09/14/25 11:15 AM" at bounding box center [404, 92] width 171 height 9
click at [437, 159] on div "expand_more Section1 First Name *" at bounding box center [317, 148] width 387 height 199
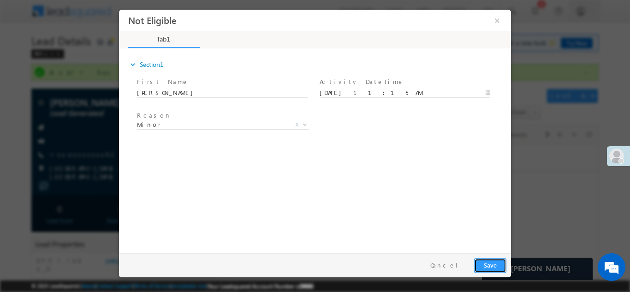
click at [490, 264] on button "Save" at bounding box center [490, 265] width 32 height 14
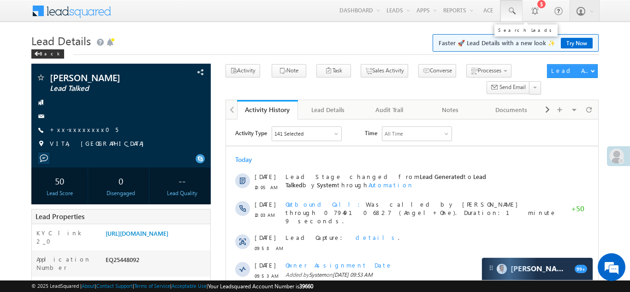
click at [511, 9] on span at bounding box center [510, 10] width 9 height 9
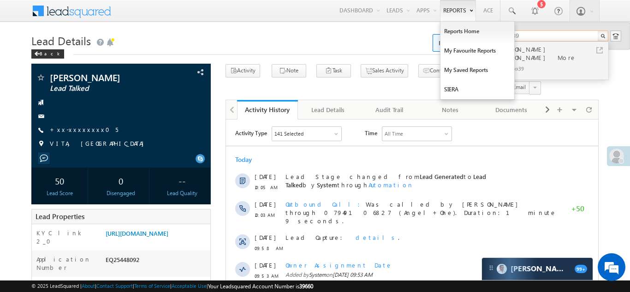
type input "8308213439"
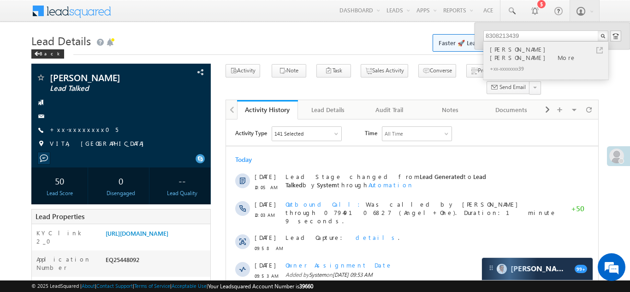
click at [513, 51] on div "Pravin Subhash More" at bounding box center [550, 53] width 124 height 18
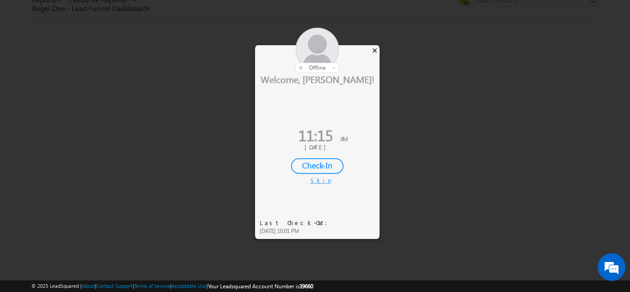
scroll to position [29, 0]
click at [374, 51] on div "×" at bounding box center [375, 50] width 10 height 10
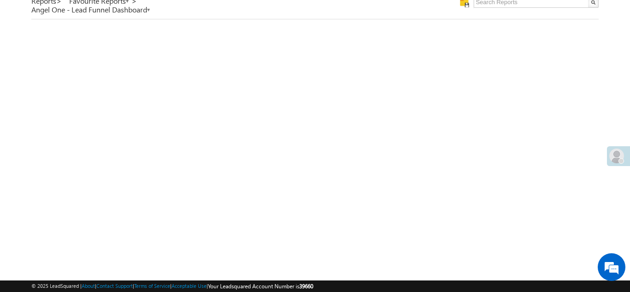
scroll to position [0, 0]
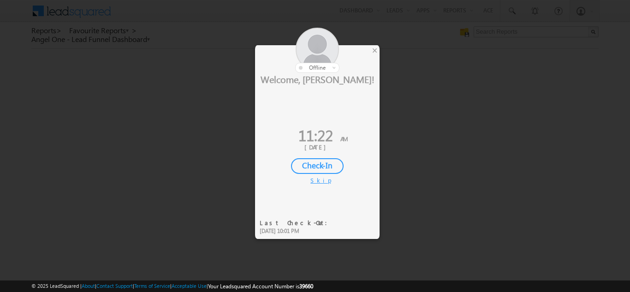
scroll to position [31, 0]
click at [375, 52] on div "×" at bounding box center [375, 50] width 10 height 10
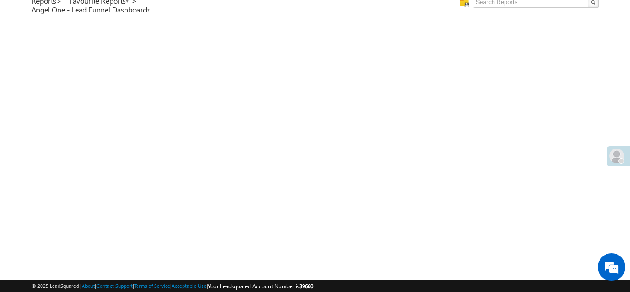
scroll to position [0, 0]
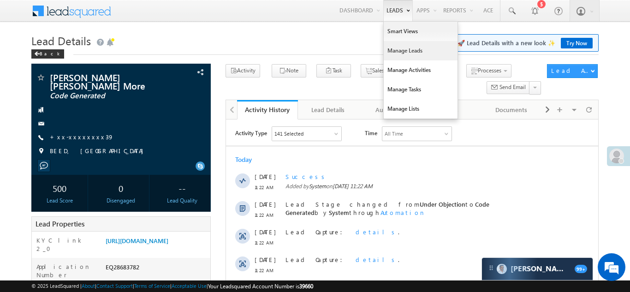
click at [406, 53] on link "Manage Leads" at bounding box center [420, 50] width 74 height 19
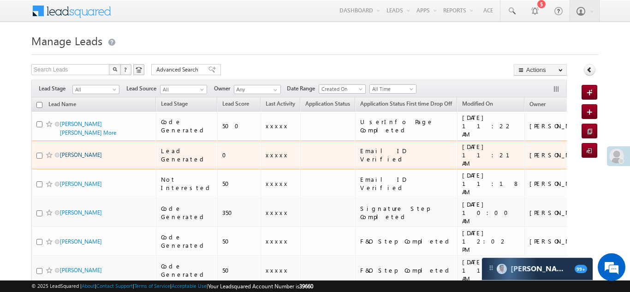
click at [77, 151] on link "[PERSON_NAME]" at bounding box center [81, 154] width 42 height 7
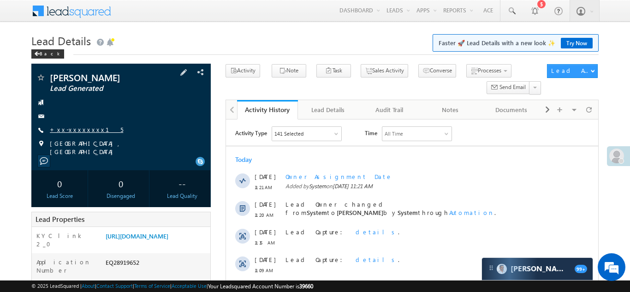
click at [71, 129] on link "+xx-xxxxxxxx15" at bounding box center [86, 129] width 73 height 8
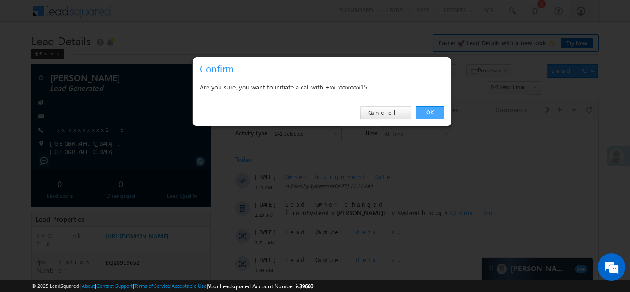
click at [427, 110] on link "OK" at bounding box center [430, 112] width 28 height 13
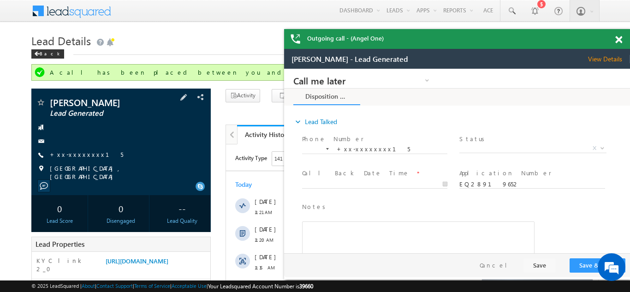
drag, startPoint x: 175, startPoint y: 147, endPoint x: 179, endPoint y: 147, distance: 4.7
click at [180, 147] on div "[PERSON_NAME] Lead Generated +xx-xxxxxxxx15" at bounding box center [121, 139] width 170 height 83
click at [618, 40] on span at bounding box center [618, 40] width 7 height 8
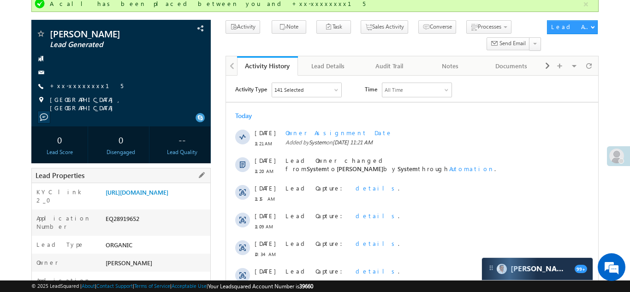
scroll to position [81, 0]
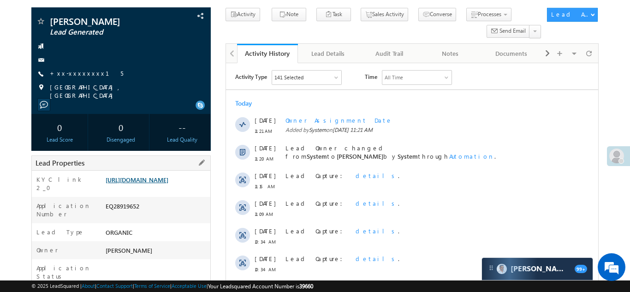
click at [153, 177] on link "[URL][DOMAIN_NAME]" at bounding box center [137, 180] width 63 height 8
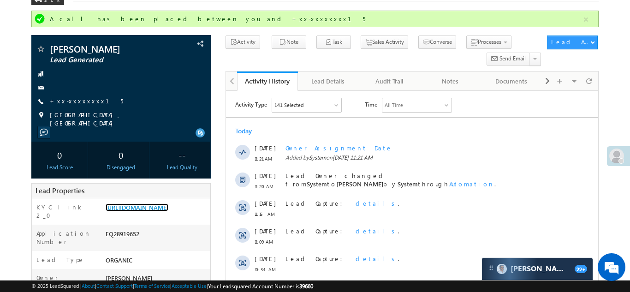
scroll to position [0, 0]
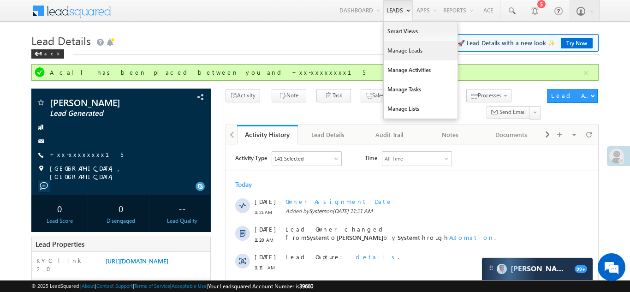
click at [397, 51] on link "Manage Leads" at bounding box center [420, 50] width 74 height 19
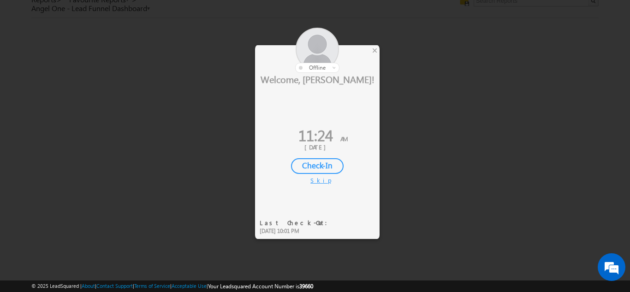
scroll to position [29, 0]
click at [377, 49] on div "×" at bounding box center [375, 50] width 10 height 10
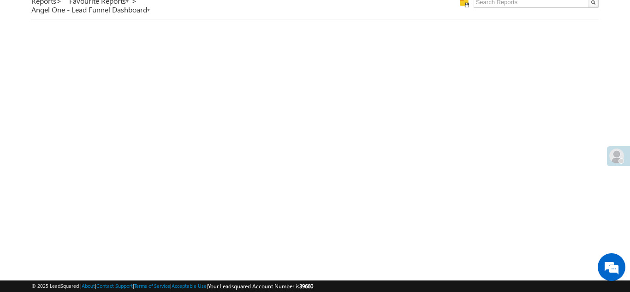
scroll to position [0, 0]
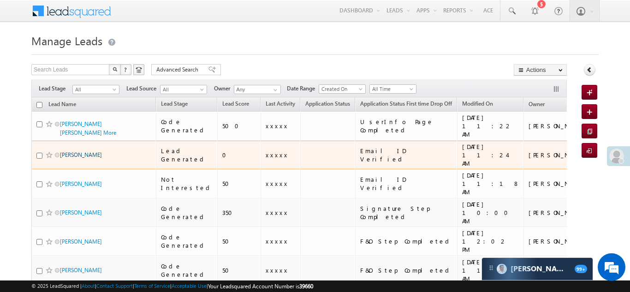
click at [67, 151] on link "[PERSON_NAME]" at bounding box center [81, 154] width 42 height 7
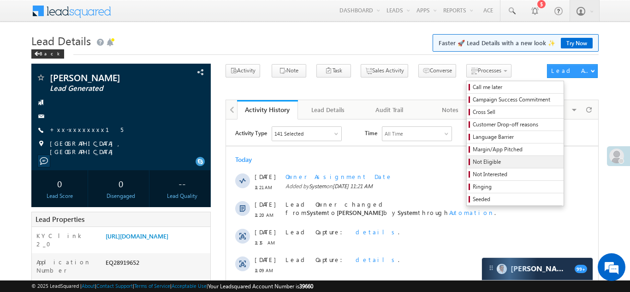
click at [472, 161] on span "Not Eligible" at bounding box center [516, 162] width 88 height 8
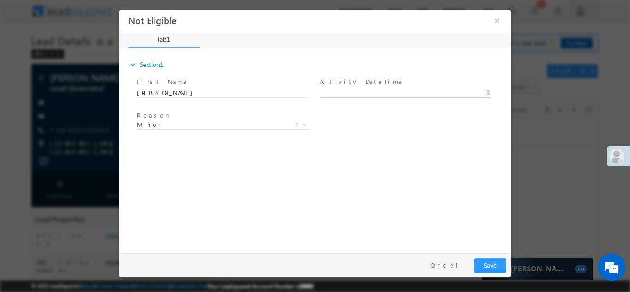
type input "09/14/25 11:25 AM"
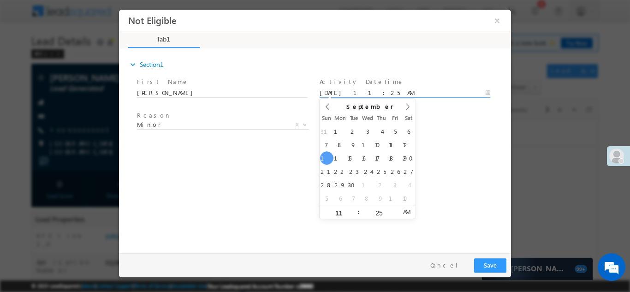
click at [391, 92] on input "09/14/25 11:25 AM" at bounding box center [404, 92] width 171 height 9
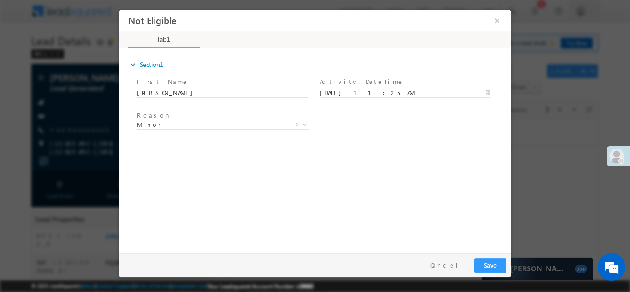
click at [446, 130] on div "Reason * Minor Existing Client Out of India DRA - FDS Termination DRA - Already…" at bounding box center [323, 126] width 376 height 34
click at [499, 20] on button "×" at bounding box center [497, 20] width 16 height 17
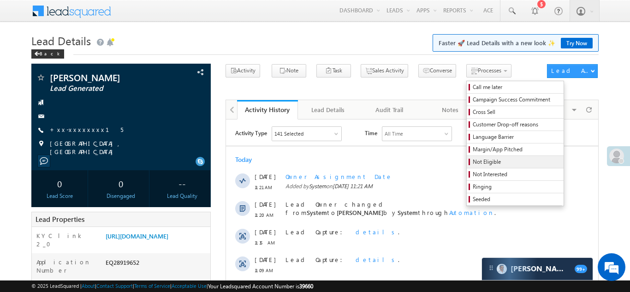
click at [472, 160] on span "Not Eligible" at bounding box center [516, 162] width 88 height 8
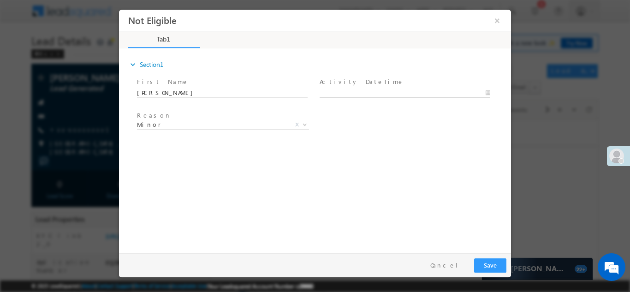
type input "09/14/25 11:25 AM"
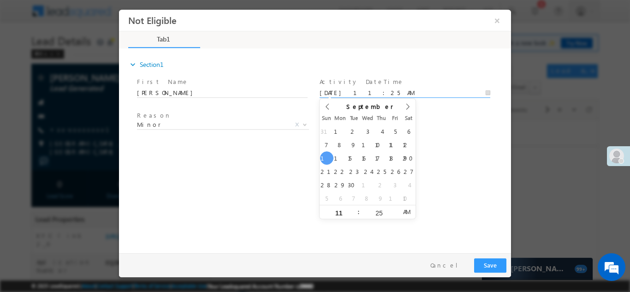
click at [356, 92] on input "09/14/25 11:25 AM" at bounding box center [404, 92] width 171 height 9
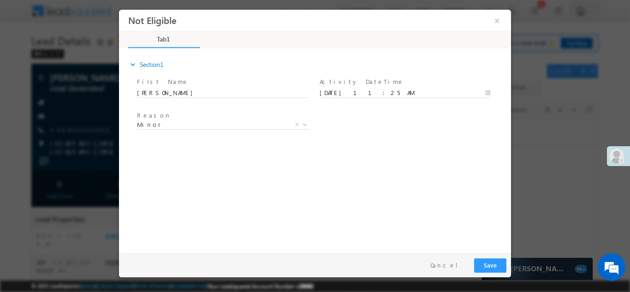
click at [448, 160] on div "expand_more Section1 First Name *" at bounding box center [317, 148] width 387 height 199
click at [490, 263] on button "Save" at bounding box center [490, 265] width 32 height 14
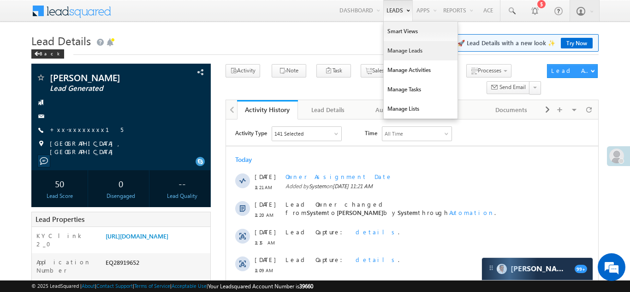
click at [391, 52] on link "Manage Leads" at bounding box center [420, 50] width 74 height 19
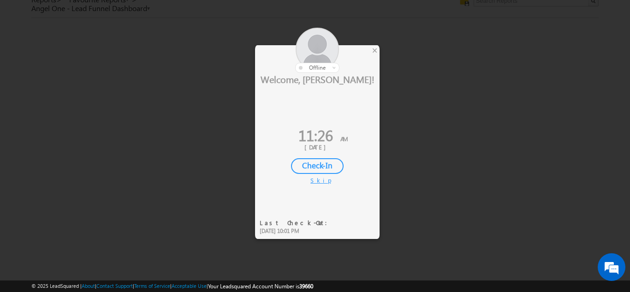
scroll to position [29, 0]
click at [375, 52] on div "×" at bounding box center [375, 50] width 10 height 10
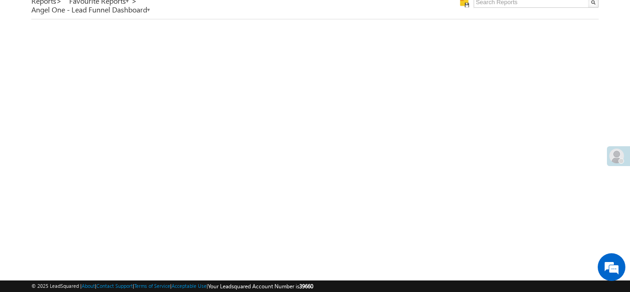
scroll to position [0, 0]
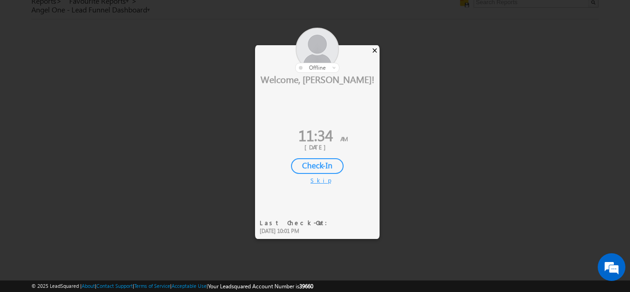
click at [375, 50] on div "×" at bounding box center [375, 50] width 10 height 10
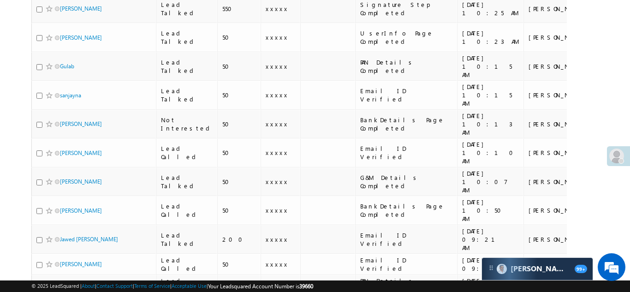
scroll to position [688, 0]
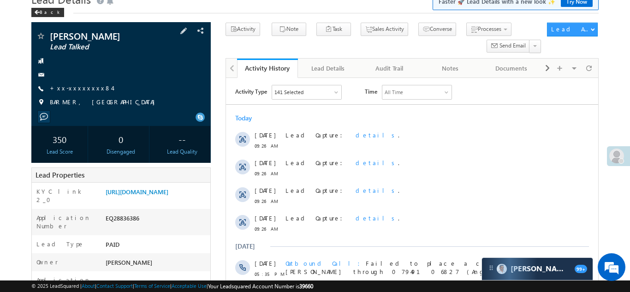
scroll to position [112, 0]
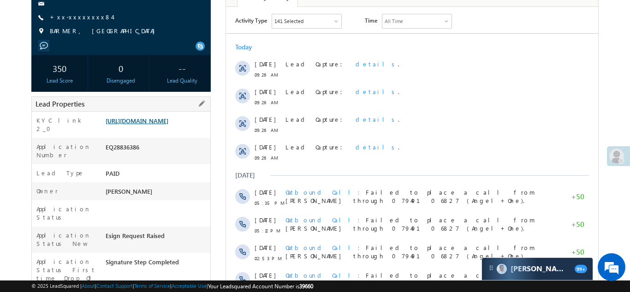
click at [159, 124] on link "[URL][DOMAIN_NAME]" at bounding box center [137, 121] width 63 height 8
click at [79, 17] on link "+xx-xxxxxxxx84" at bounding box center [81, 17] width 62 height 8
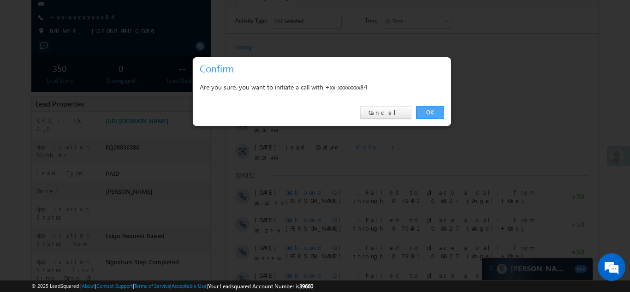
click at [429, 112] on link "OK" at bounding box center [430, 112] width 28 height 13
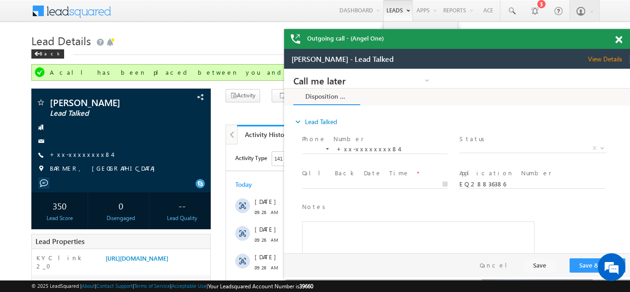
scroll to position [0, 0]
click at [619, 43] on span at bounding box center [618, 40] width 7 height 8
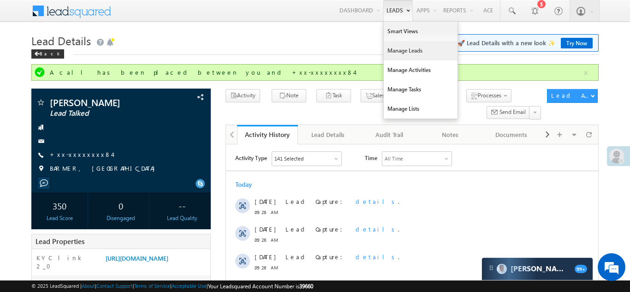
click at [399, 51] on link "Manage Leads" at bounding box center [420, 50] width 74 height 19
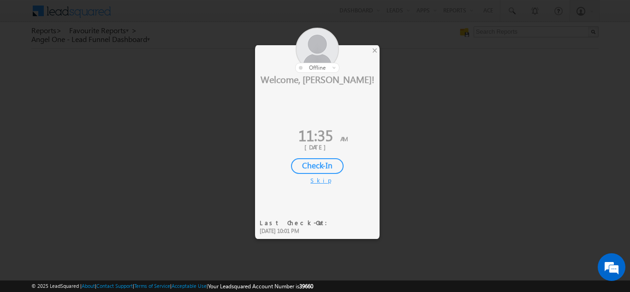
scroll to position [31, 0]
click at [375, 51] on div "×" at bounding box center [375, 50] width 10 height 10
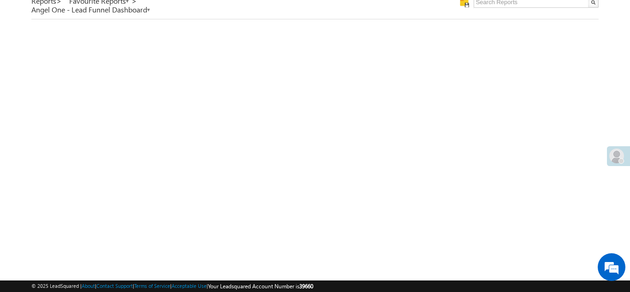
scroll to position [0, 0]
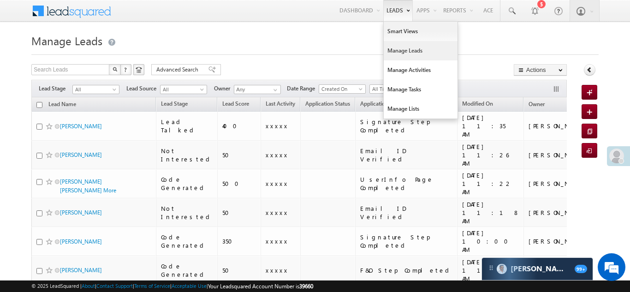
click at [387, 52] on link "Manage Leads" at bounding box center [420, 50] width 74 height 19
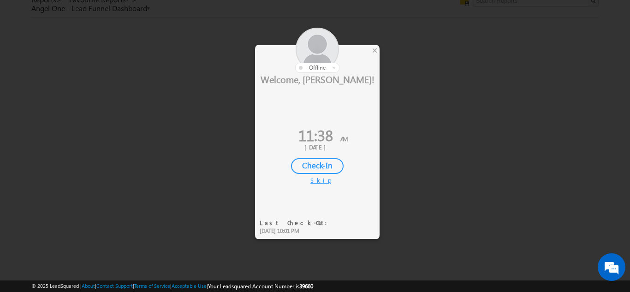
scroll to position [29, 0]
click at [375, 49] on div "×" at bounding box center [375, 50] width 10 height 10
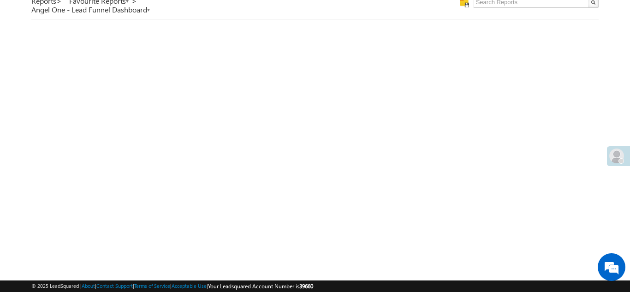
scroll to position [0, 0]
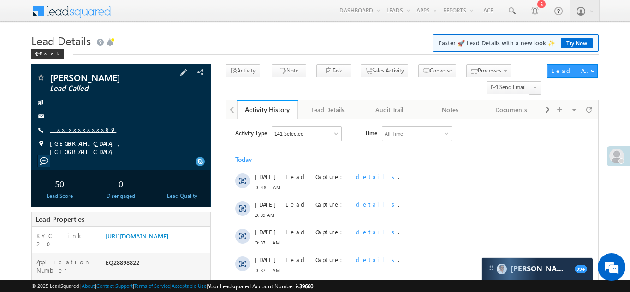
click at [76, 130] on link "+xx-xxxxxxxx89" at bounding box center [83, 129] width 66 height 8
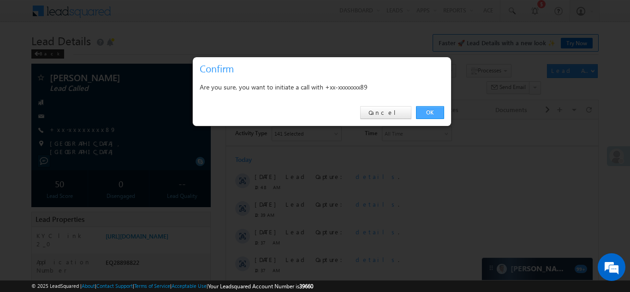
click at [425, 111] on link "OK" at bounding box center [430, 112] width 28 height 13
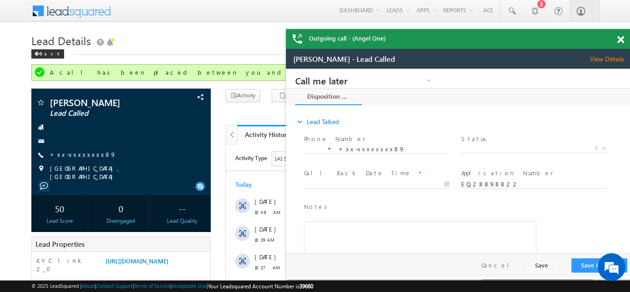
click at [618, 37] on div "Outgoing call - (Angel One)" at bounding box center [459, 39] width 346 height 20
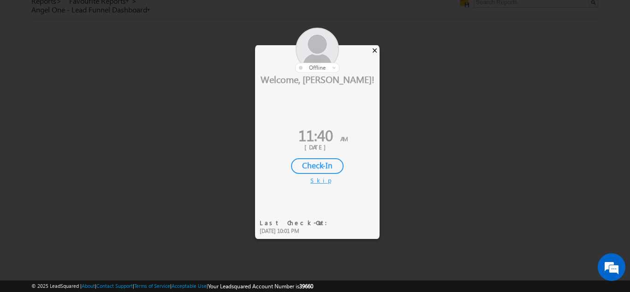
click at [374, 51] on div "×" at bounding box center [375, 50] width 10 height 10
click at [377, 51] on div "×" at bounding box center [375, 50] width 10 height 10
click at [374, 50] on div "×" at bounding box center [375, 50] width 10 height 10
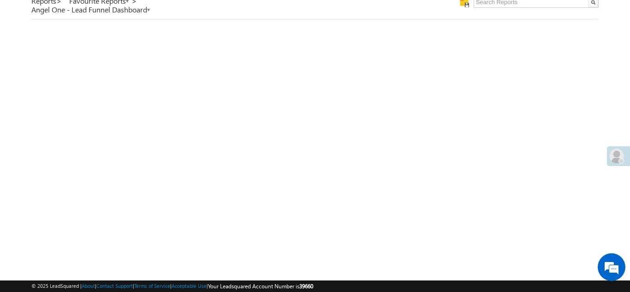
scroll to position [0, 0]
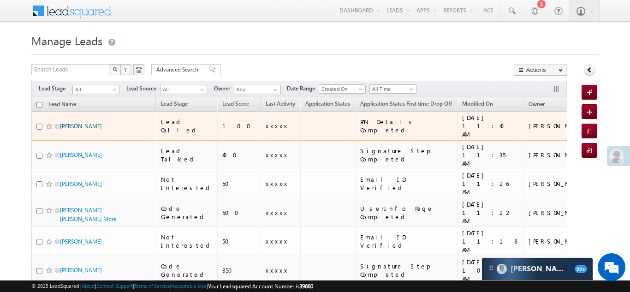
click at [81, 123] on link "Gauri popalghat" at bounding box center [81, 126] width 42 height 7
